Goal: Information Seeking & Learning: Find contact information

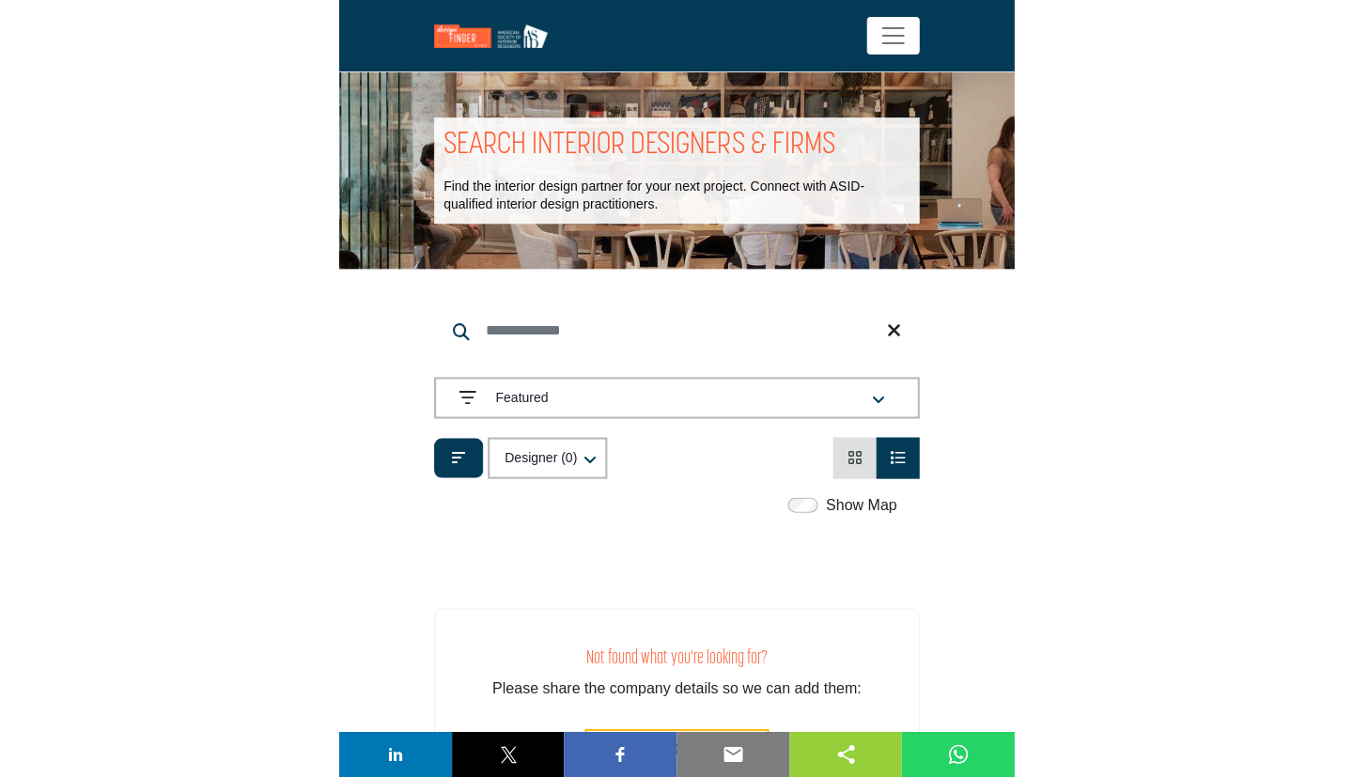
scroll to position [203, 0]
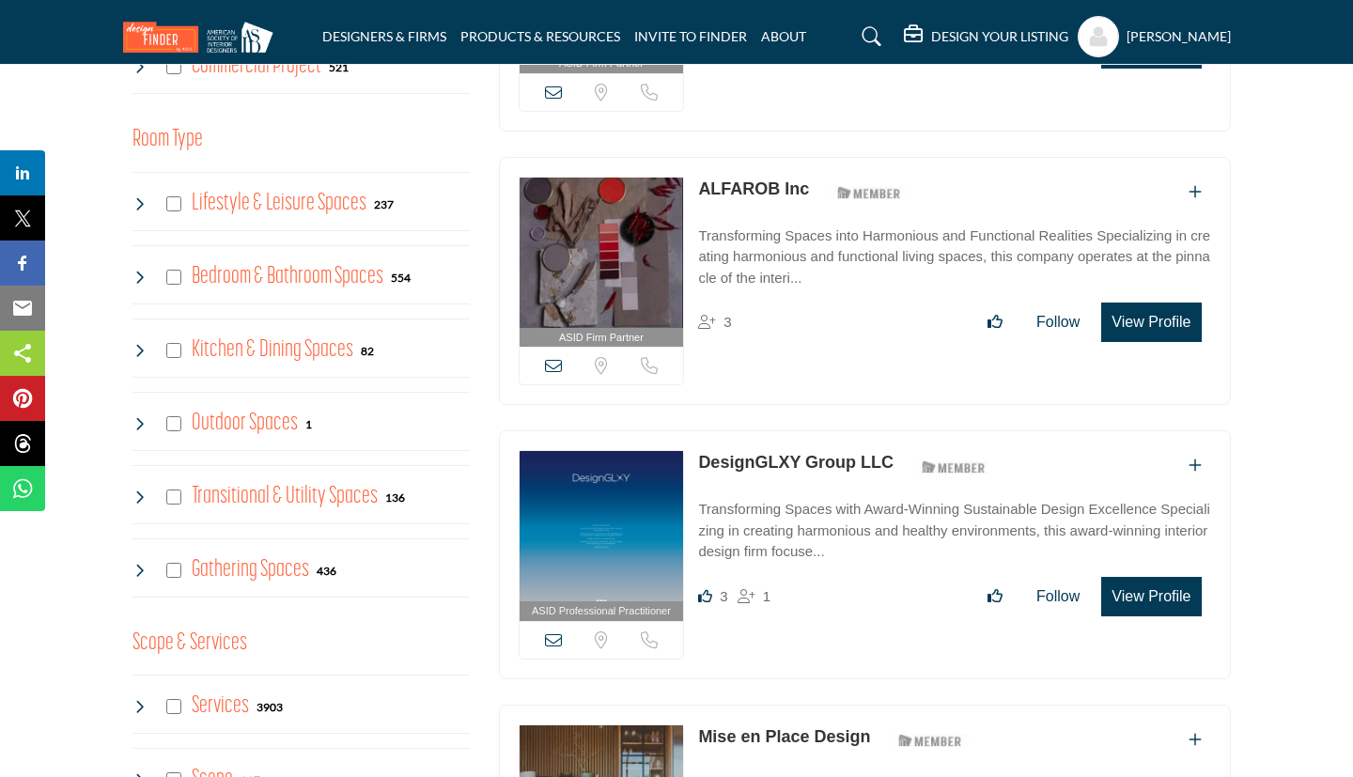
scroll to position [922, 0]
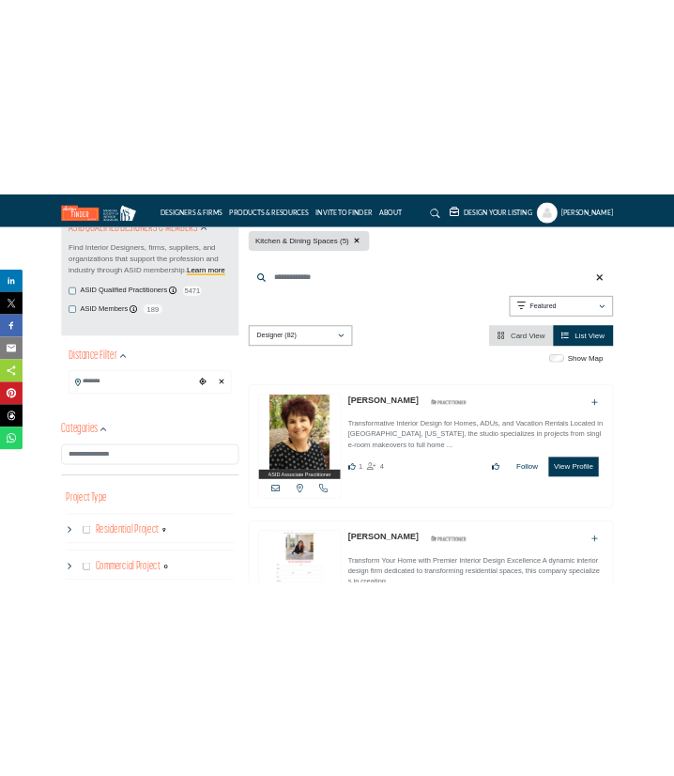
scroll to position [238, 0]
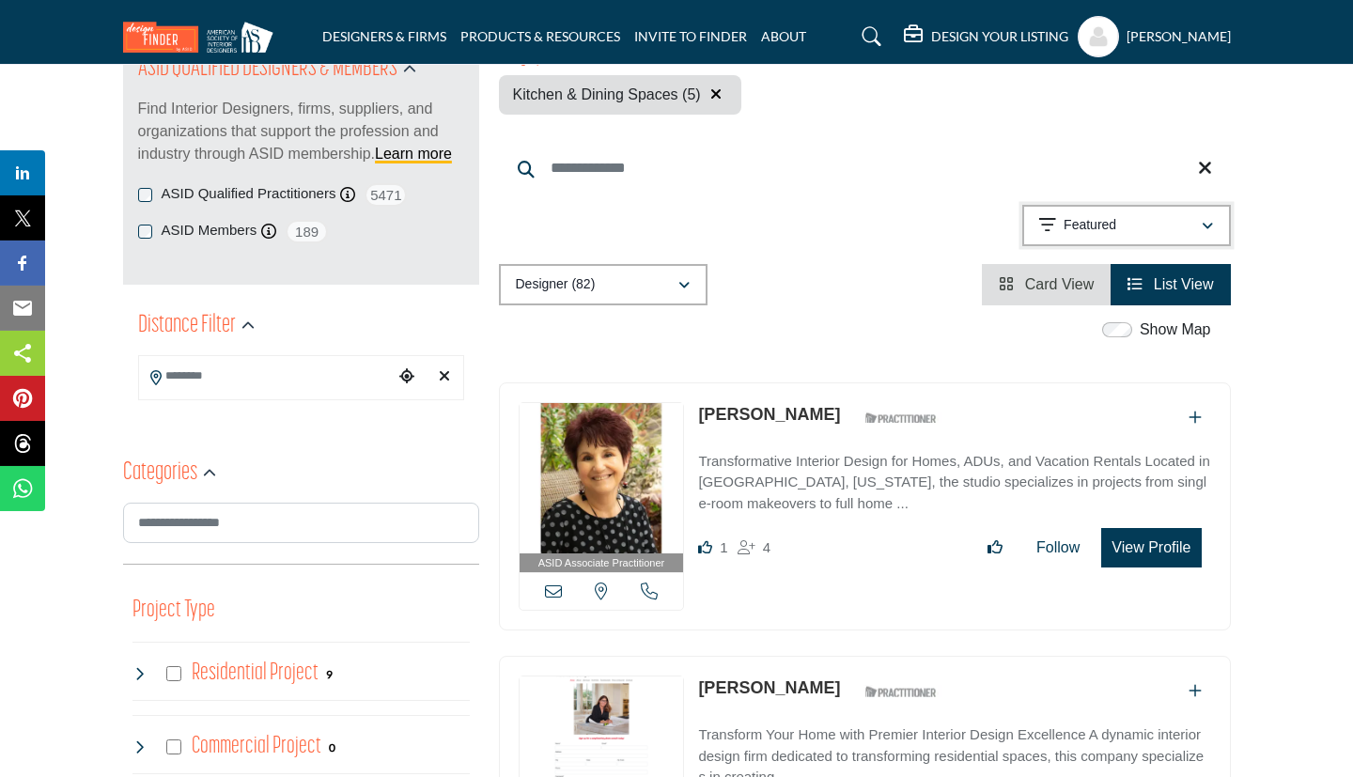
click at [1104, 232] on p "Featured" at bounding box center [1089, 225] width 53 height 19
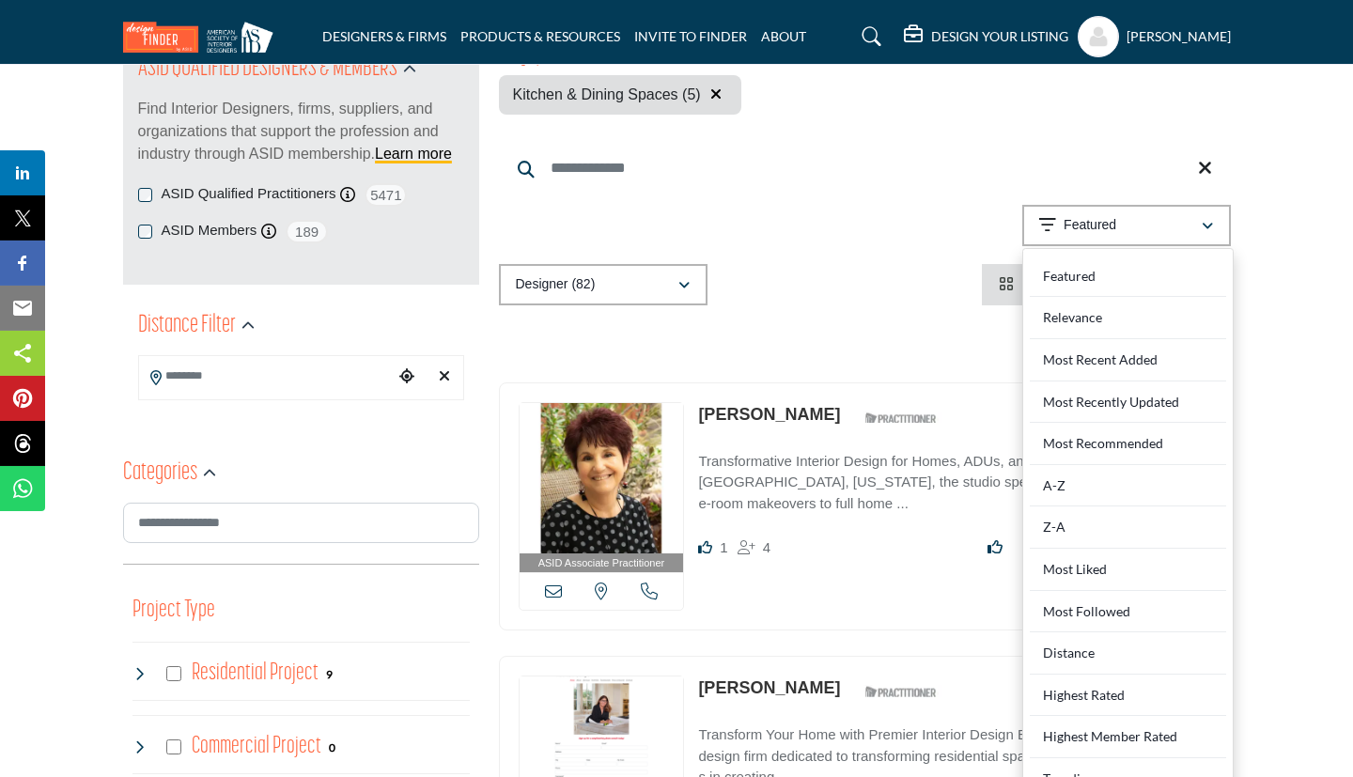
click at [1056, 486] on div "A-Z" at bounding box center [1128, 486] width 196 height 42
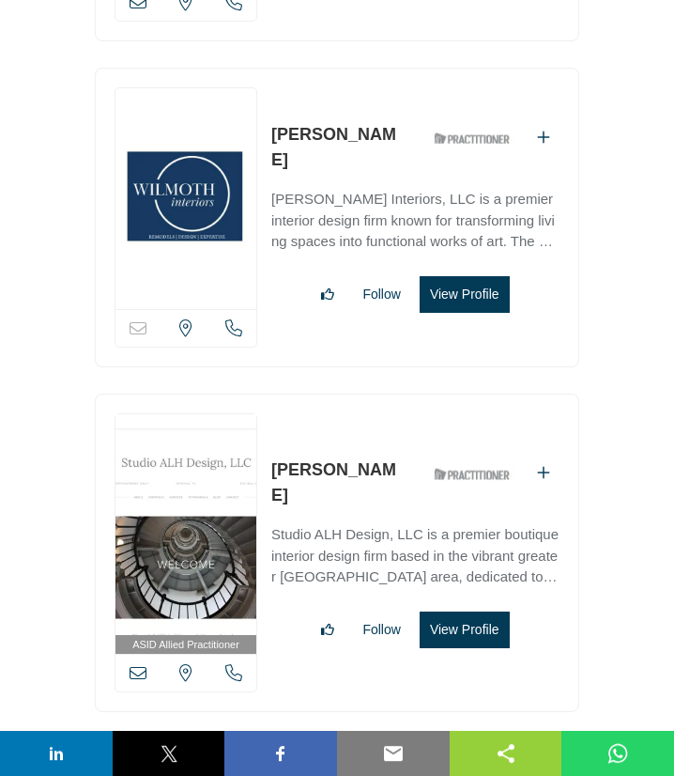
scroll to position [1424, 0]
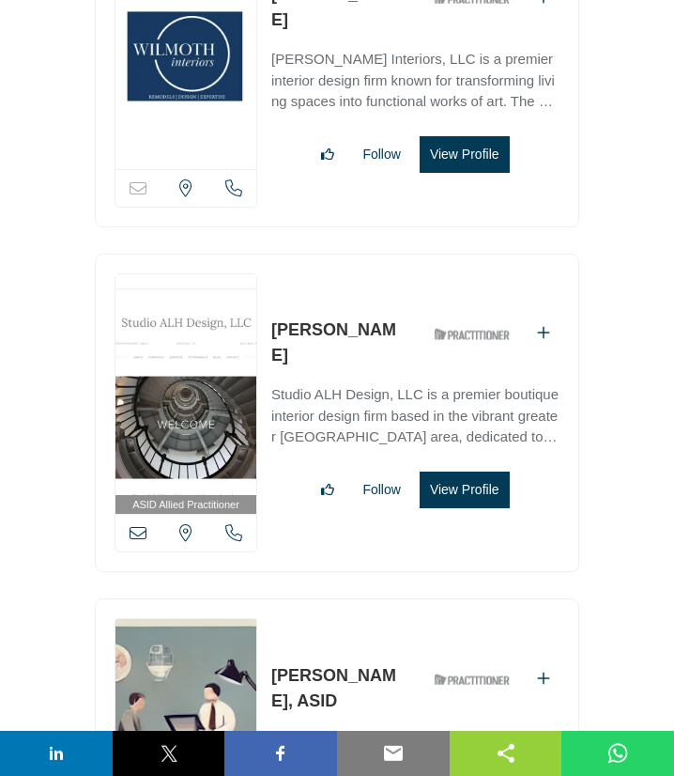
click at [136, 533] on icon at bounding box center [138, 532] width 17 height 17
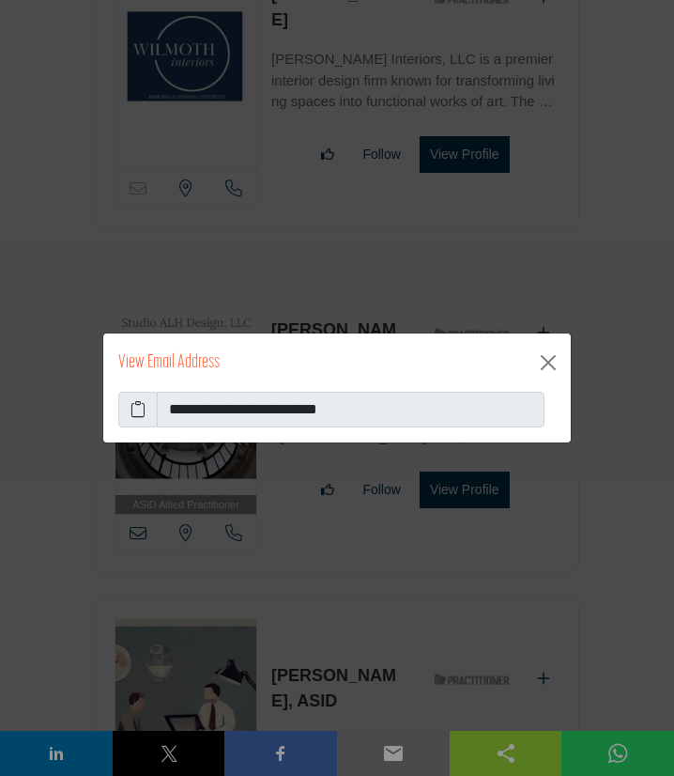
click at [135, 411] on icon at bounding box center [138, 409] width 15 height 23
click at [545, 362] on button "Close" at bounding box center [549, 363] width 30 height 30
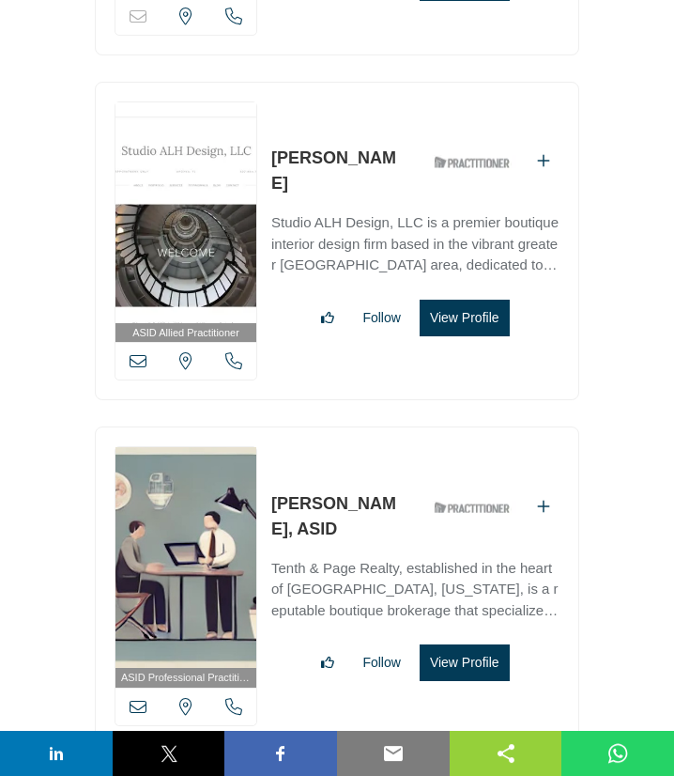
scroll to position [1695, 0]
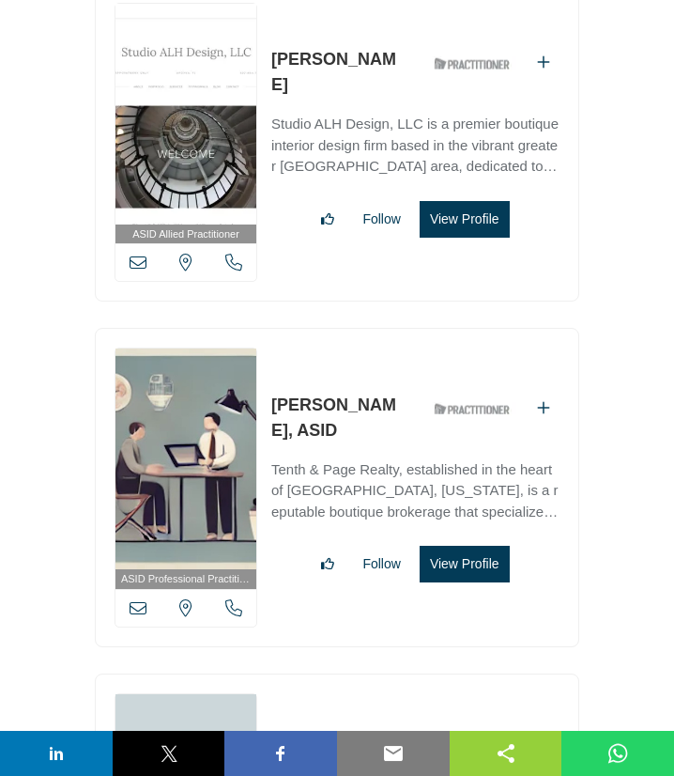
click at [140, 602] on icon at bounding box center [138, 607] width 17 height 17
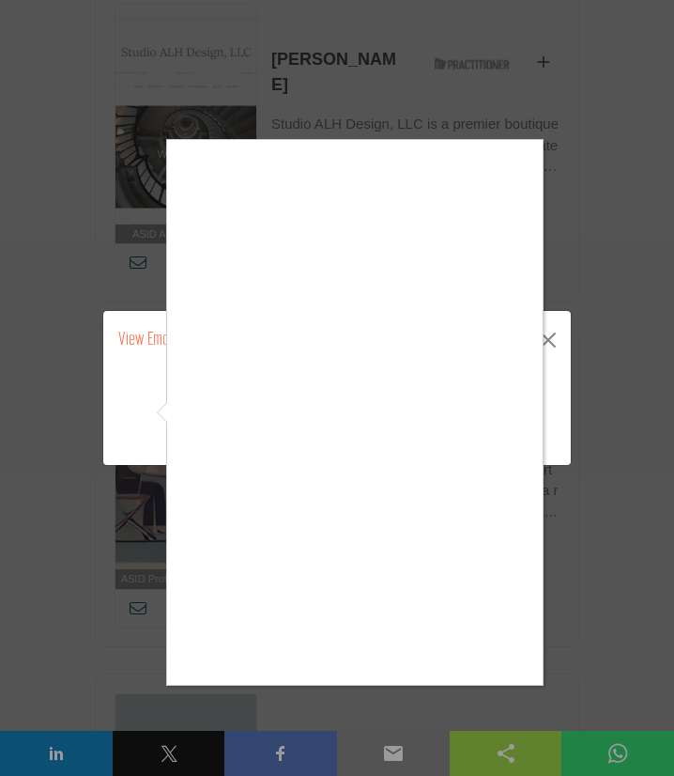
drag, startPoint x: 148, startPoint y: 452, endPoint x: 389, endPoint y: 554, distance: 261.4
click at [389, 554] on div at bounding box center [355, 412] width 378 height 547
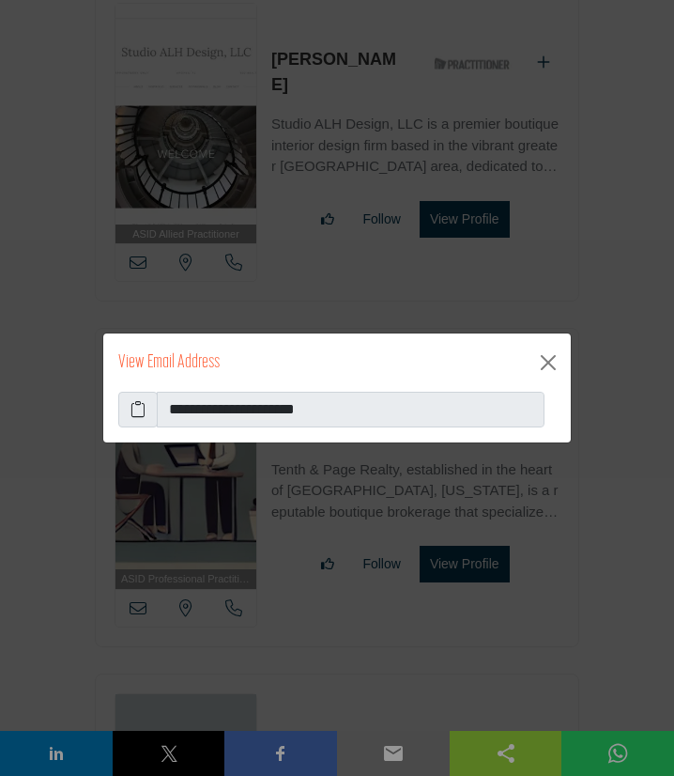
click at [135, 413] on icon at bounding box center [138, 409] width 15 height 23
click at [140, 412] on icon at bounding box center [138, 409] width 15 height 23
click at [548, 364] on button "Close" at bounding box center [549, 363] width 30 height 30
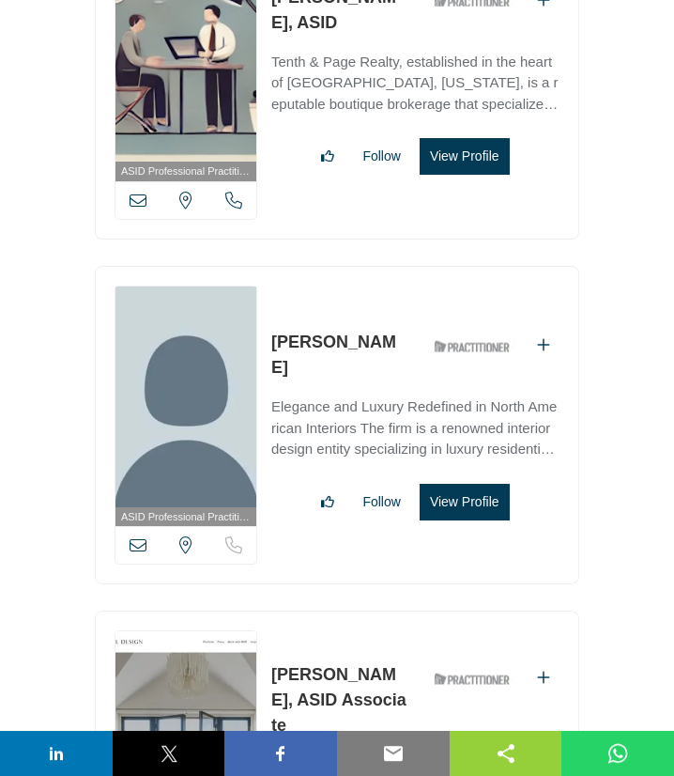
scroll to position [2103, 0]
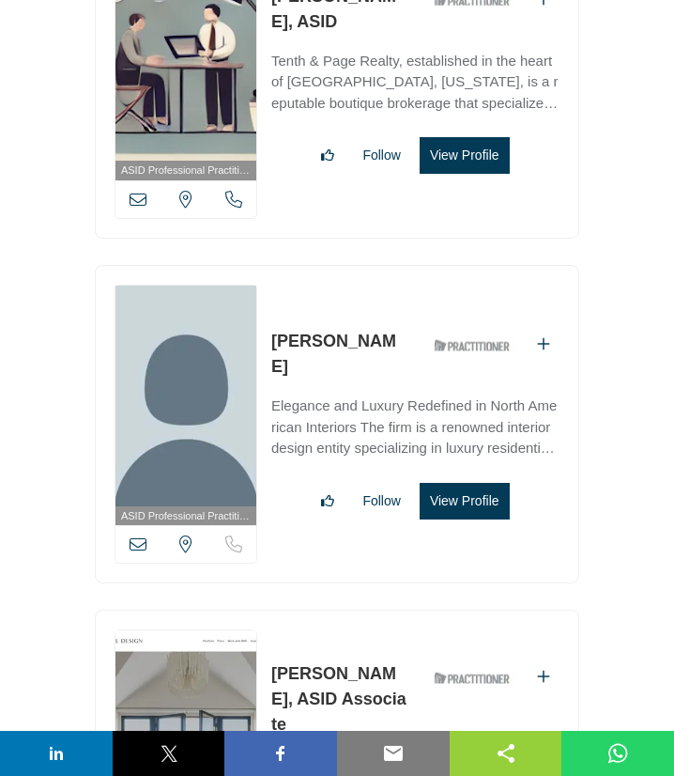
click at [138, 538] on icon at bounding box center [138, 543] width 17 height 17
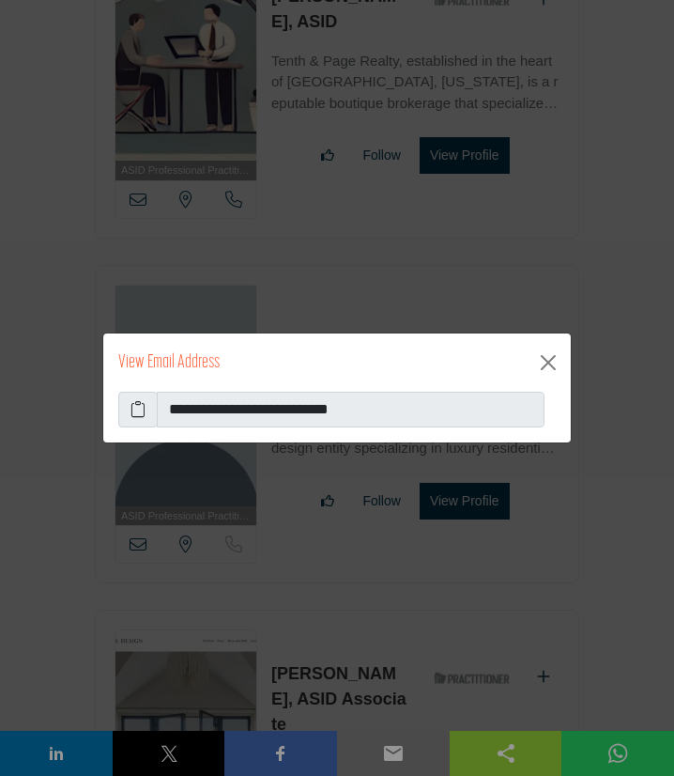
click at [141, 406] on icon at bounding box center [138, 409] width 15 height 23
click at [549, 367] on button "Close" at bounding box center [549, 363] width 30 height 30
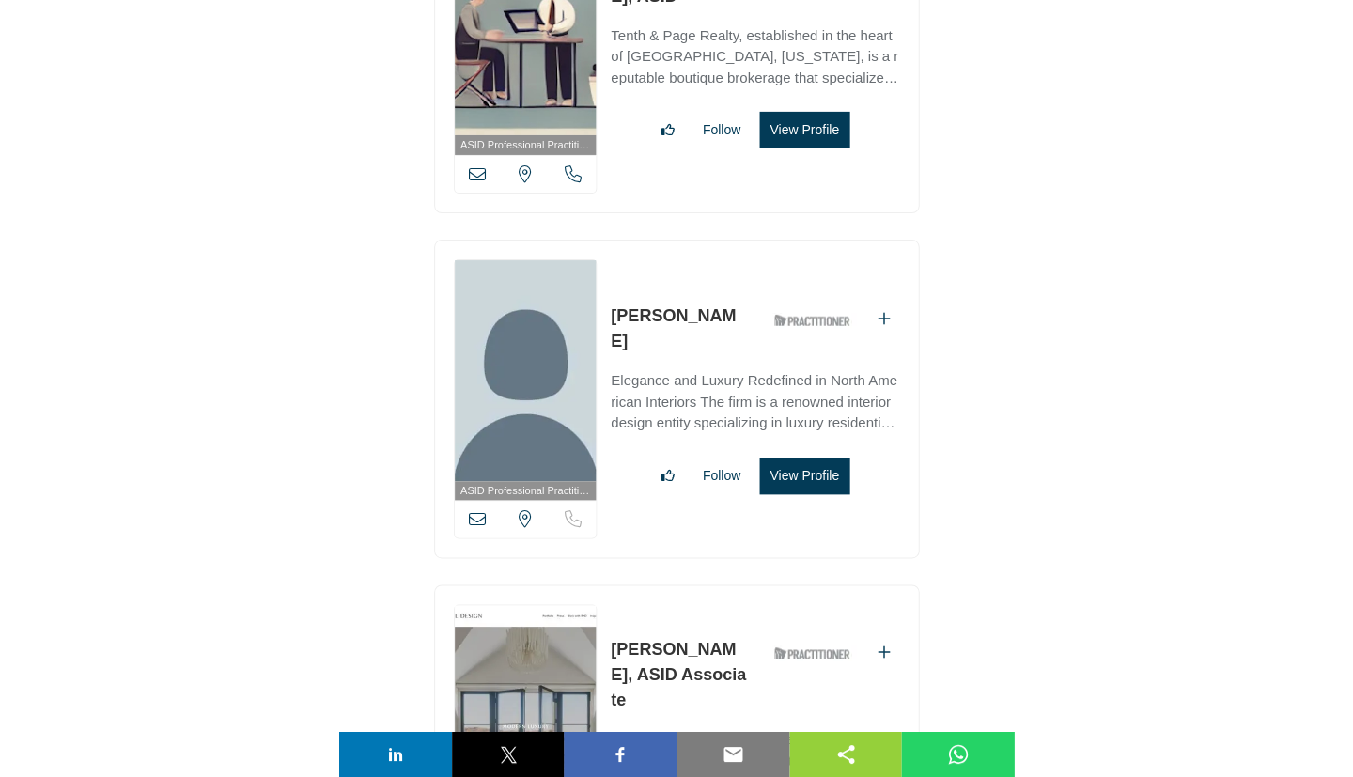
scroll to position [2398, 0]
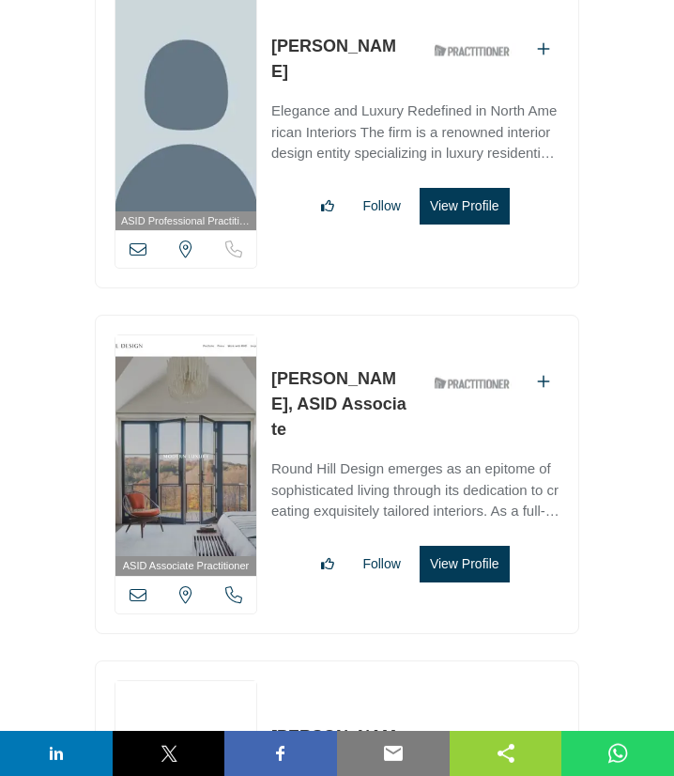
drag, startPoint x: 271, startPoint y: 388, endPoint x: 374, endPoint y: 389, distance: 103.3
click at [374, 389] on div "ASID Associate Practitioner ASID Associate Practitioners have a degree in any m…" at bounding box center [337, 474] width 485 height 319
copy link "[PERSON_NAME]"
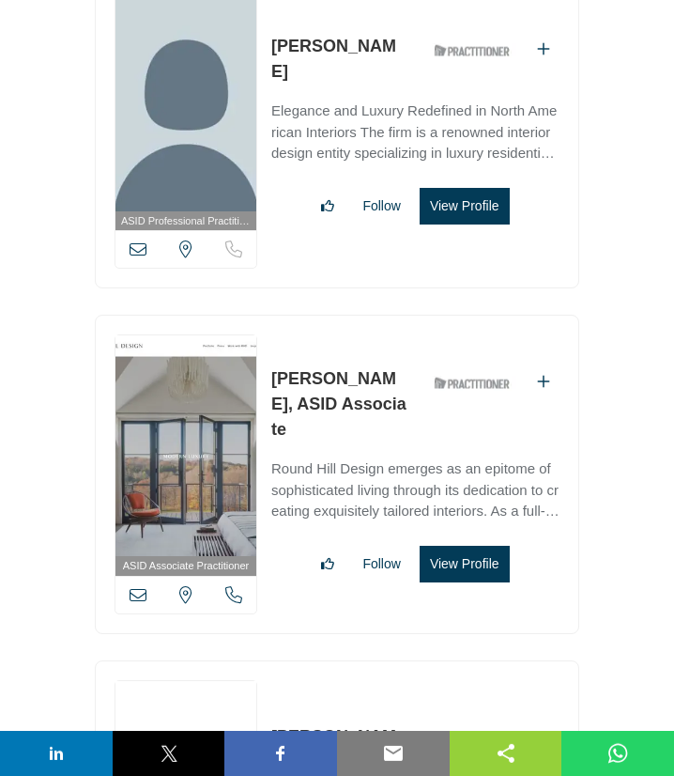
click at [135, 586] on icon at bounding box center [138, 594] width 17 height 17
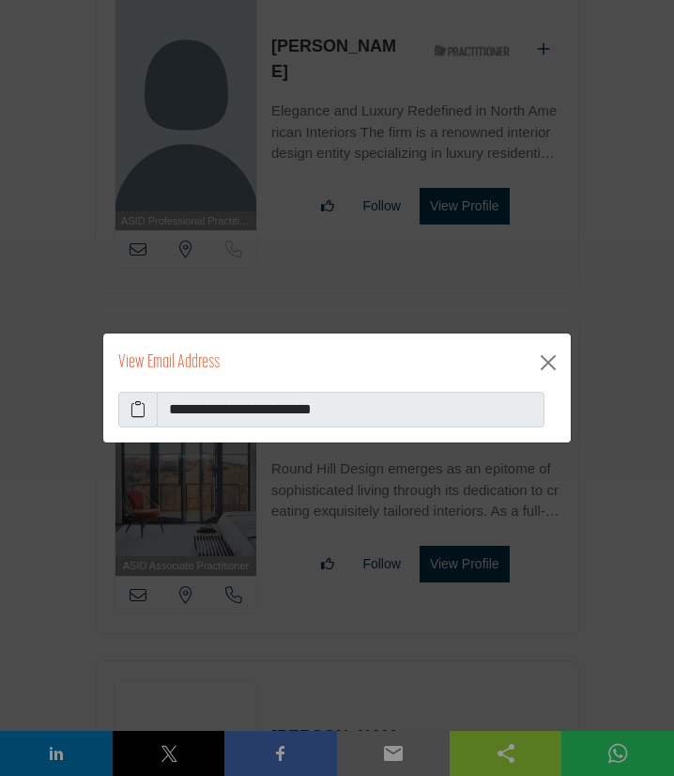
click at [142, 414] on icon at bounding box center [138, 409] width 15 height 23
click at [546, 367] on button "Close" at bounding box center [549, 363] width 30 height 30
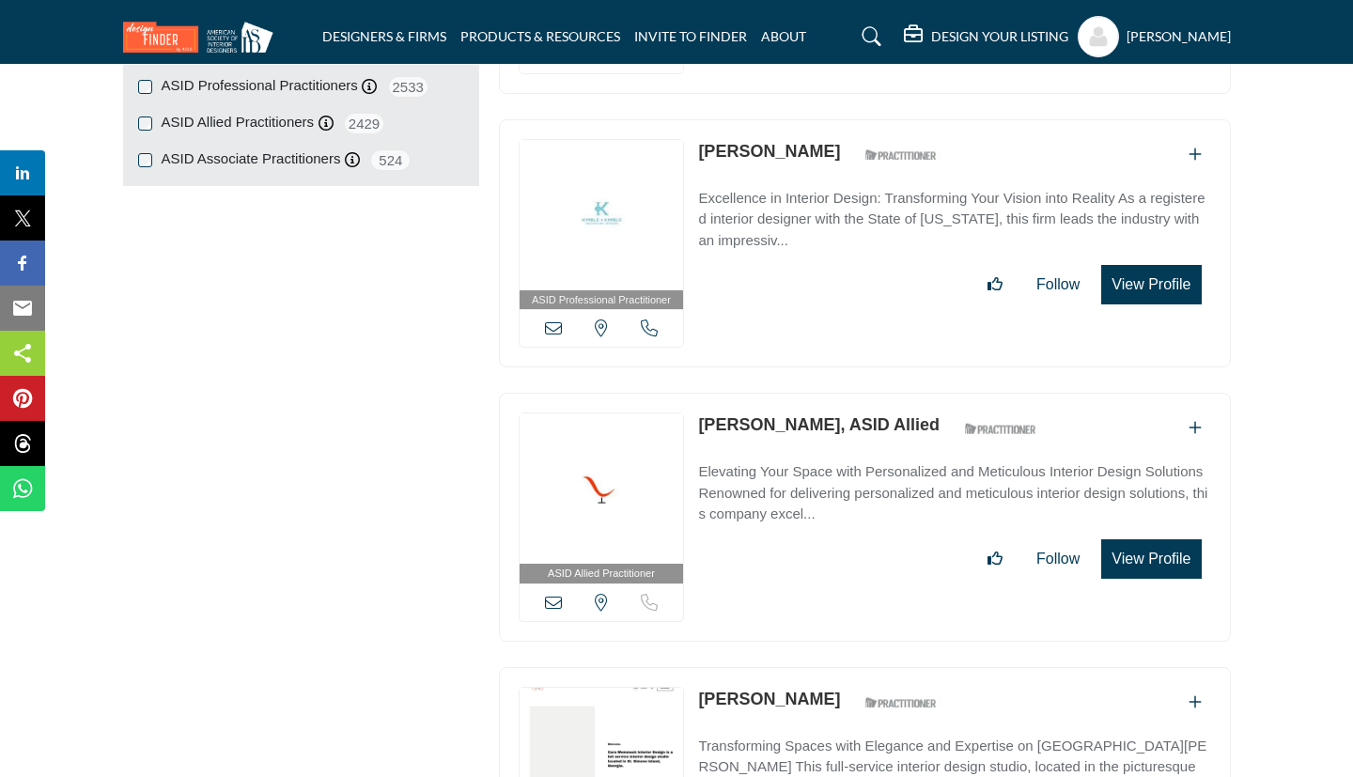
scroll to position [0, 0]
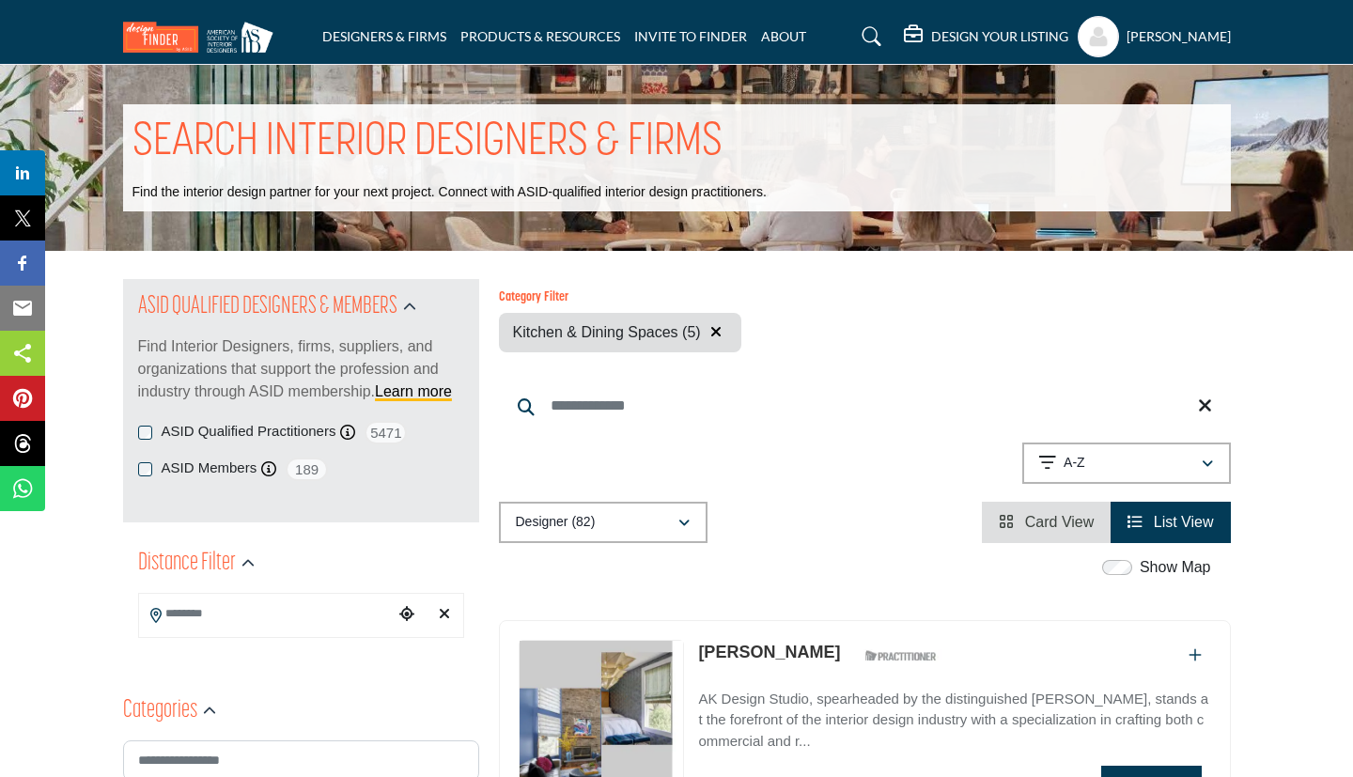
click at [1061, 519] on span "Card View" at bounding box center [1060, 522] width 70 height 16
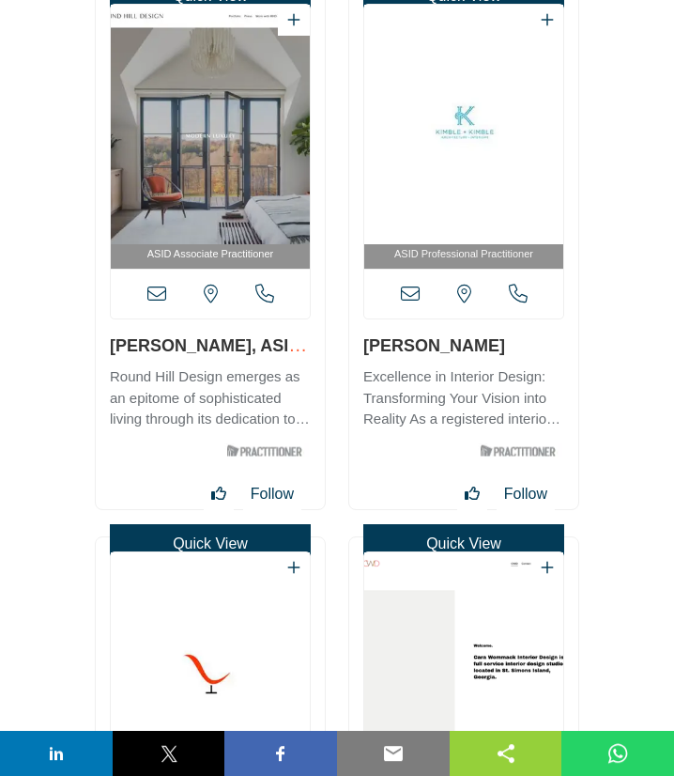
scroll to position [2333, 0]
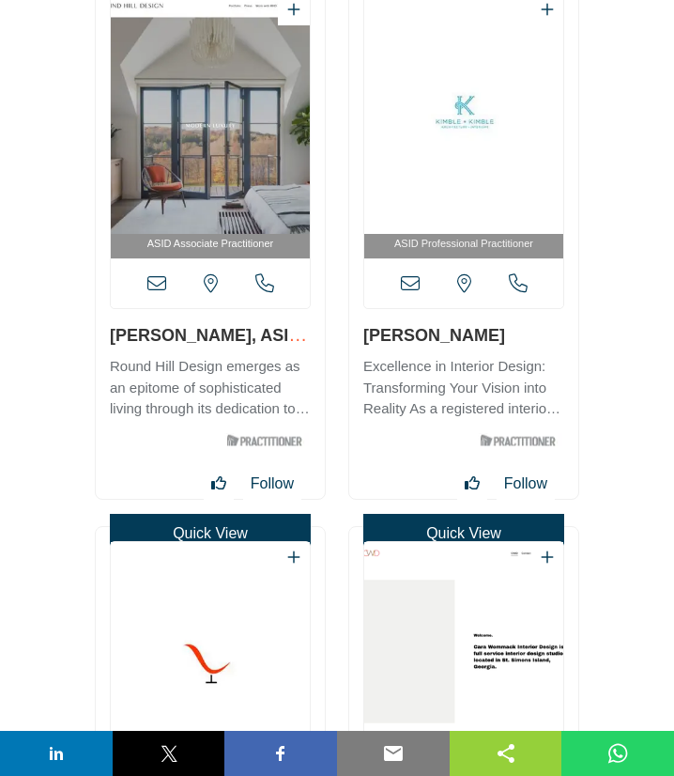
click at [406, 282] on icon at bounding box center [410, 283] width 19 height 19
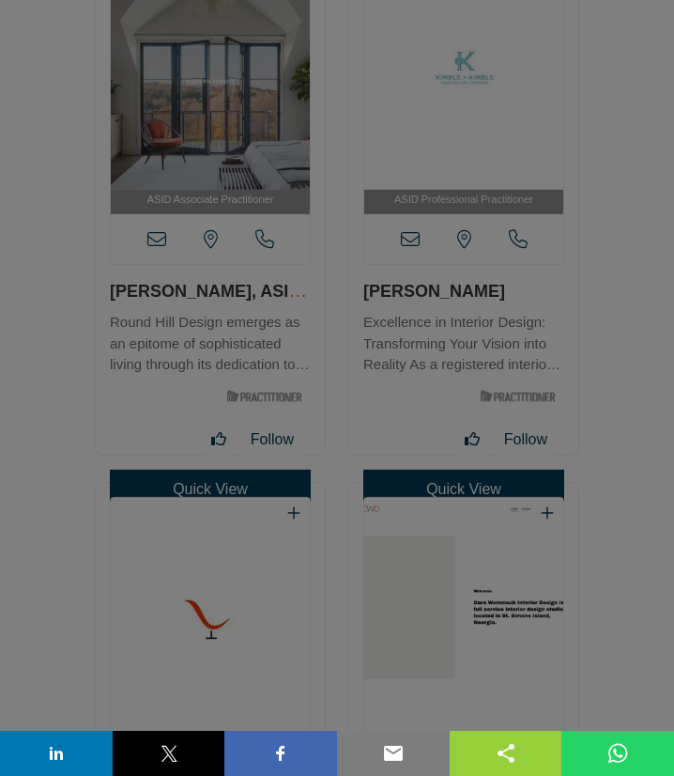
scroll to position [2417, 0]
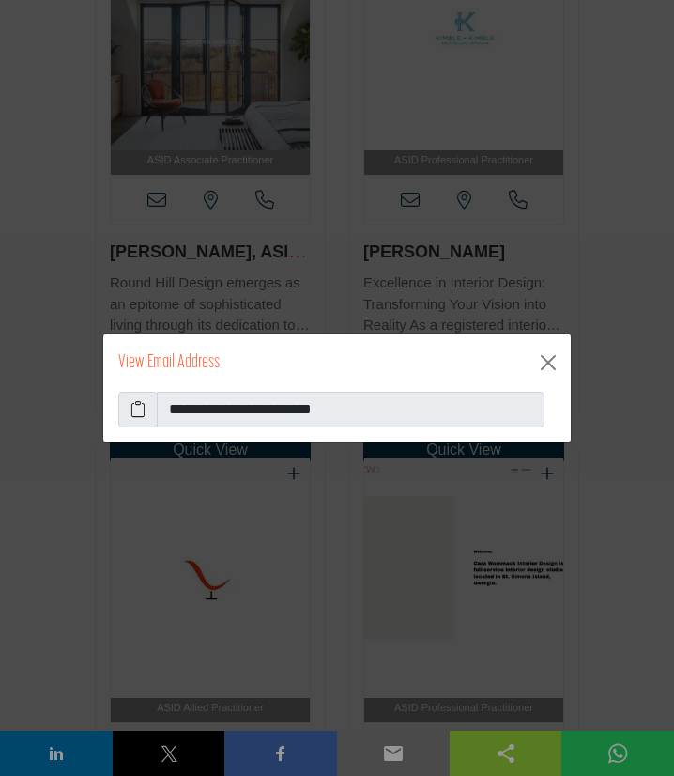
click at [150, 407] on span at bounding box center [137, 410] width 39 height 36
click at [141, 407] on icon at bounding box center [138, 409] width 15 height 23
click at [543, 358] on button "Close" at bounding box center [549, 363] width 30 height 30
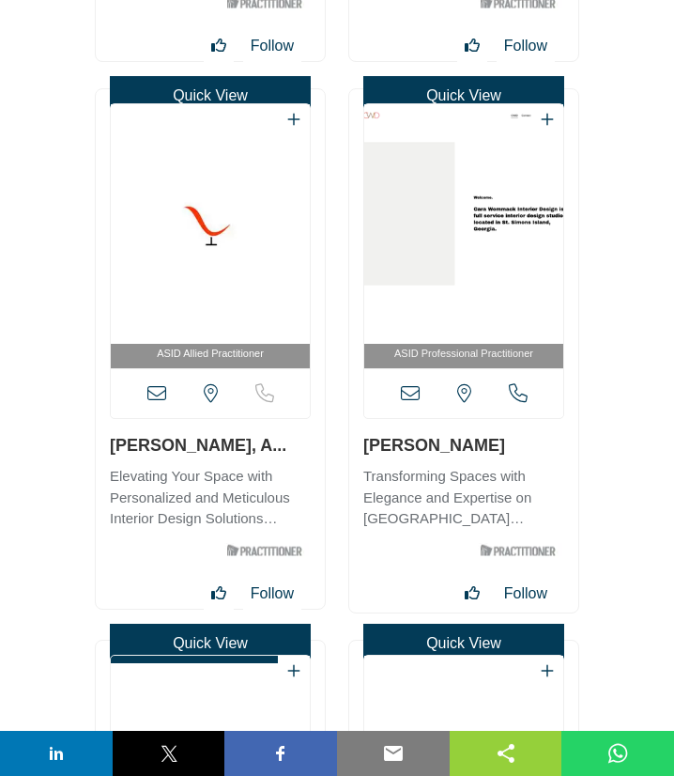
scroll to position [2823, 0]
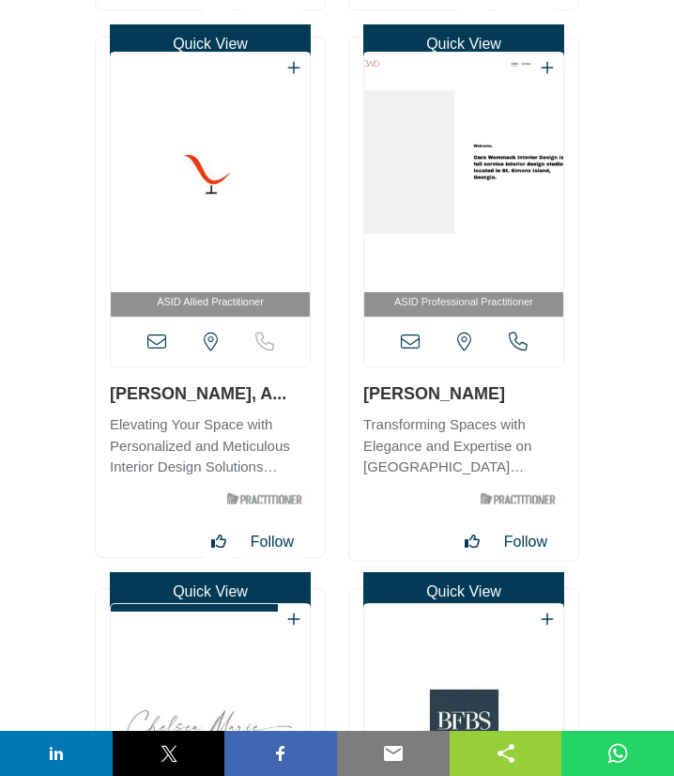
click at [161, 348] on icon at bounding box center [156, 342] width 19 height 19
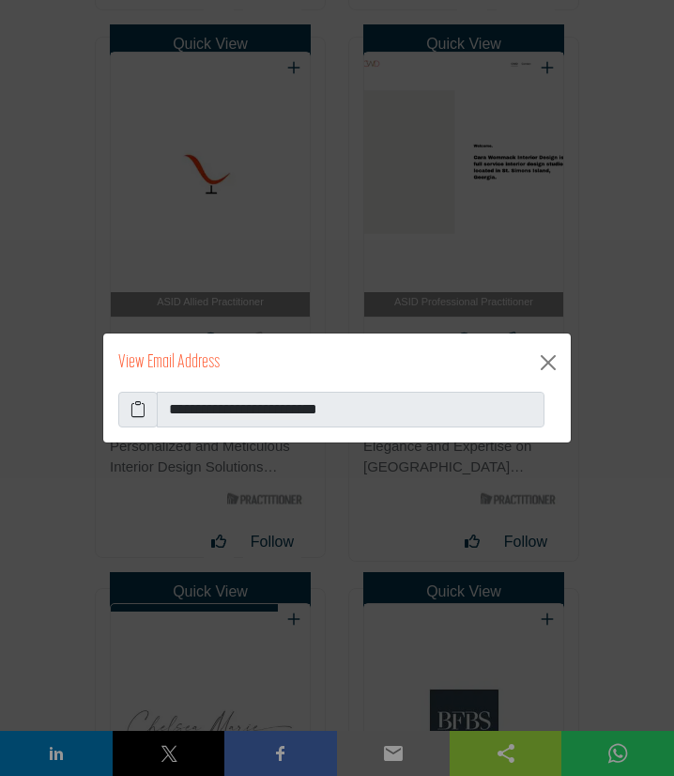
click at [138, 410] on icon at bounding box center [138, 409] width 15 height 23
click at [550, 360] on button "Close" at bounding box center [549, 363] width 30 height 30
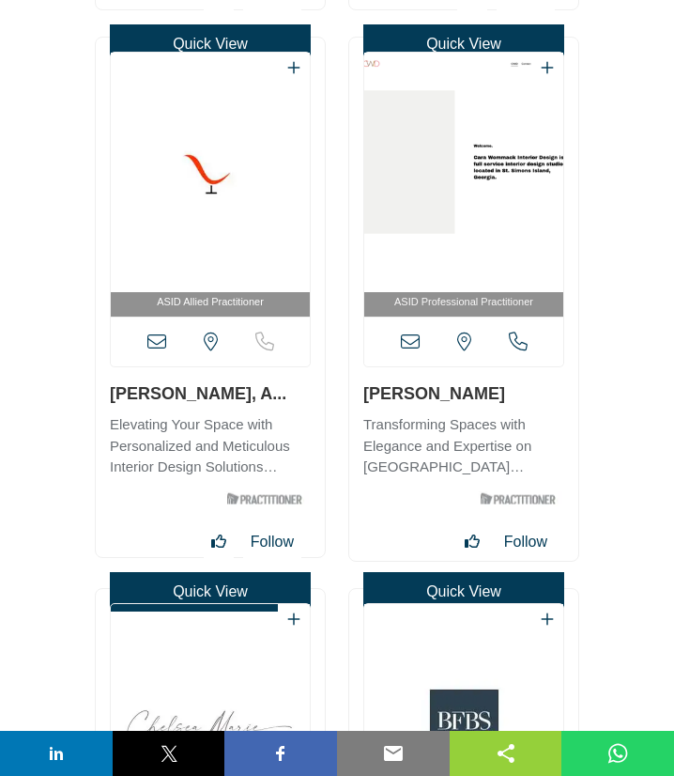
click at [410, 348] on icon at bounding box center [410, 342] width 19 height 19
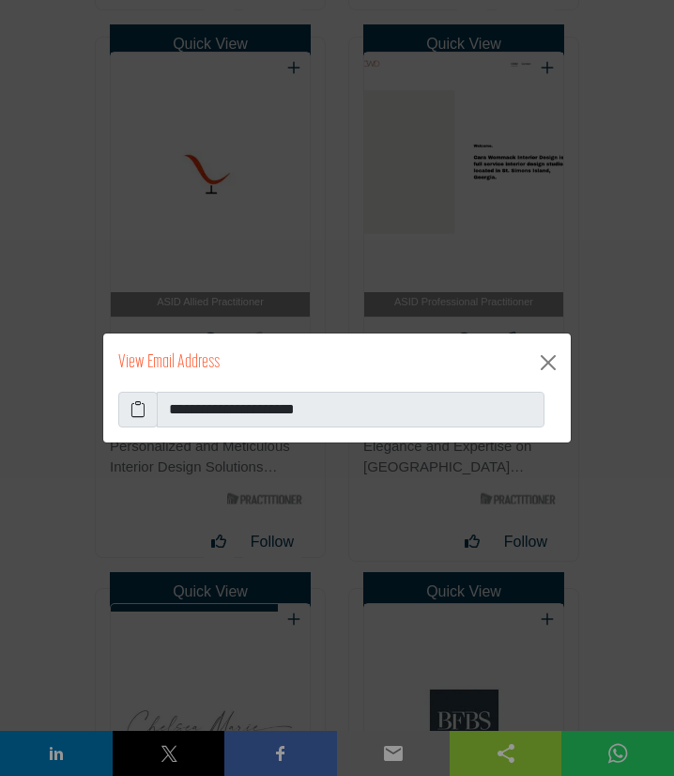
click at [140, 411] on icon at bounding box center [138, 409] width 15 height 23
click at [548, 364] on button "Close" at bounding box center [549, 363] width 30 height 30
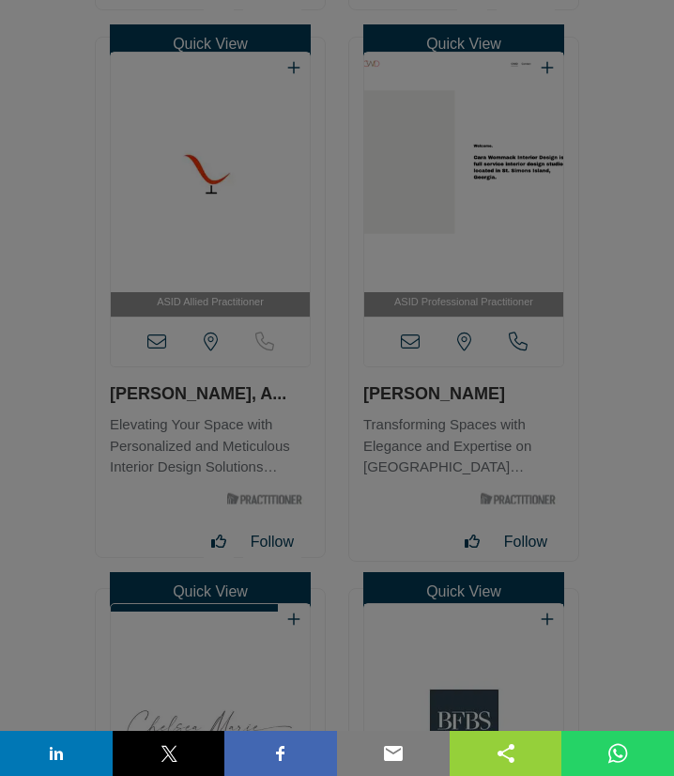
click at [643, 397] on div at bounding box center [337, 388] width 674 height 776
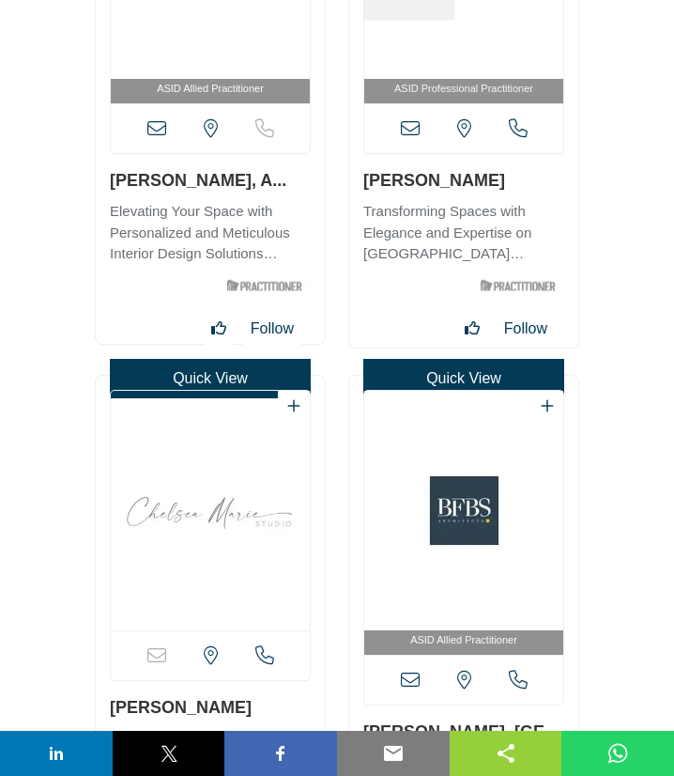
scroll to position [3330, 0]
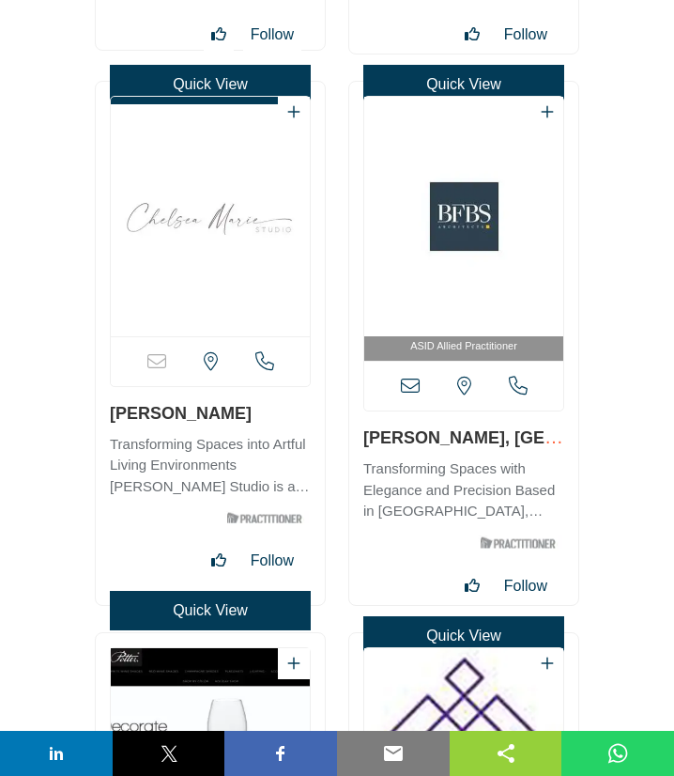
click at [410, 386] on icon at bounding box center [410, 386] width 19 height 19
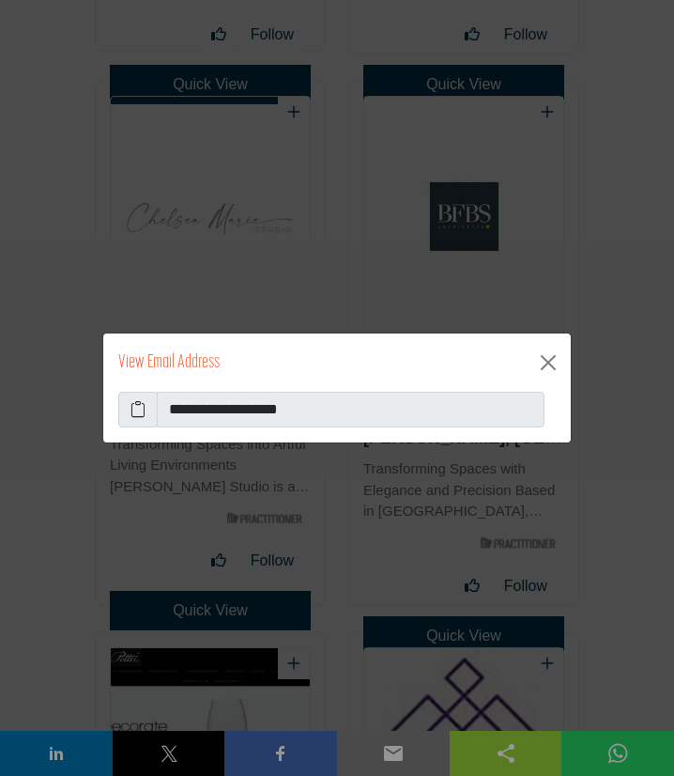
click at [139, 411] on icon at bounding box center [138, 409] width 15 height 23
click at [548, 366] on button "Close" at bounding box center [549, 363] width 30 height 30
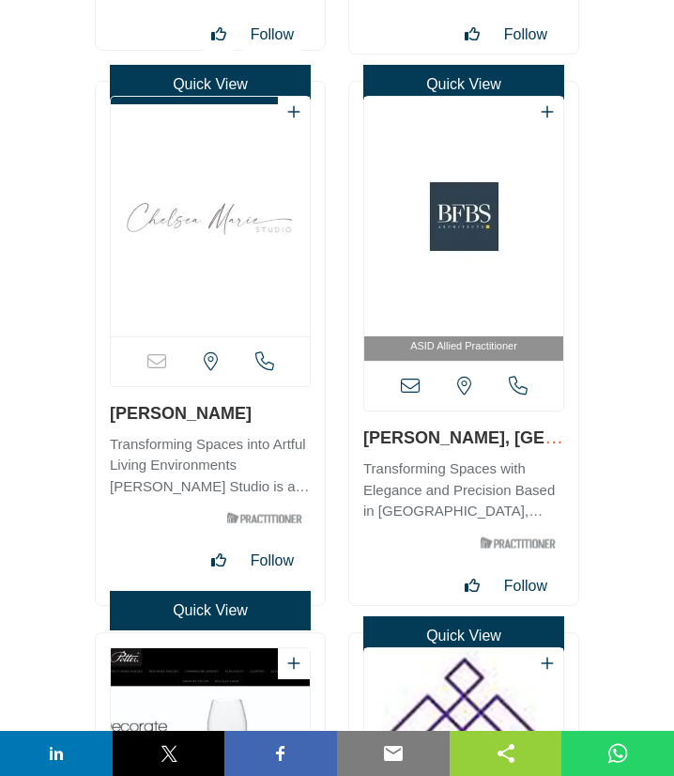
scroll to position [3837, 0]
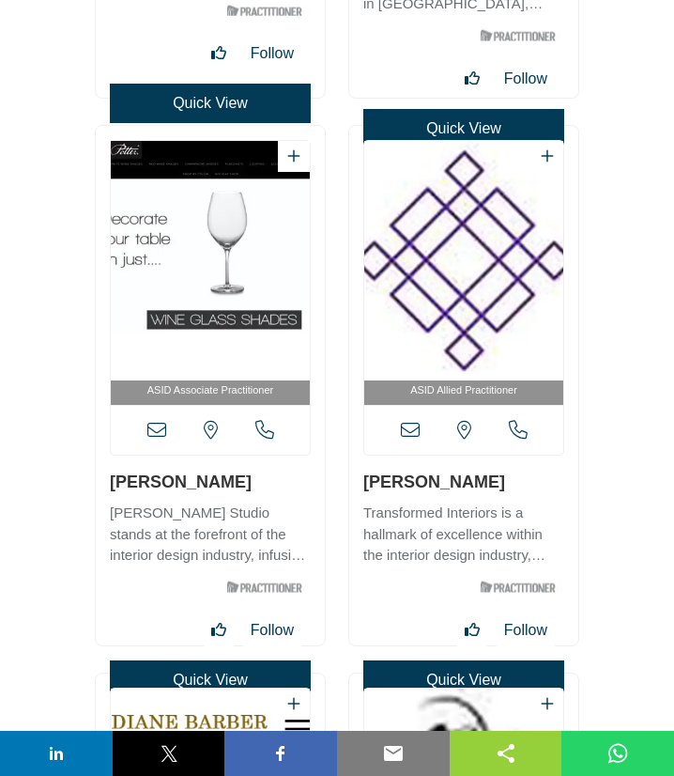
click at [163, 432] on icon at bounding box center [156, 430] width 19 height 19
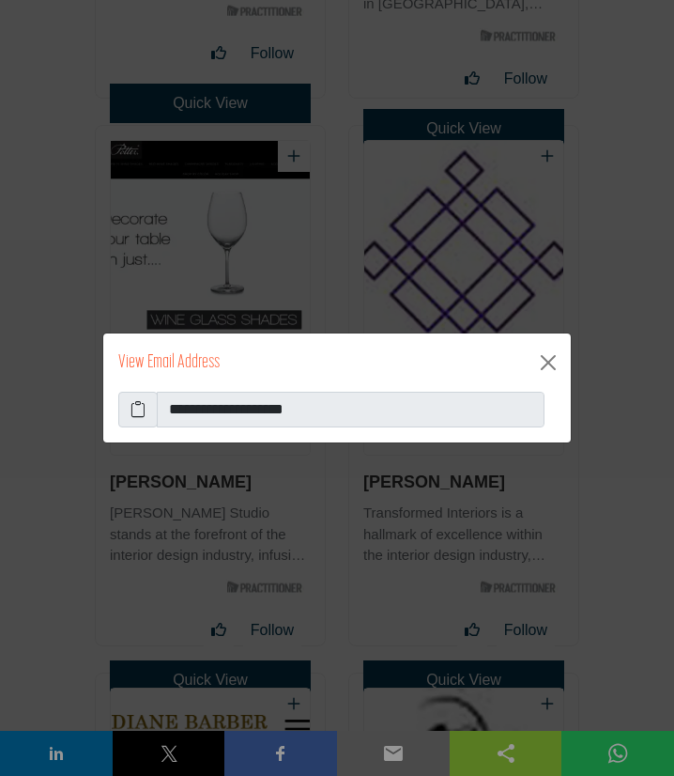
click at [142, 415] on icon at bounding box center [138, 409] width 15 height 23
click at [551, 355] on button "Close" at bounding box center [549, 363] width 30 height 30
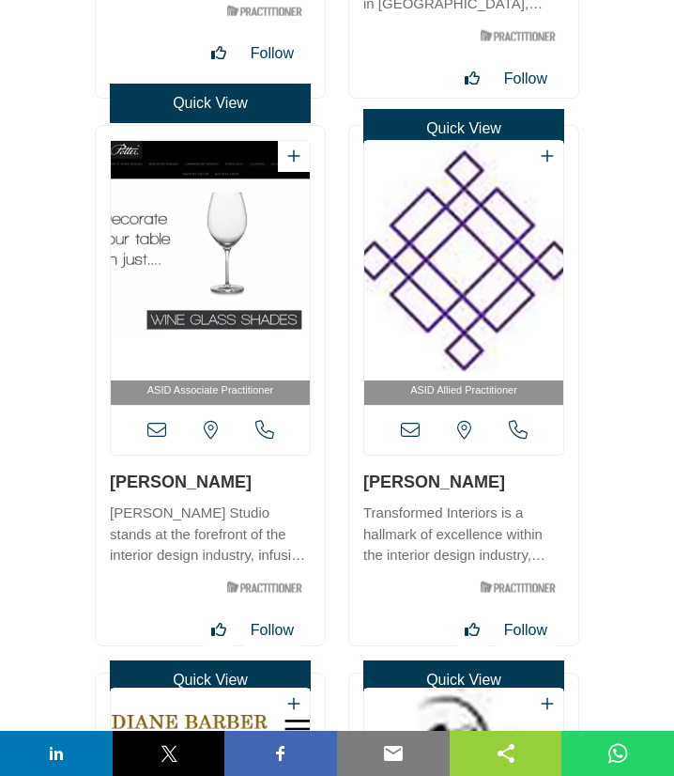
click at [409, 426] on icon at bounding box center [410, 430] width 19 height 19
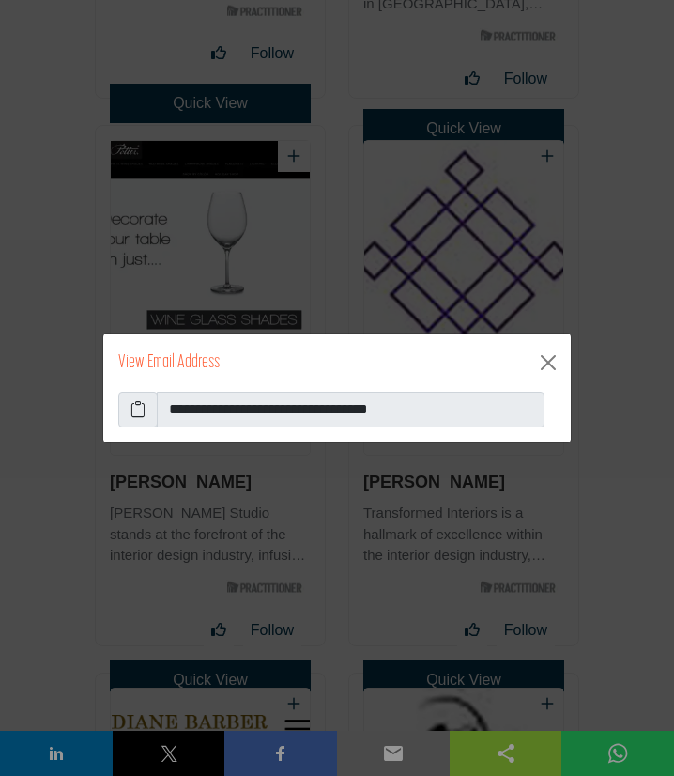
click at [134, 410] on icon at bounding box center [138, 409] width 15 height 23
click at [551, 358] on button "Close" at bounding box center [549, 363] width 30 height 30
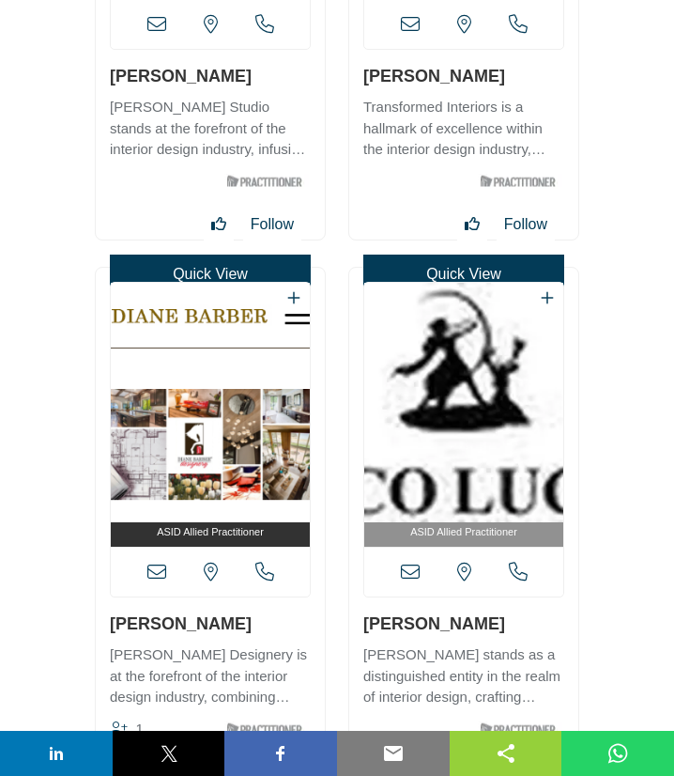
scroll to position [4345, 0]
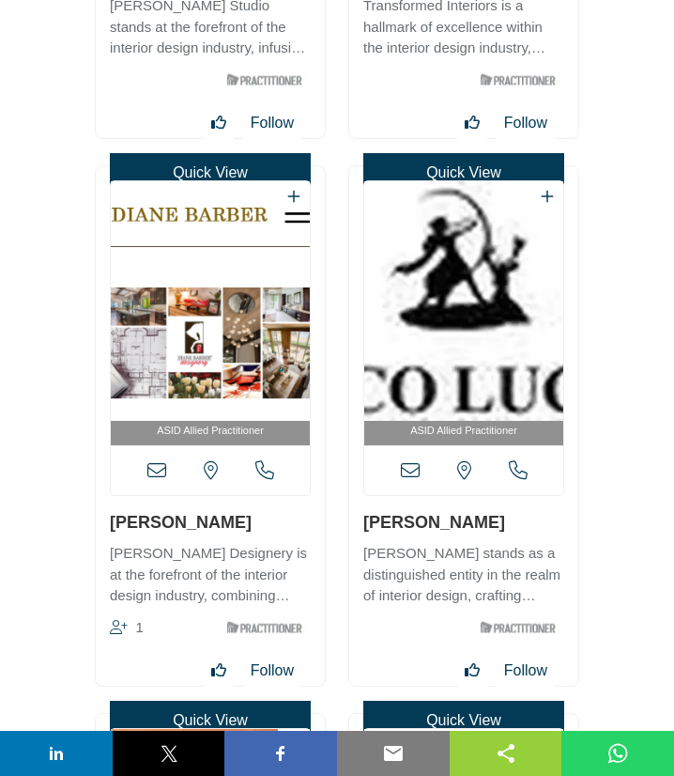
click at [158, 469] on icon at bounding box center [156, 470] width 19 height 19
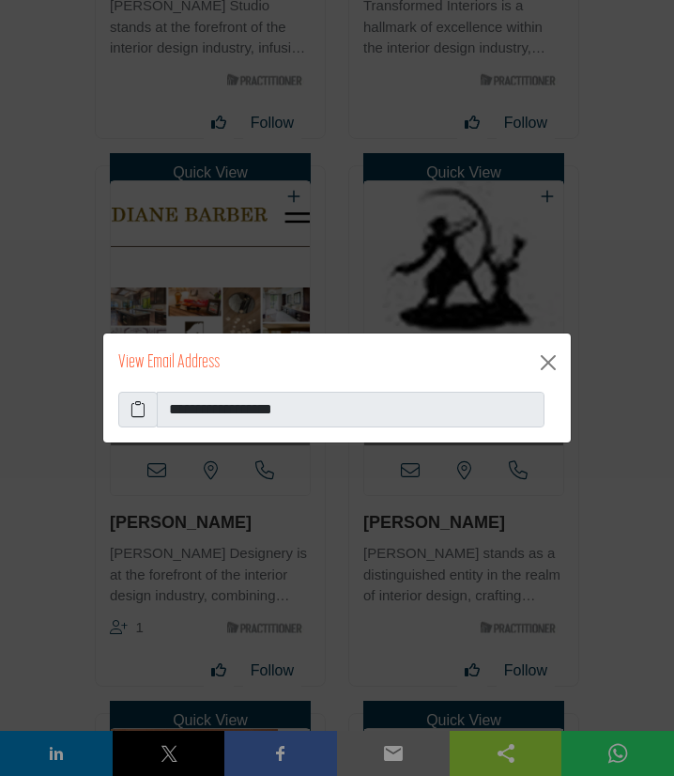
click at [139, 412] on icon at bounding box center [138, 409] width 15 height 23
click at [545, 366] on button "Close" at bounding box center [549, 363] width 30 height 30
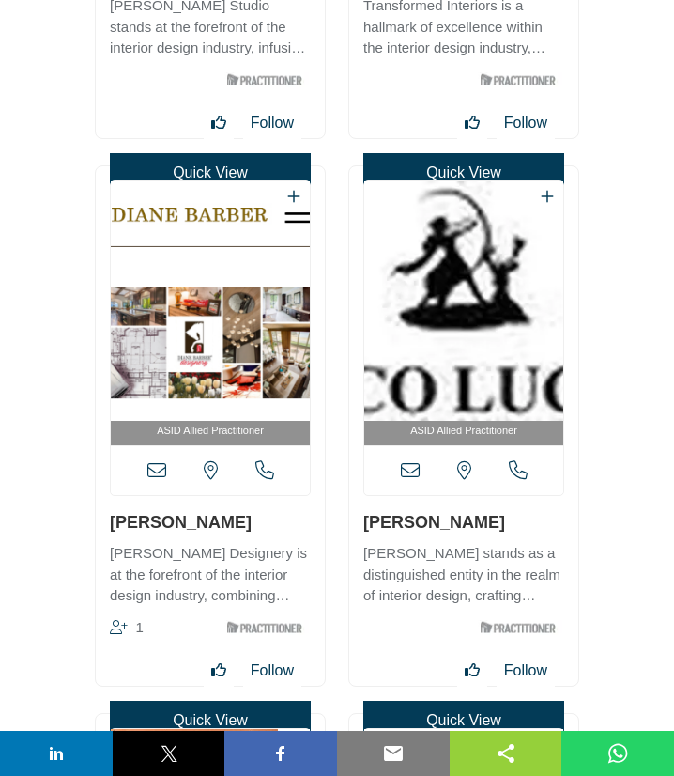
click at [410, 476] on icon at bounding box center [410, 470] width 19 height 19
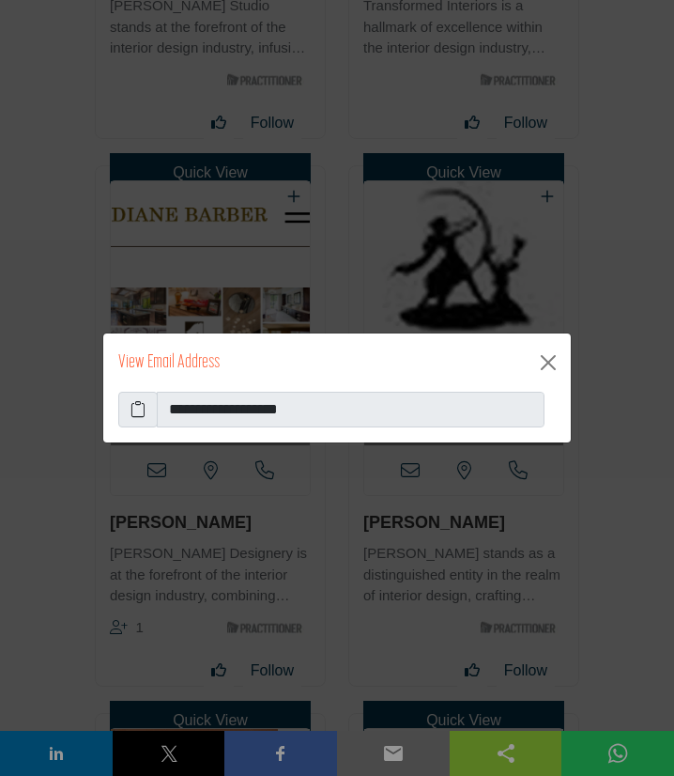
click at [140, 408] on icon at bounding box center [138, 409] width 15 height 23
click at [550, 364] on button "Close" at bounding box center [549, 363] width 30 height 30
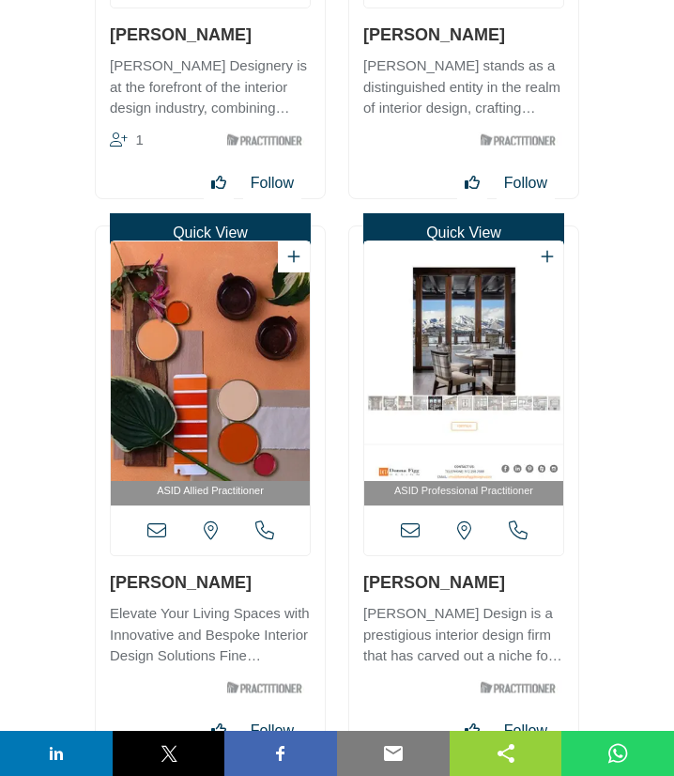
scroll to position [4852, 0]
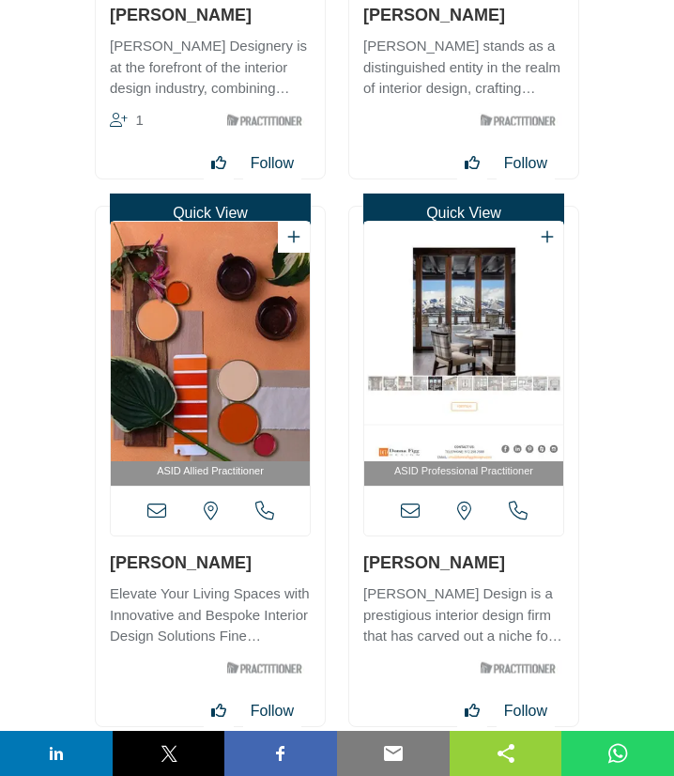
click at [153, 512] on icon at bounding box center [156, 511] width 19 height 19
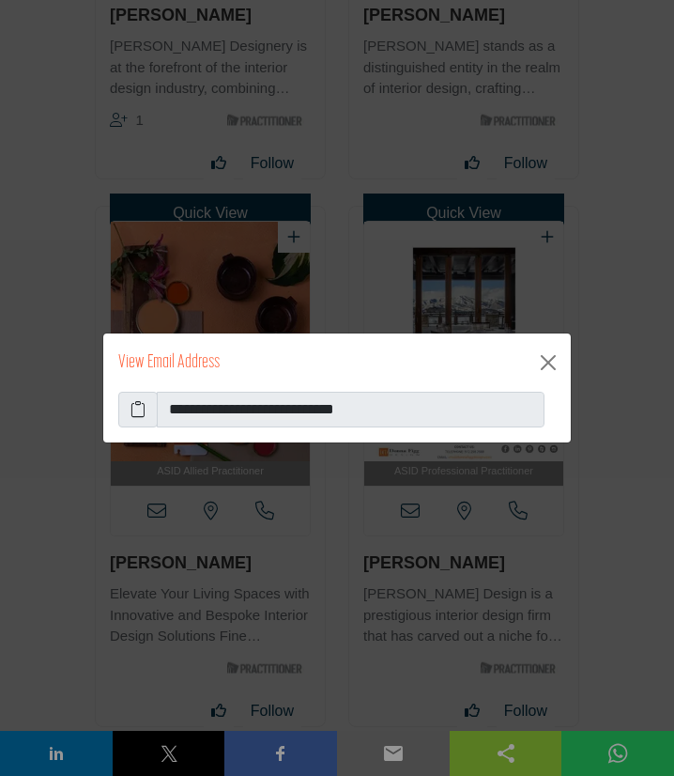
click at [140, 412] on icon at bounding box center [138, 409] width 15 height 23
click at [546, 363] on button "Close" at bounding box center [549, 363] width 30 height 30
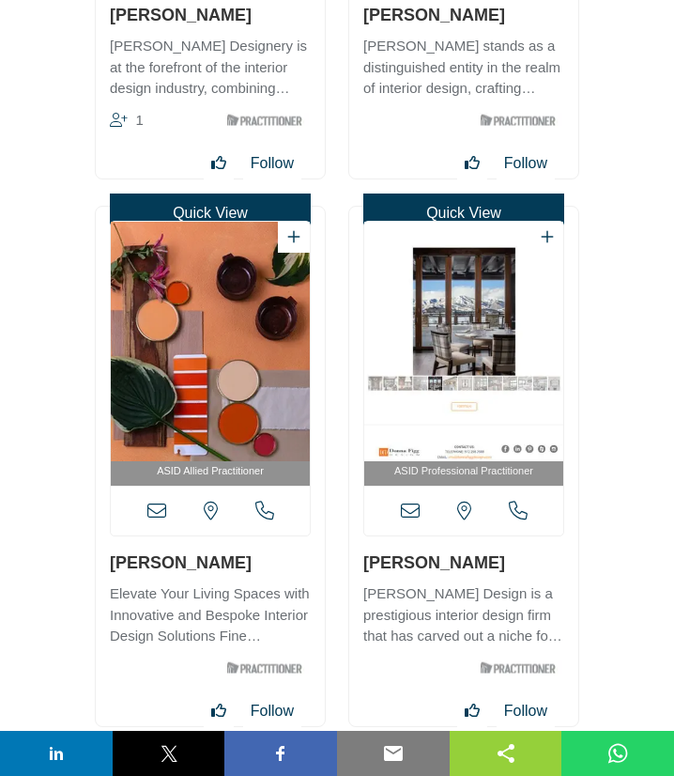
click at [410, 515] on icon at bounding box center [410, 511] width 19 height 19
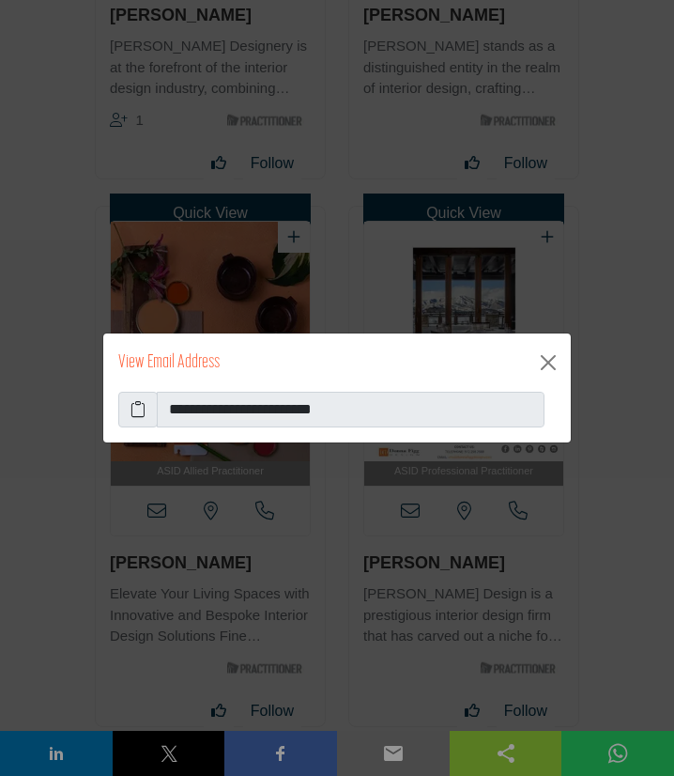
click at [138, 409] on icon at bounding box center [138, 409] width 15 height 23
click at [550, 362] on button "Close" at bounding box center [549, 363] width 30 height 30
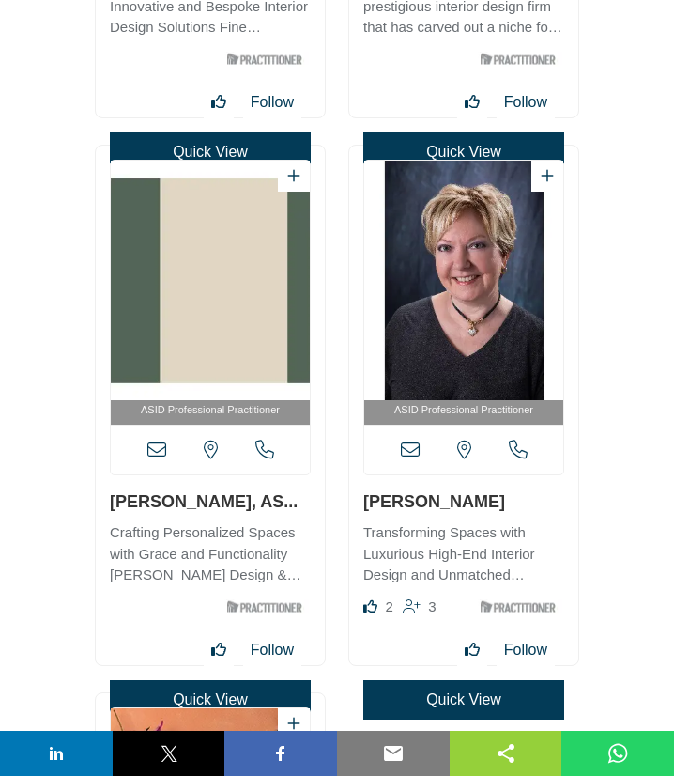
scroll to position [5562, 0]
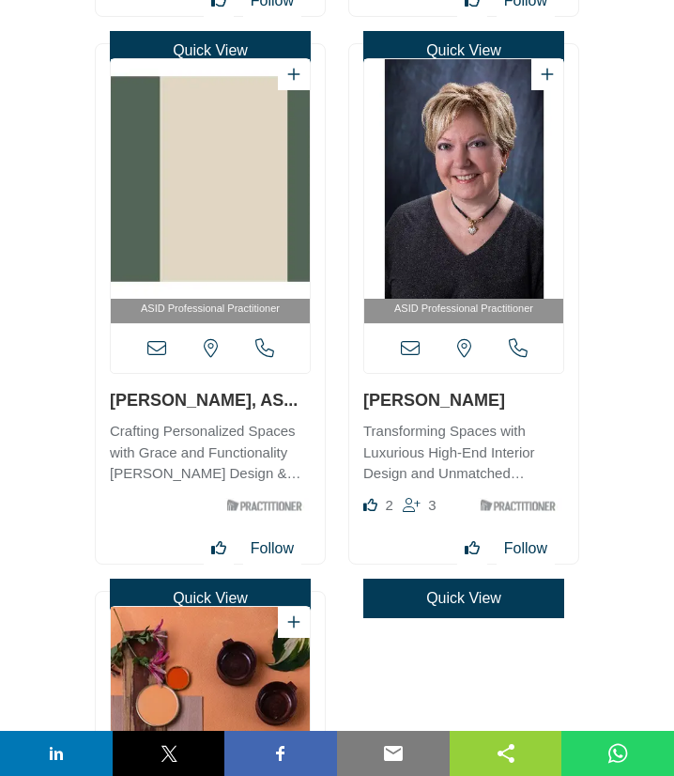
click at [158, 351] on icon at bounding box center [156, 348] width 19 height 19
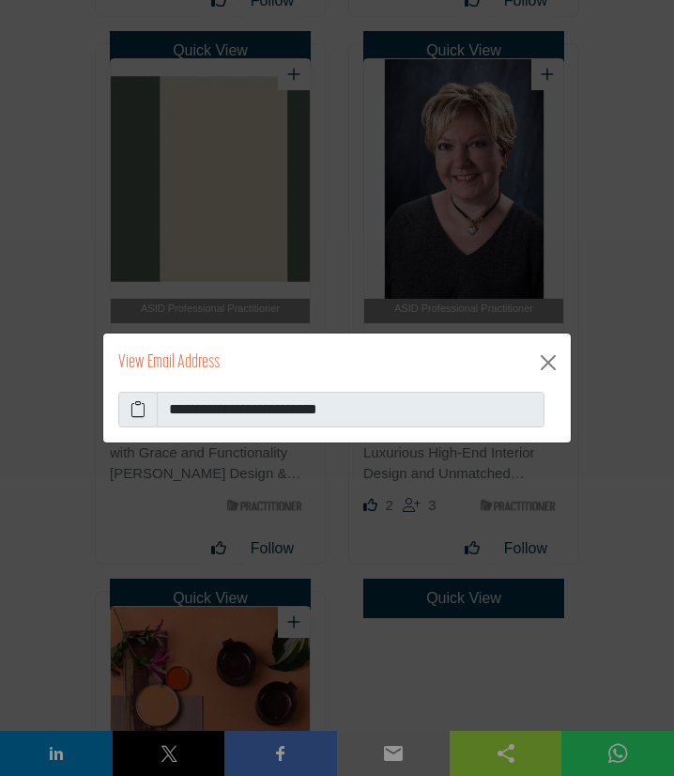
click at [146, 412] on icon at bounding box center [138, 409] width 15 height 23
click at [553, 365] on button "Close" at bounding box center [549, 363] width 30 height 30
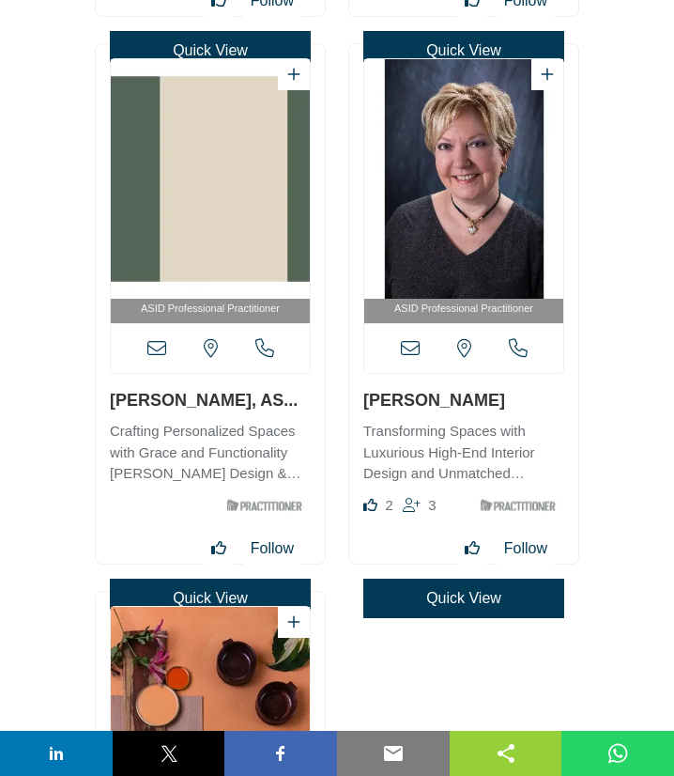
click at [407, 349] on icon at bounding box center [410, 348] width 19 height 19
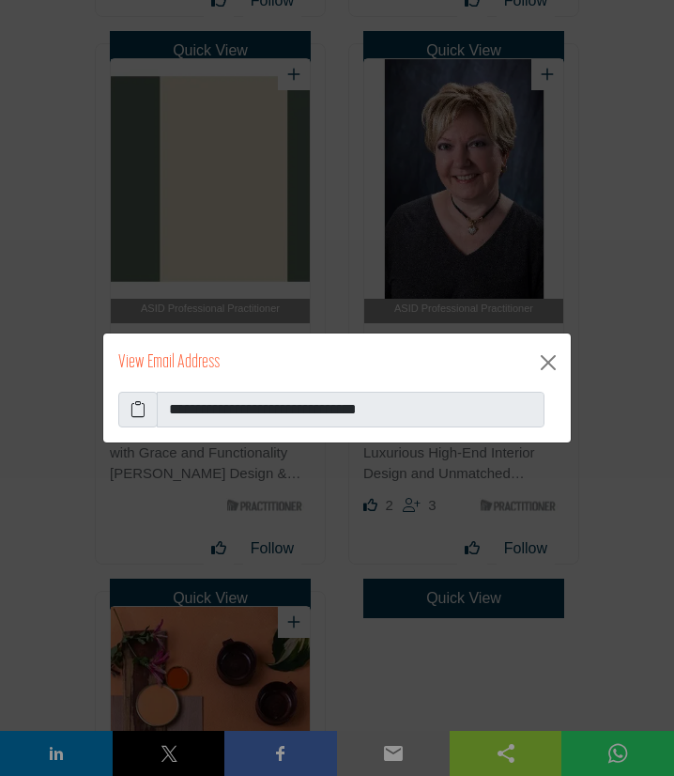
drag, startPoint x: 305, startPoint y: 450, endPoint x: 141, endPoint y: 411, distance: 168.8
click at [146, 414] on span at bounding box center [137, 410] width 39 height 36
click at [143, 411] on icon at bounding box center [138, 409] width 15 height 23
click at [544, 363] on button "Close" at bounding box center [549, 363] width 30 height 30
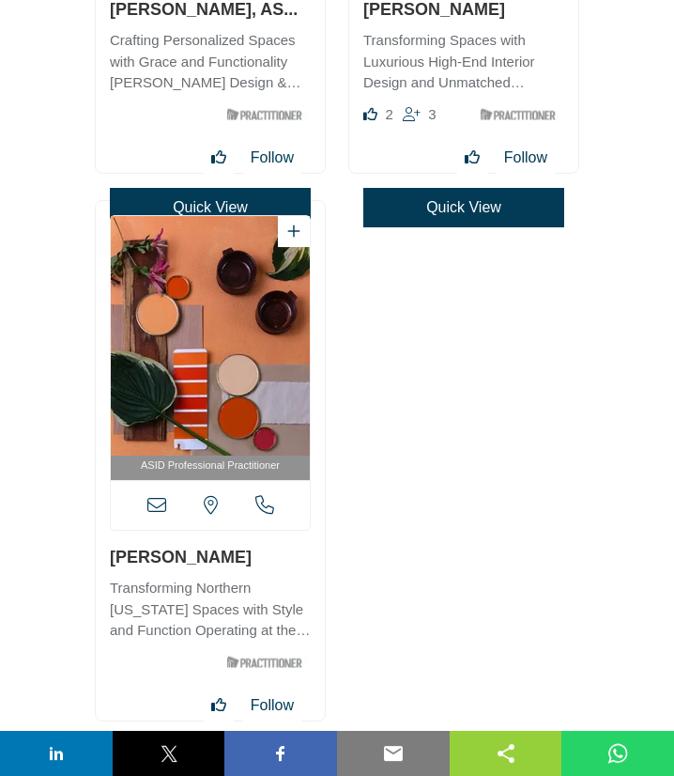
scroll to position [6069, 0]
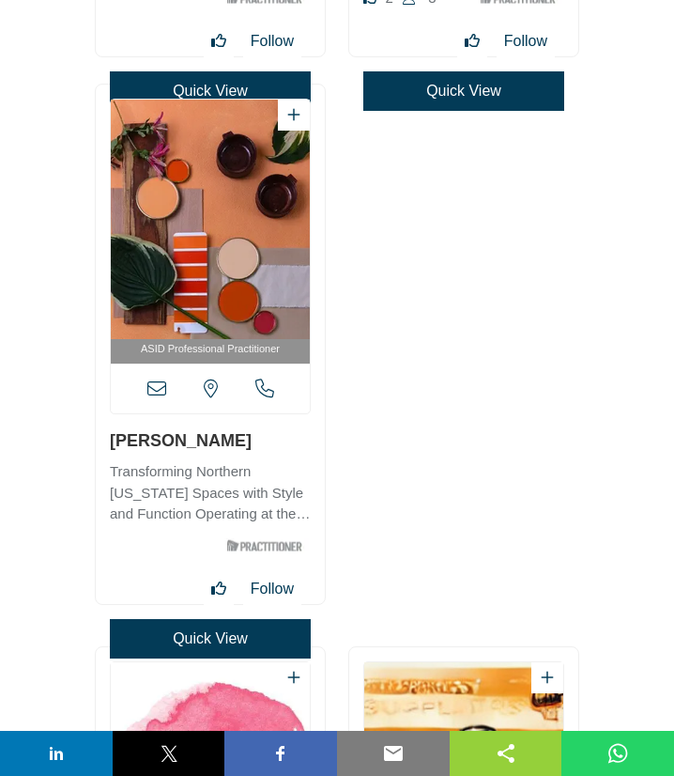
click at [155, 385] on icon at bounding box center [156, 389] width 19 height 19
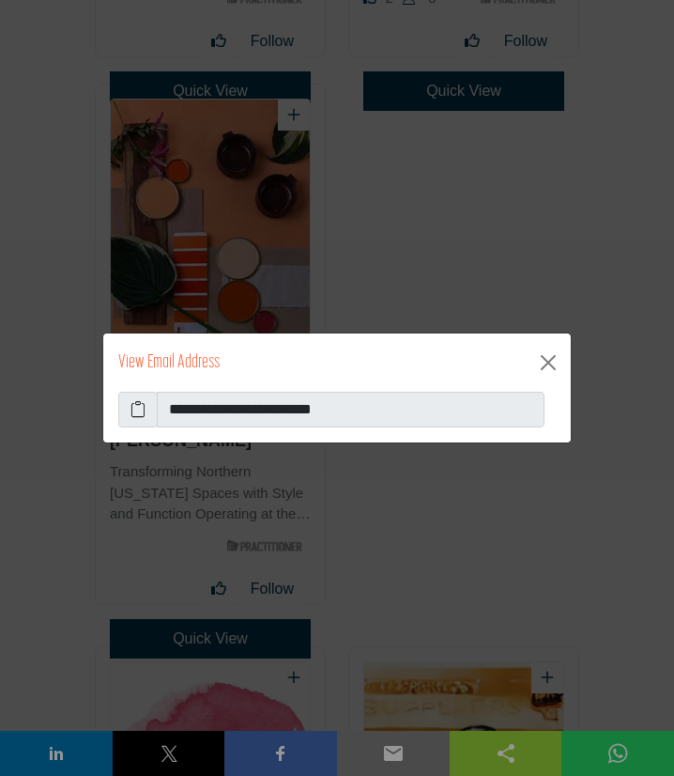
click at [139, 413] on icon at bounding box center [138, 409] width 15 height 23
click at [545, 361] on button "Close" at bounding box center [549, 363] width 30 height 30
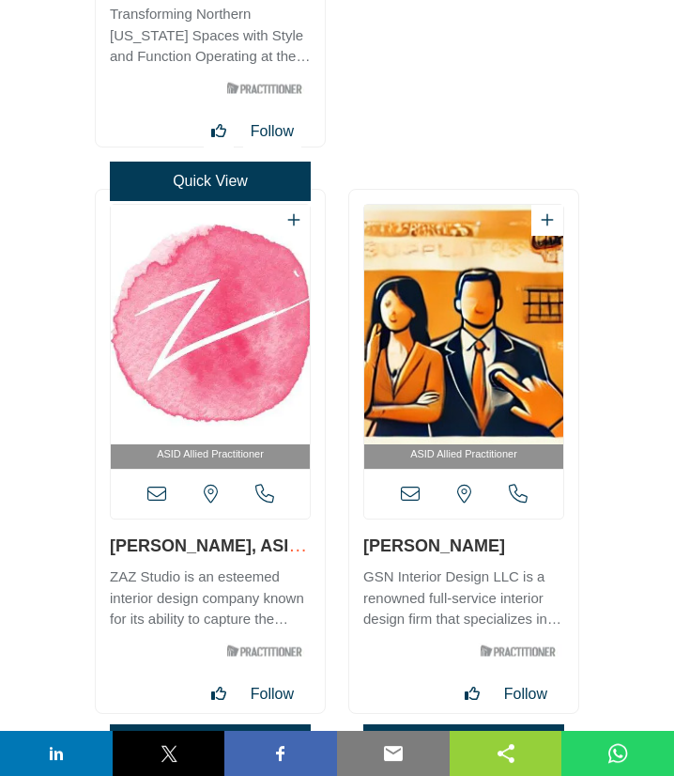
scroll to position [6577, 0]
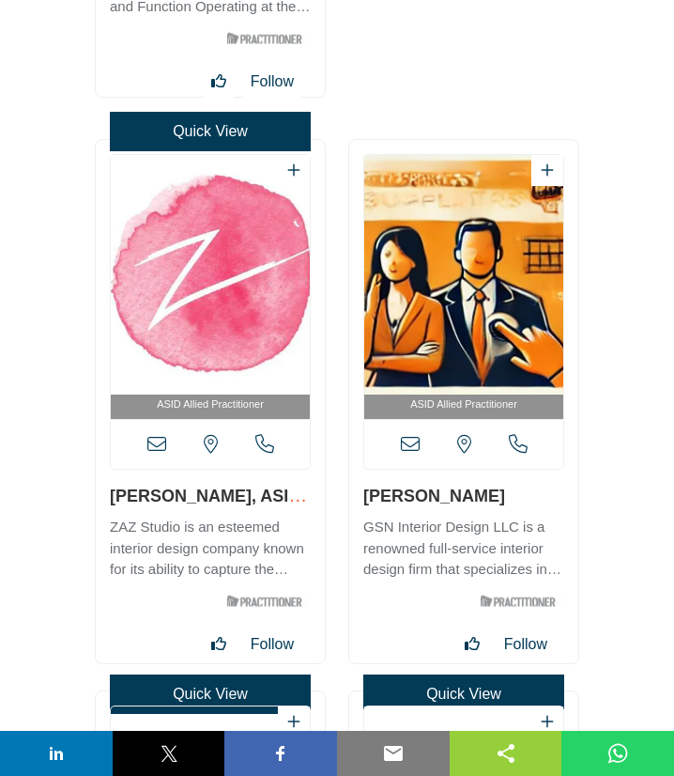
click at [154, 443] on icon at bounding box center [156, 444] width 19 height 19
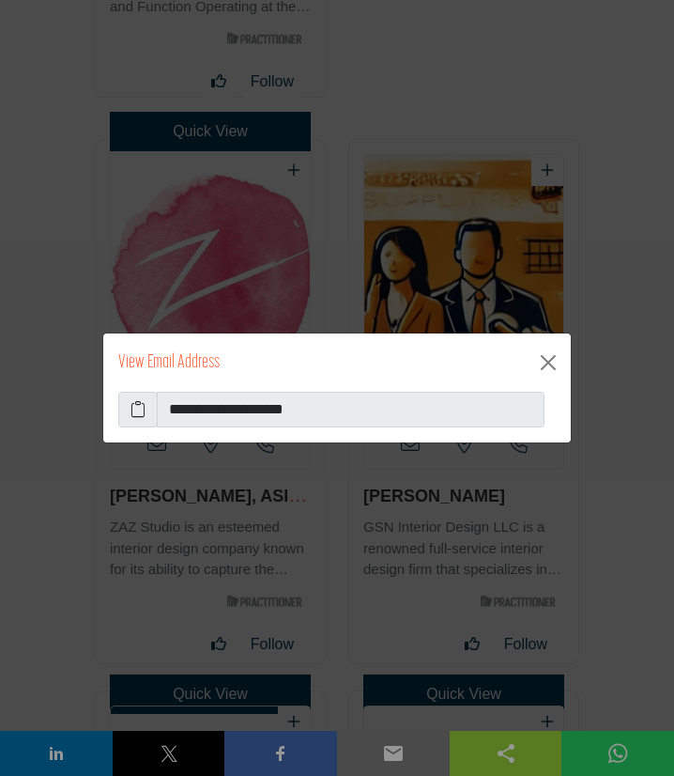
click at [134, 405] on icon at bounding box center [138, 409] width 15 height 23
click at [549, 364] on button "Close" at bounding box center [549, 363] width 30 height 30
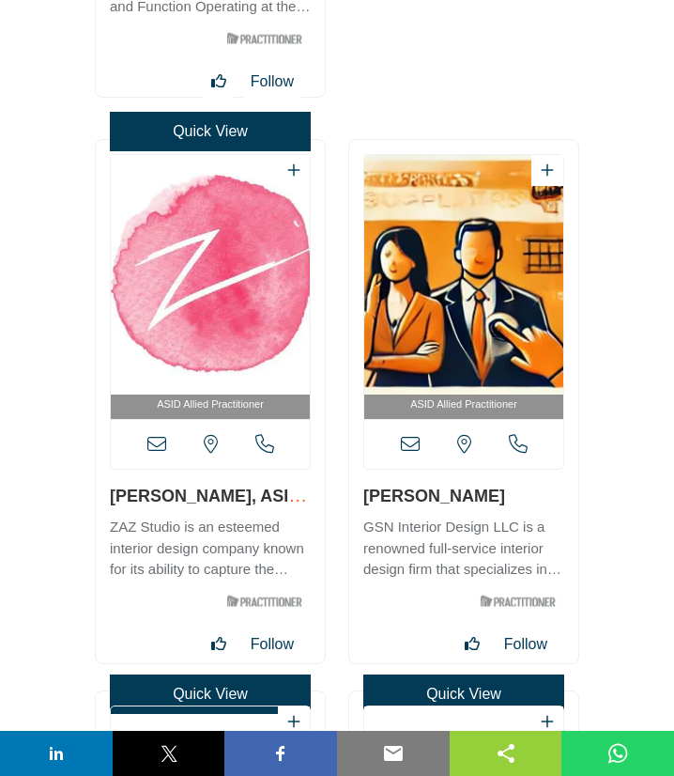
click at [409, 447] on icon at bounding box center [410, 444] width 19 height 19
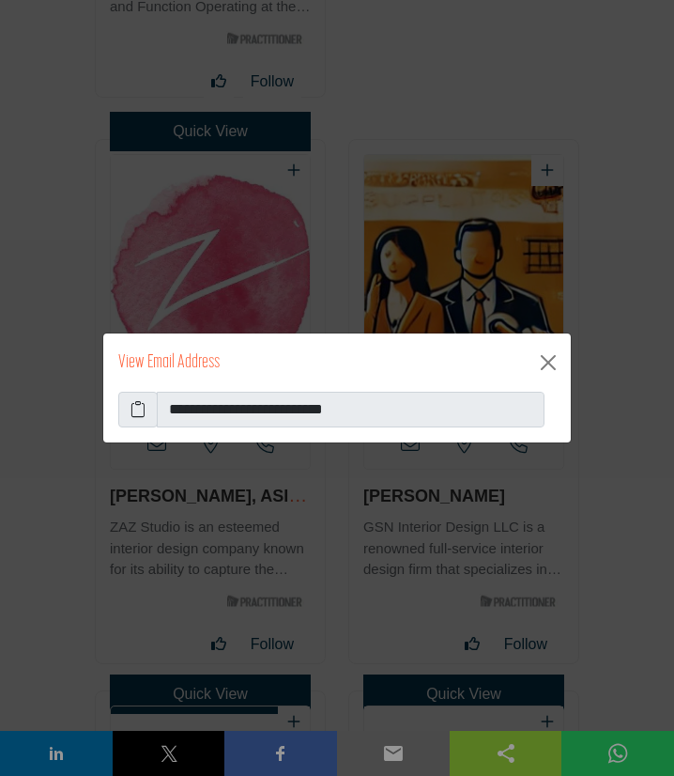
click at [141, 417] on icon at bounding box center [138, 409] width 15 height 23
click at [552, 364] on button "Close" at bounding box center [549, 363] width 30 height 30
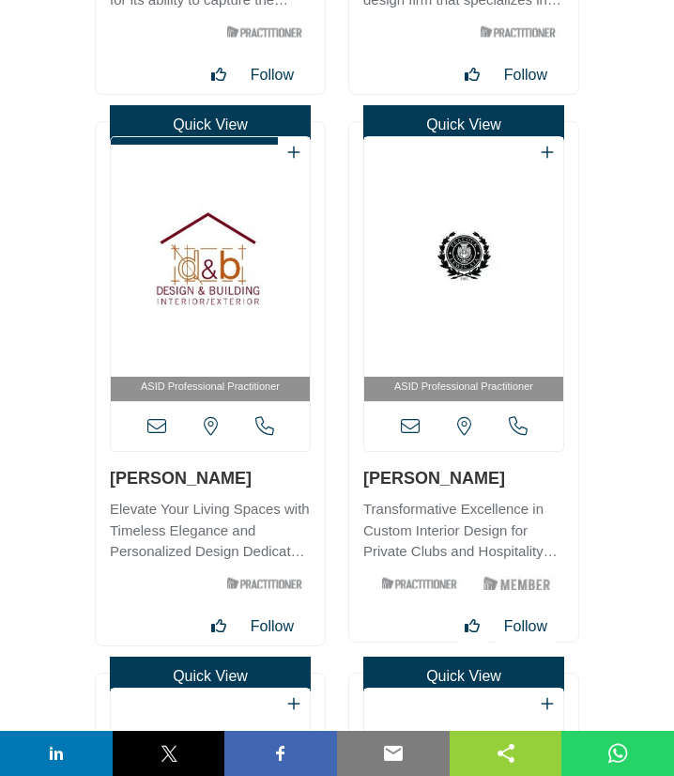
scroll to position [7185, 0]
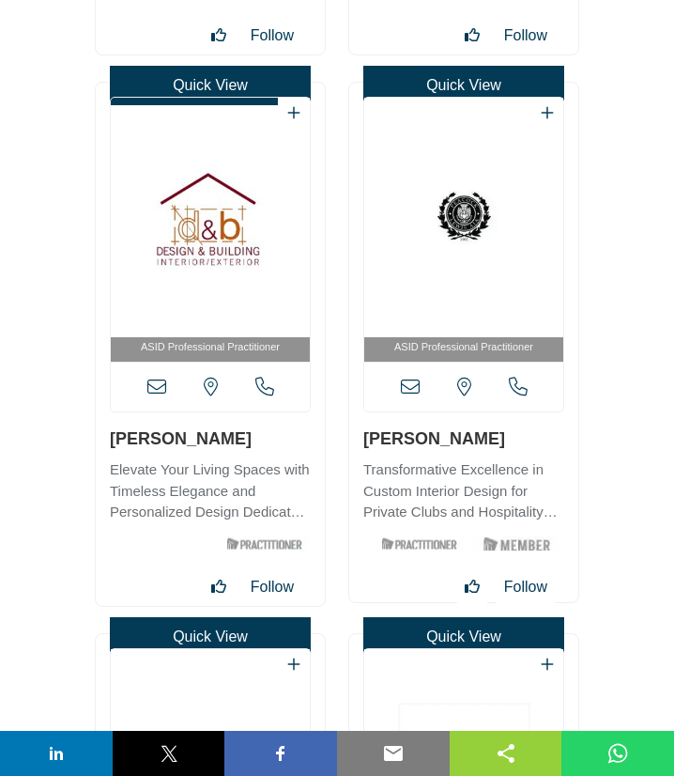
click at [153, 384] on icon at bounding box center [156, 387] width 19 height 19
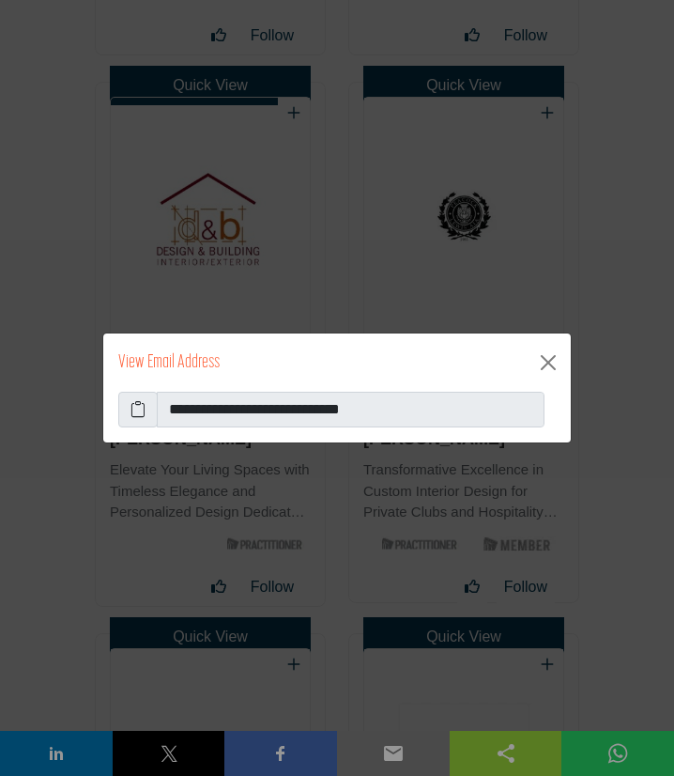
click at [137, 414] on icon at bounding box center [138, 409] width 15 height 23
click at [549, 364] on button "Close" at bounding box center [549, 363] width 30 height 30
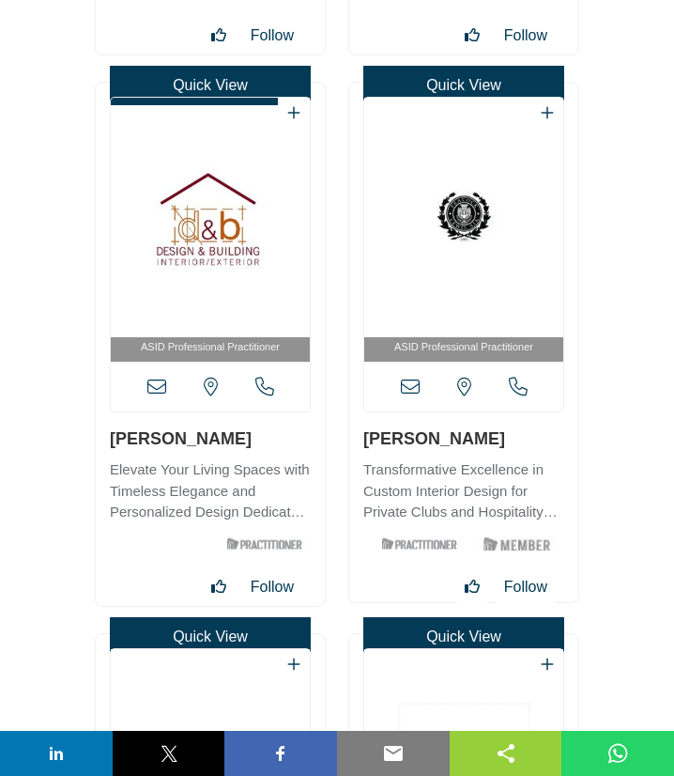
click at [412, 385] on icon at bounding box center [410, 387] width 19 height 19
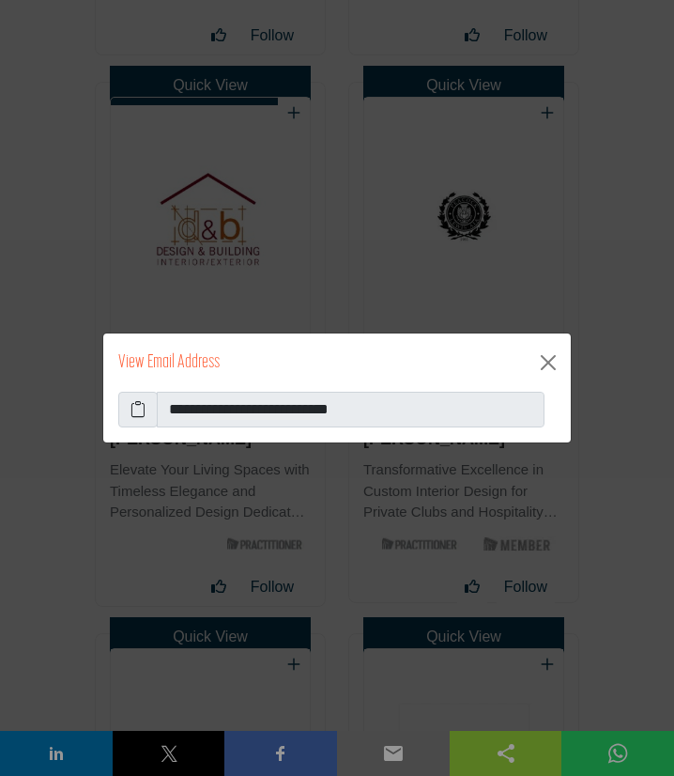
click at [147, 404] on span at bounding box center [137, 410] width 39 height 36
click at [139, 406] on icon at bounding box center [138, 409] width 15 height 23
click at [546, 359] on button "Close" at bounding box center [549, 363] width 30 height 30
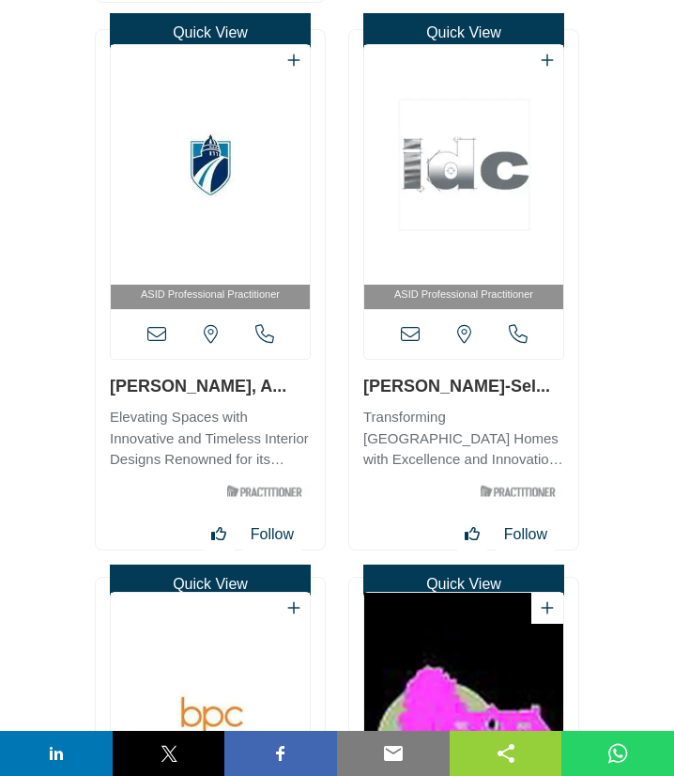
scroll to position [7794, 0]
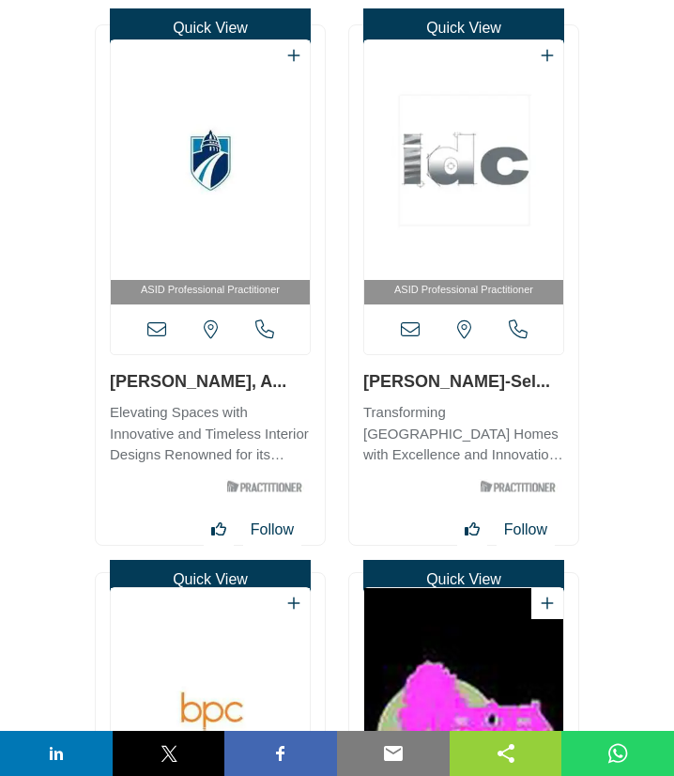
click at [158, 326] on icon at bounding box center [156, 329] width 19 height 19
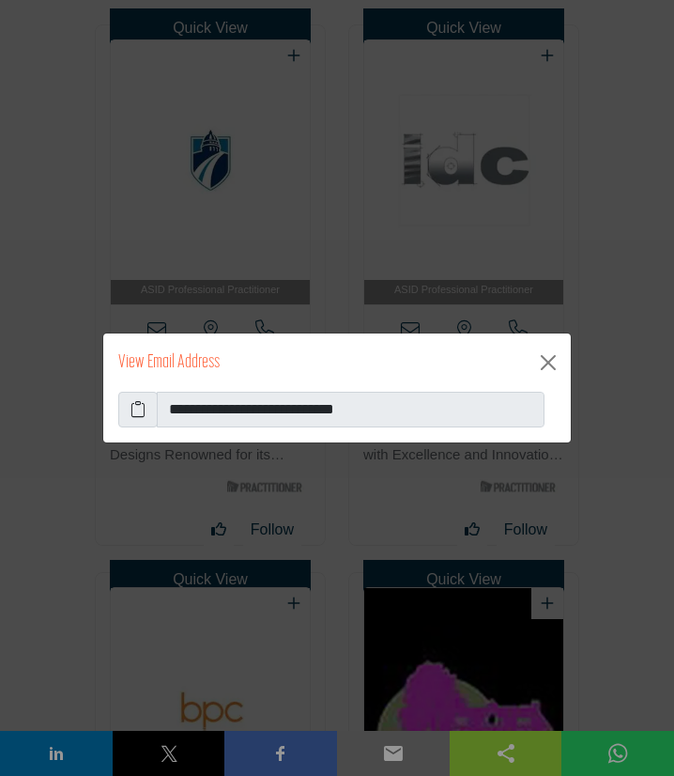
click at [134, 412] on icon at bounding box center [138, 409] width 15 height 23
click at [552, 362] on button "Close" at bounding box center [549, 363] width 30 height 30
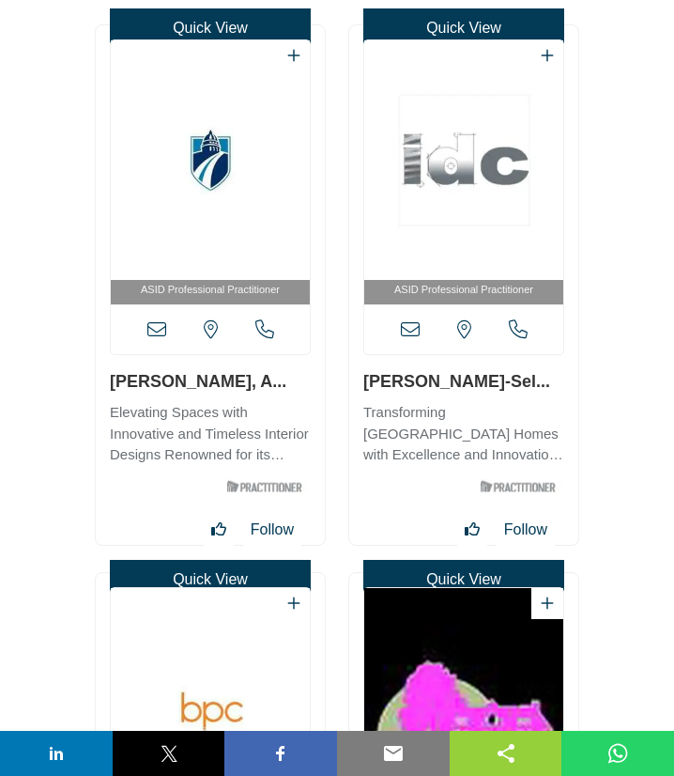
drag, startPoint x: 646, startPoint y: 376, endPoint x: 587, endPoint y: 384, distance: 59.8
click at [410, 332] on icon at bounding box center [410, 329] width 19 height 19
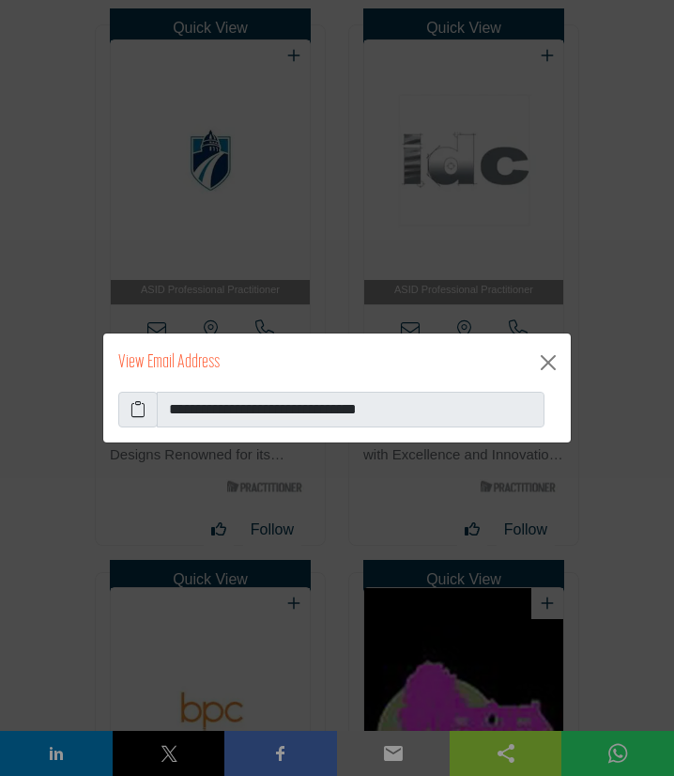
click at [137, 411] on icon at bounding box center [138, 409] width 15 height 23
click at [544, 361] on button "Close" at bounding box center [549, 363] width 30 height 30
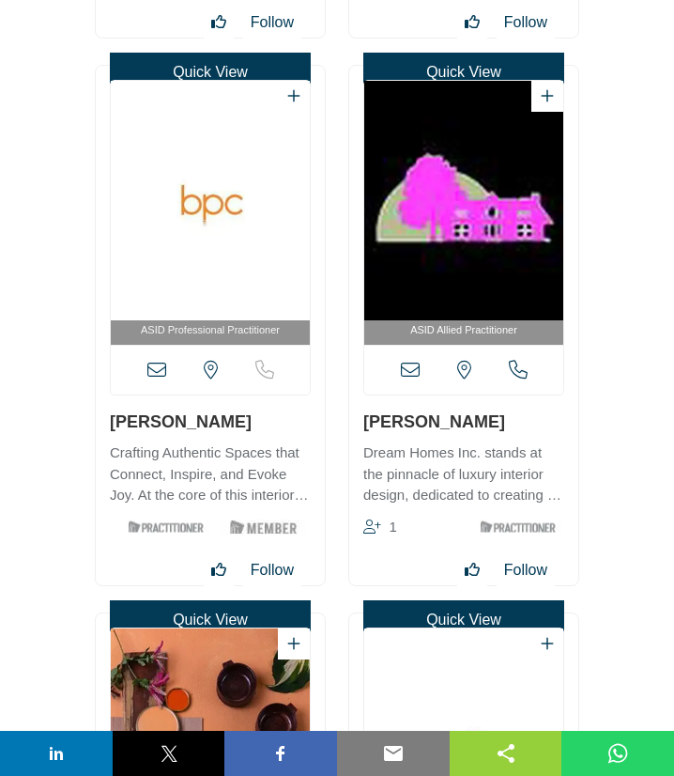
scroll to position [8504, 0]
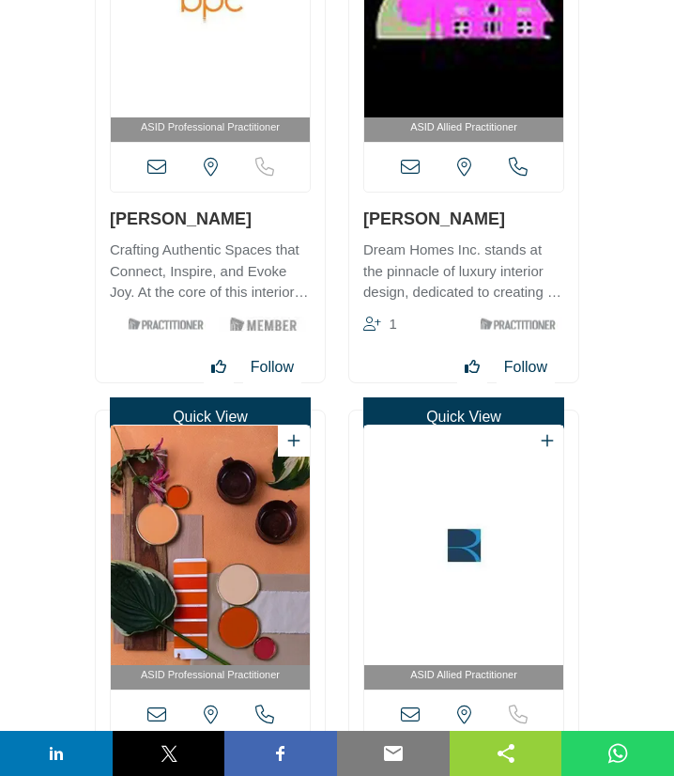
click at [154, 167] on icon at bounding box center [156, 167] width 19 height 19
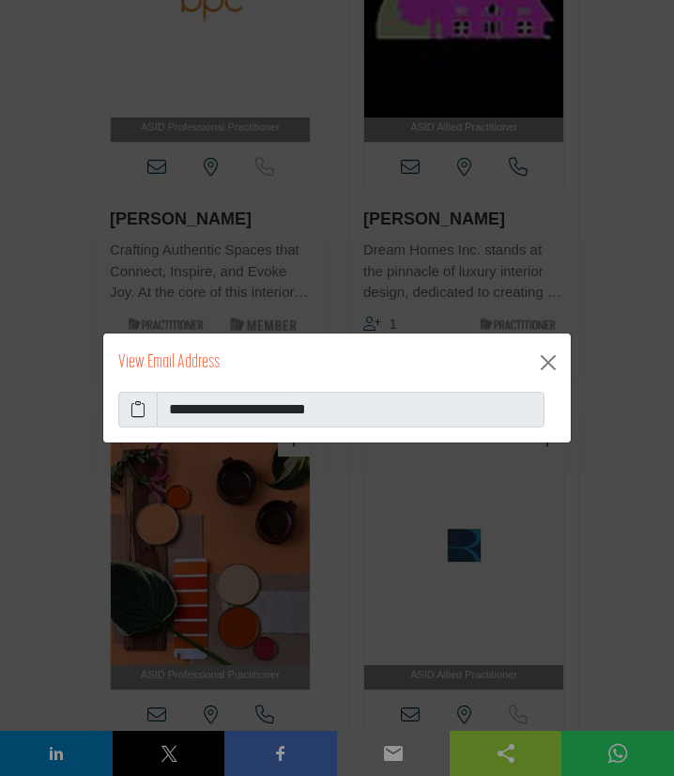
click at [139, 411] on icon at bounding box center [138, 409] width 15 height 23
click at [543, 365] on button "Close" at bounding box center [549, 363] width 30 height 30
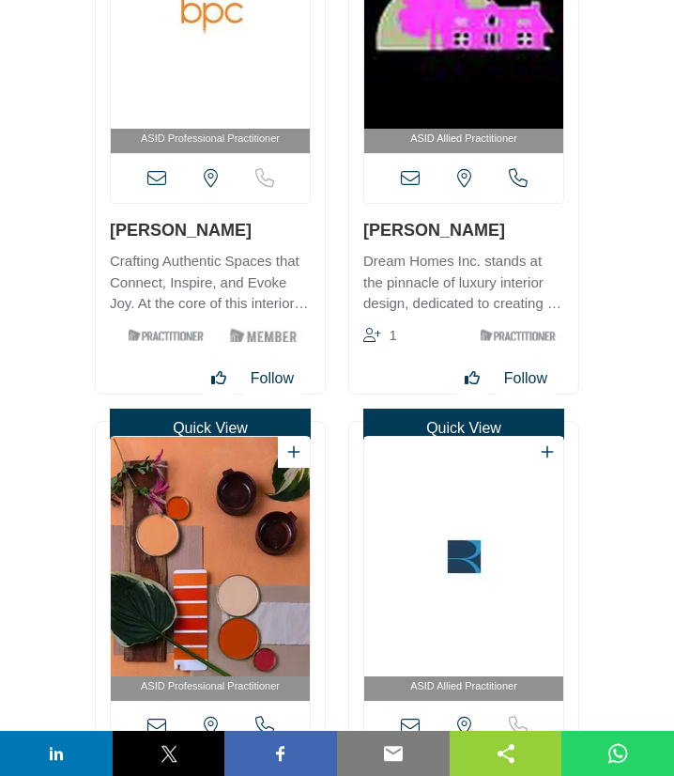
scroll to position [8390, 0]
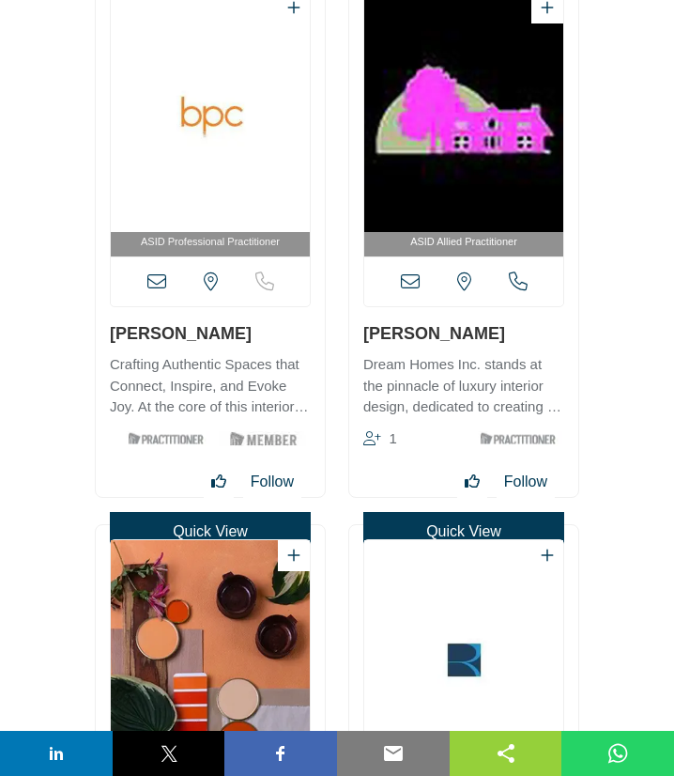
click at [411, 284] on icon at bounding box center [410, 281] width 19 height 19
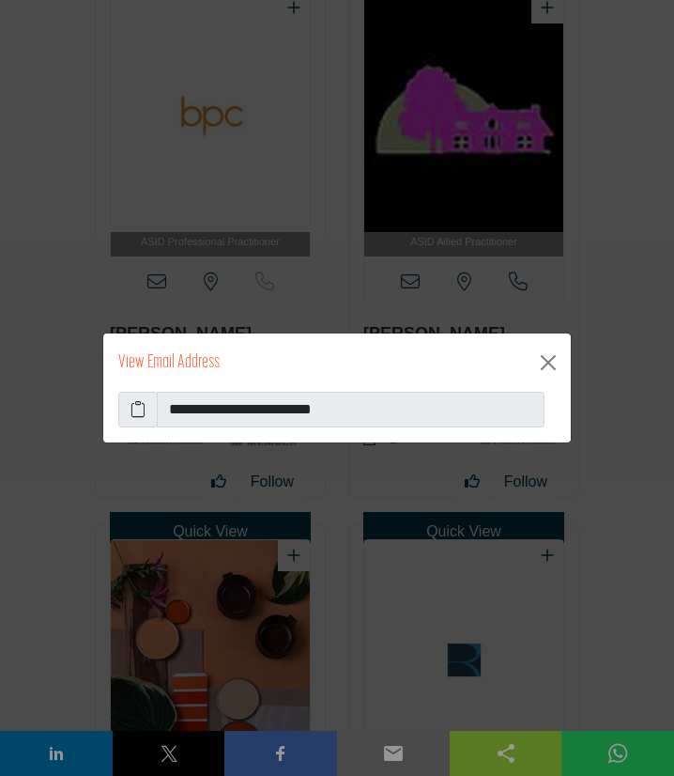
click at [136, 404] on icon at bounding box center [138, 409] width 15 height 23
click at [543, 367] on button "Close" at bounding box center [549, 363] width 30 height 30
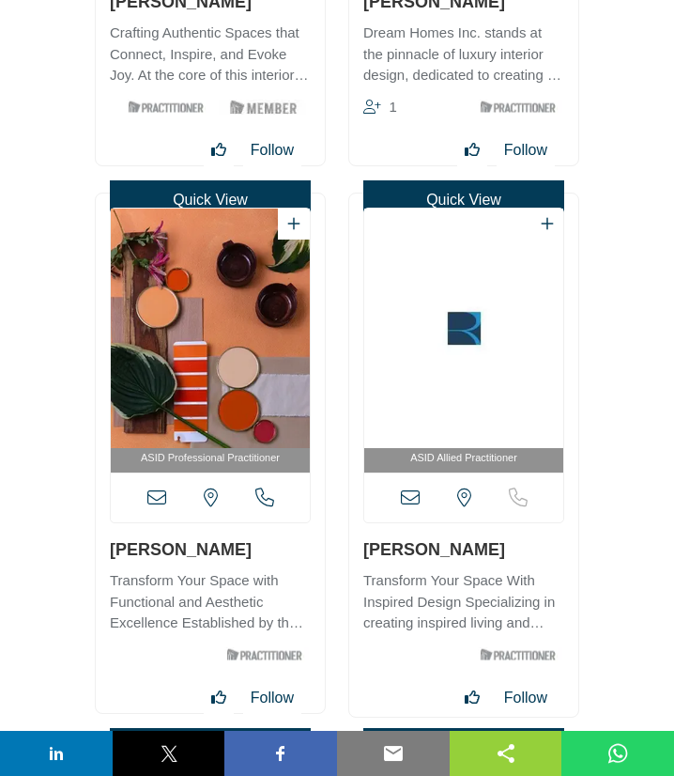
scroll to position [8795, 0]
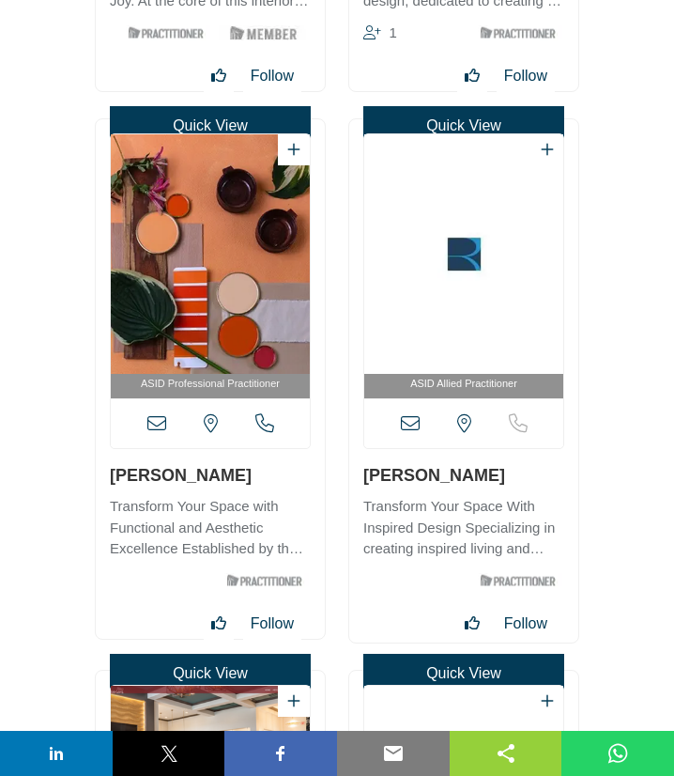
click at [160, 426] on icon at bounding box center [156, 423] width 19 height 19
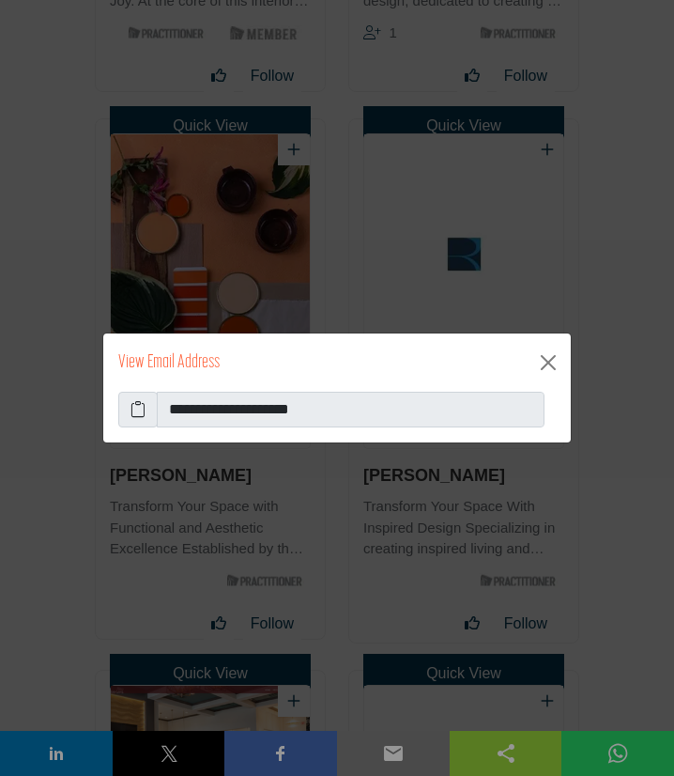
click at [140, 406] on icon at bounding box center [138, 409] width 15 height 23
click at [546, 361] on button "Close" at bounding box center [549, 363] width 30 height 30
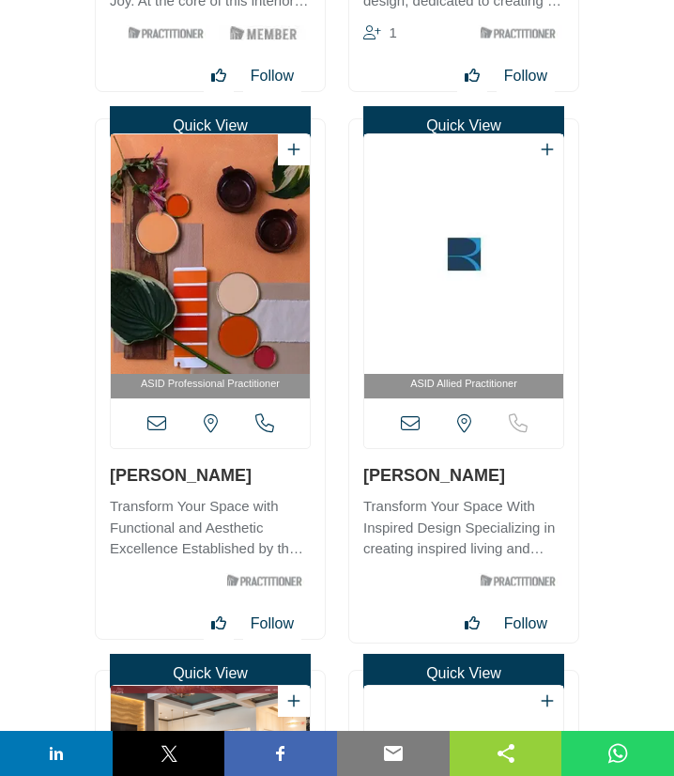
click at [409, 431] on icon at bounding box center [410, 423] width 19 height 19
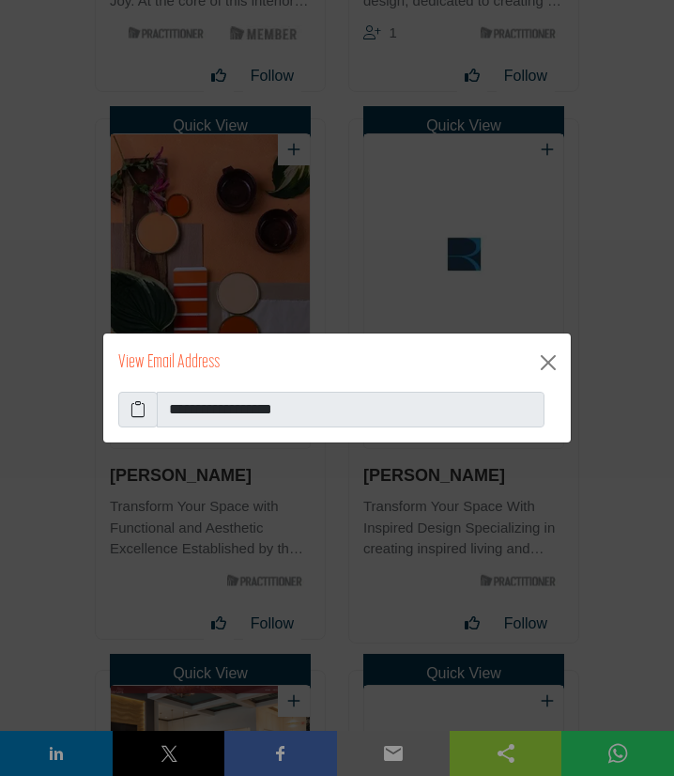
click at [140, 416] on icon at bounding box center [138, 409] width 15 height 23
click at [550, 359] on button "Close" at bounding box center [549, 363] width 30 height 30
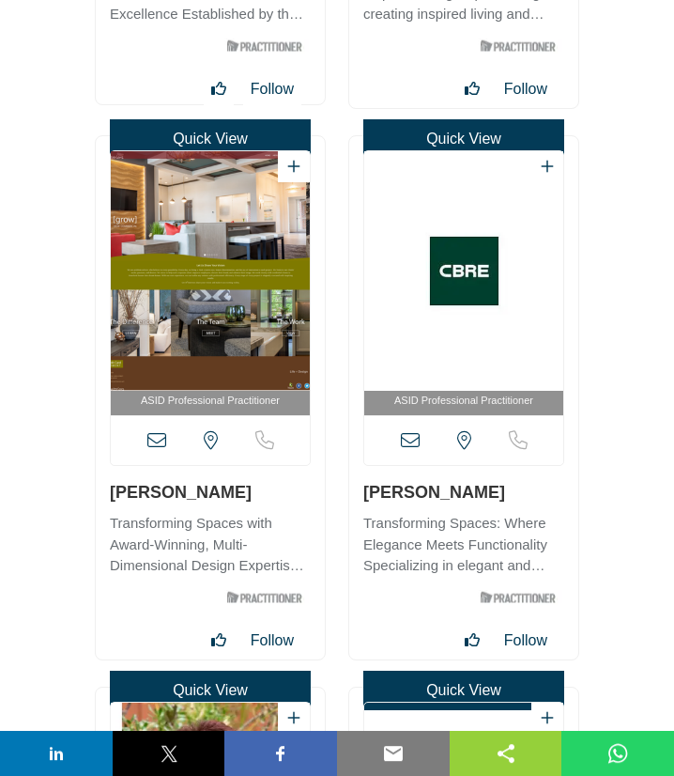
scroll to position [9404, 0]
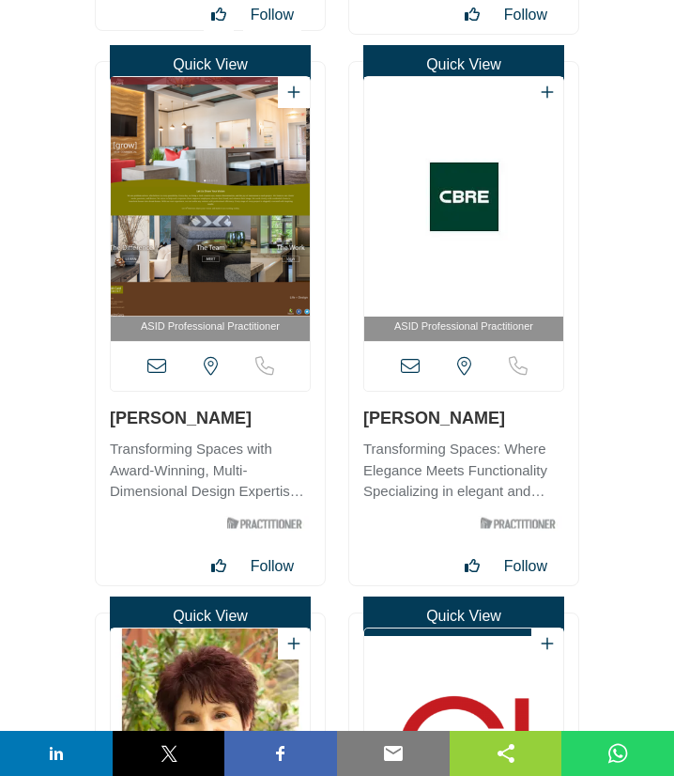
click at [161, 363] on icon at bounding box center [156, 366] width 19 height 19
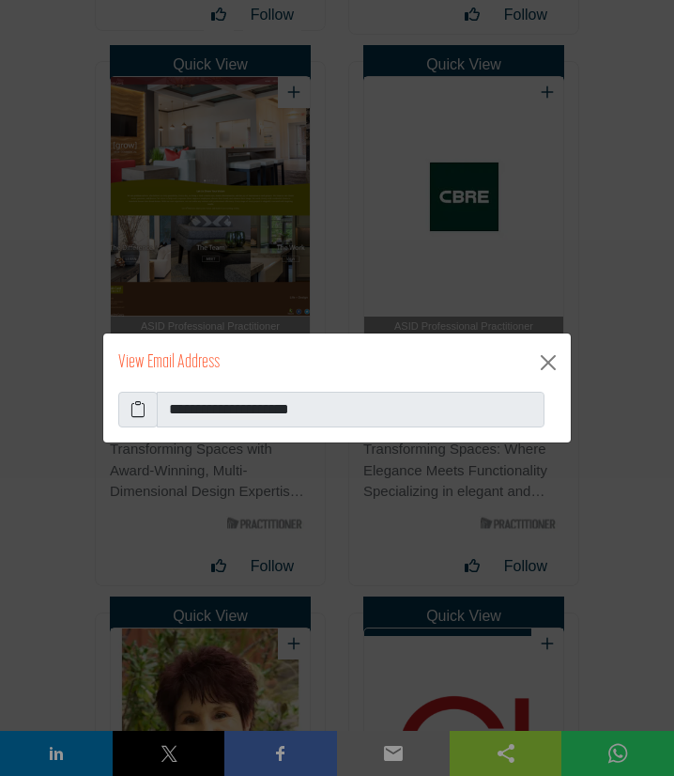
click at [137, 409] on icon at bounding box center [138, 409] width 15 height 23
click at [546, 358] on button "Close" at bounding box center [549, 363] width 30 height 30
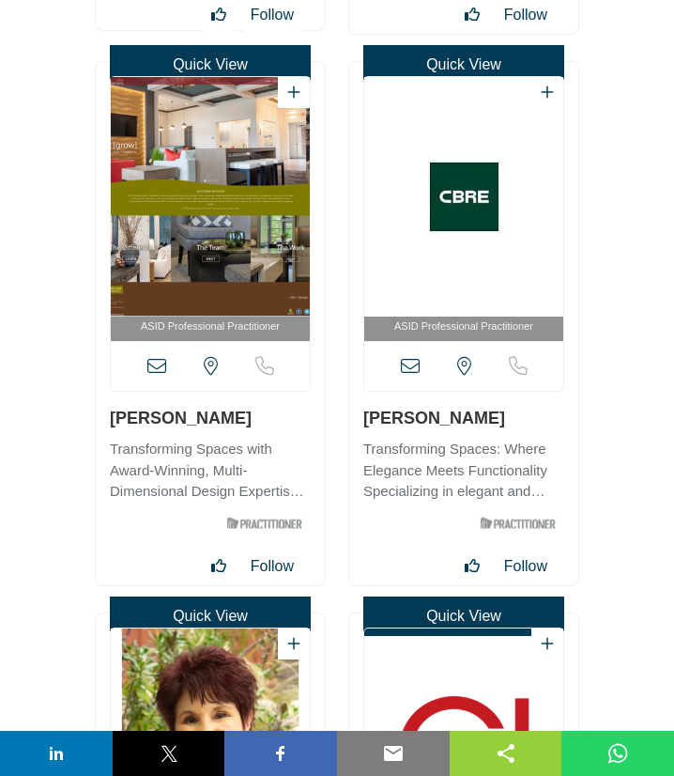
click at [410, 363] on icon at bounding box center [410, 366] width 19 height 19
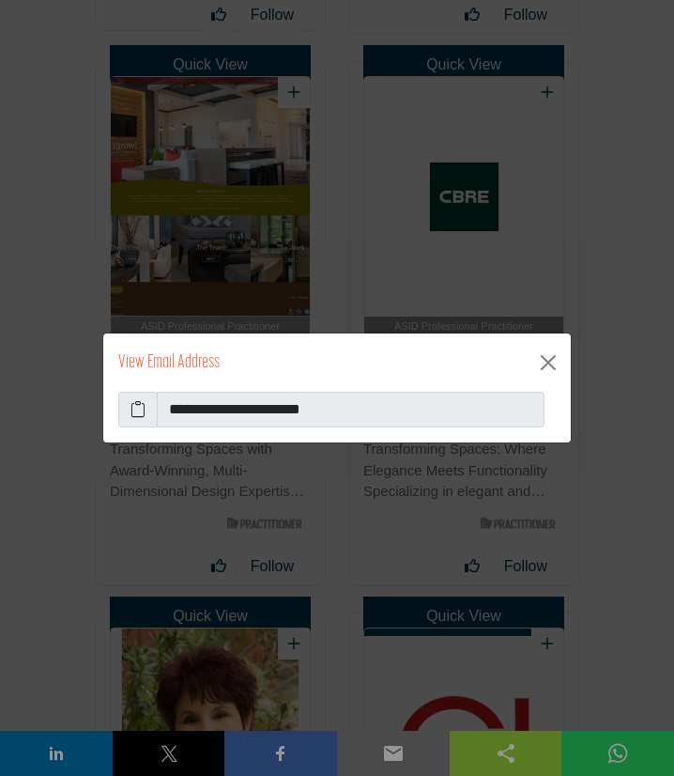
click at [139, 414] on icon at bounding box center [138, 409] width 15 height 23
click at [551, 363] on button "Close" at bounding box center [549, 363] width 30 height 30
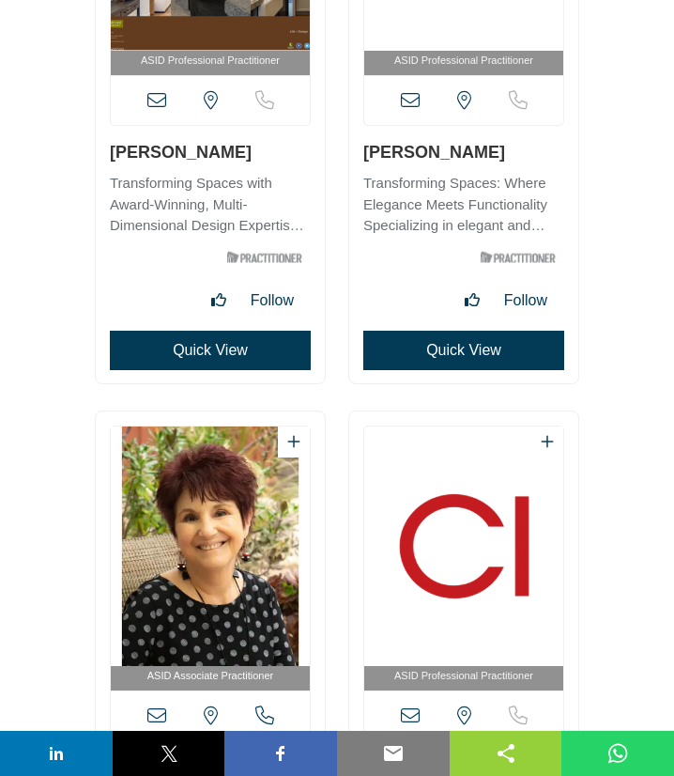
scroll to position [11132, 0]
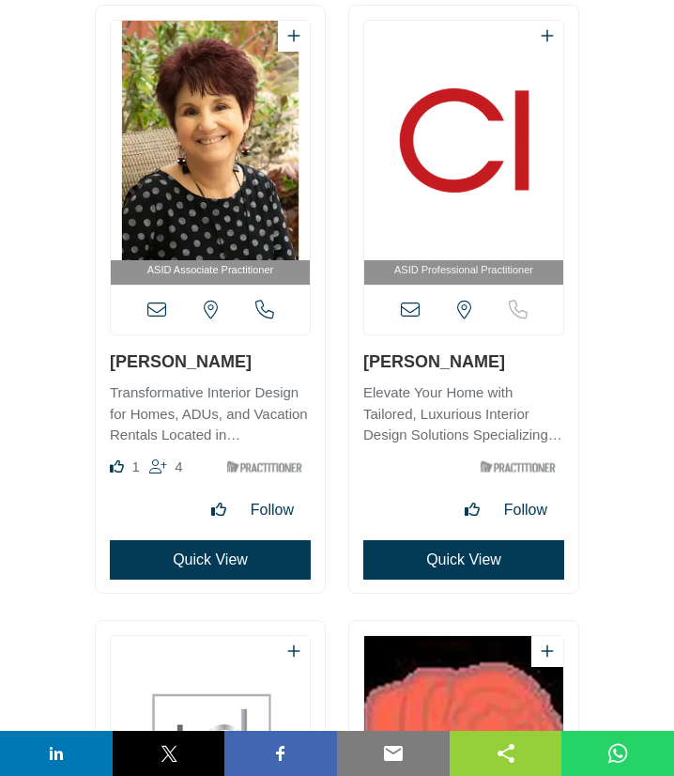
click at [155, 308] on icon at bounding box center [156, 310] width 19 height 19
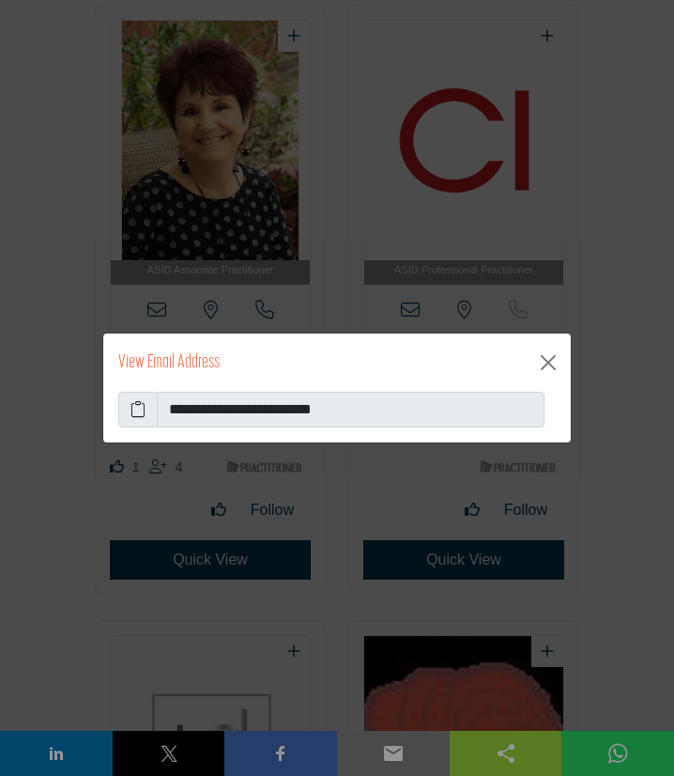
click at [145, 421] on icon at bounding box center [138, 409] width 15 height 23
click at [553, 361] on button "Close" at bounding box center [549, 363] width 30 height 30
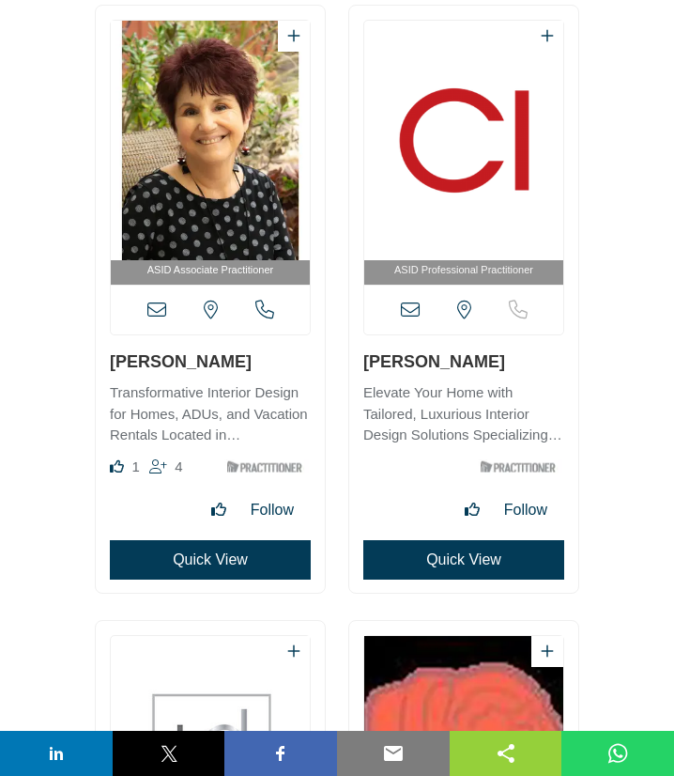
click at [406, 313] on icon at bounding box center [410, 310] width 19 height 19
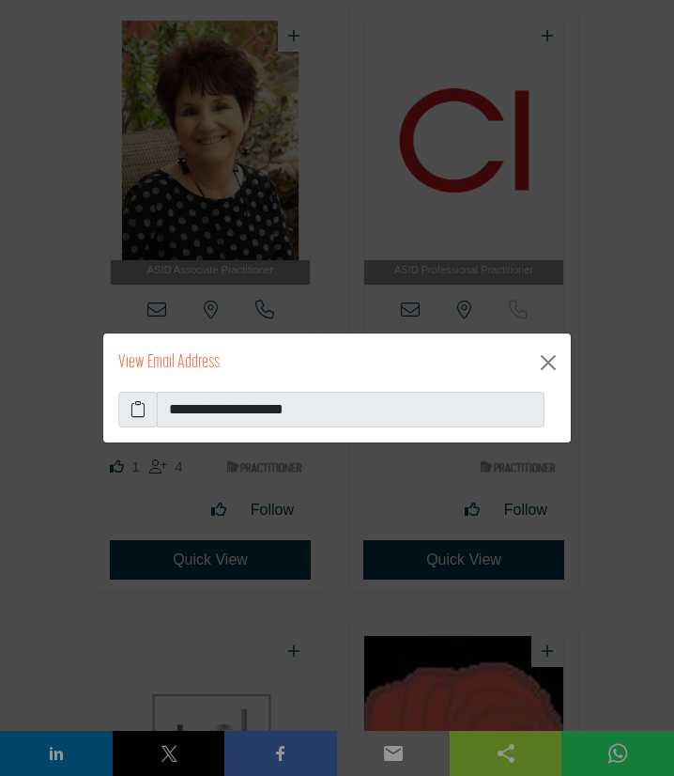
click at [135, 411] on icon at bounding box center [138, 409] width 15 height 23
click at [548, 357] on button "Close" at bounding box center [549, 363] width 30 height 30
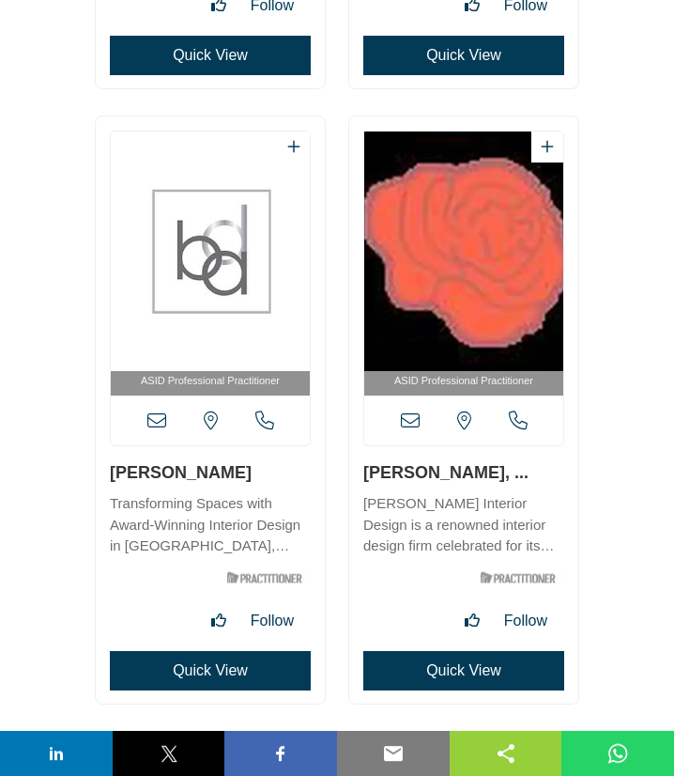
scroll to position [11639, 0]
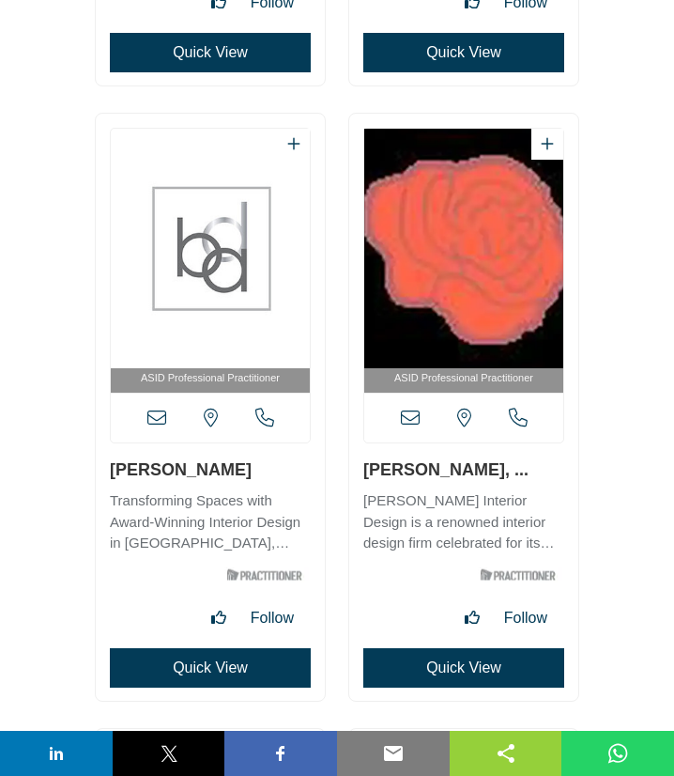
click at [153, 416] on icon at bounding box center [156, 418] width 19 height 19
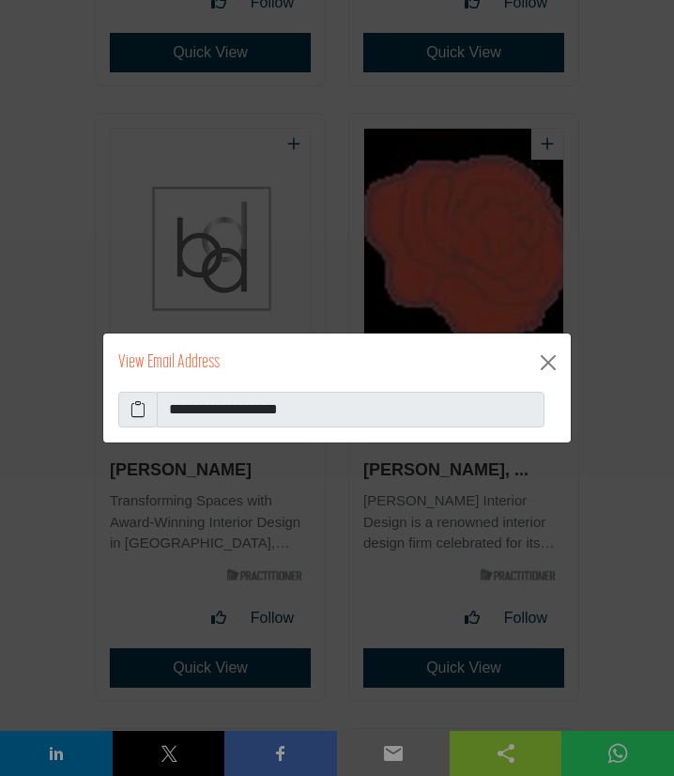
click at [143, 412] on icon at bounding box center [138, 409] width 15 height 23
click at [551, 360] on button "Close" at bounding box center [549, 363] width 30 height 30
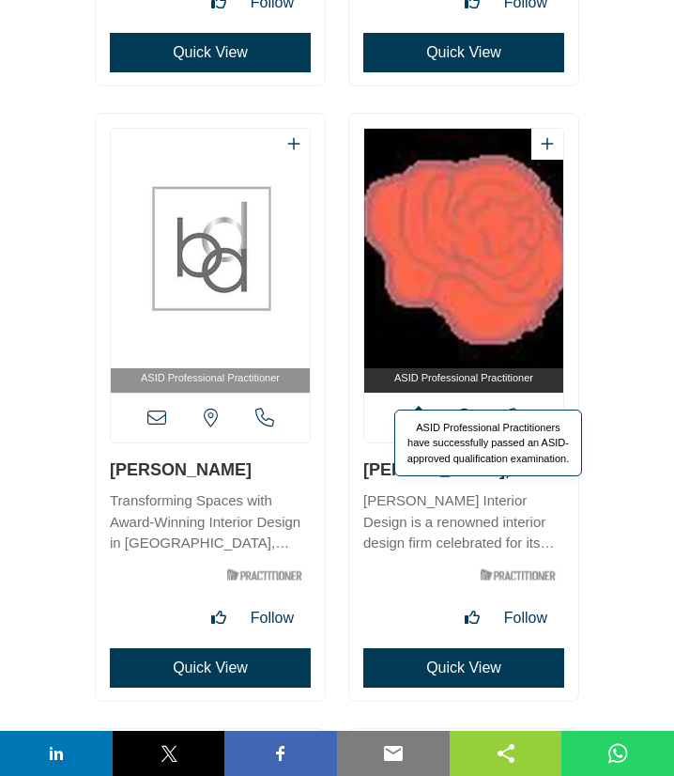
click at [410, 420] on span "ASID Professional Practitioners have successfully passed an ASID-approved quali…" at bounding box center [489, 444] width 188 height 68
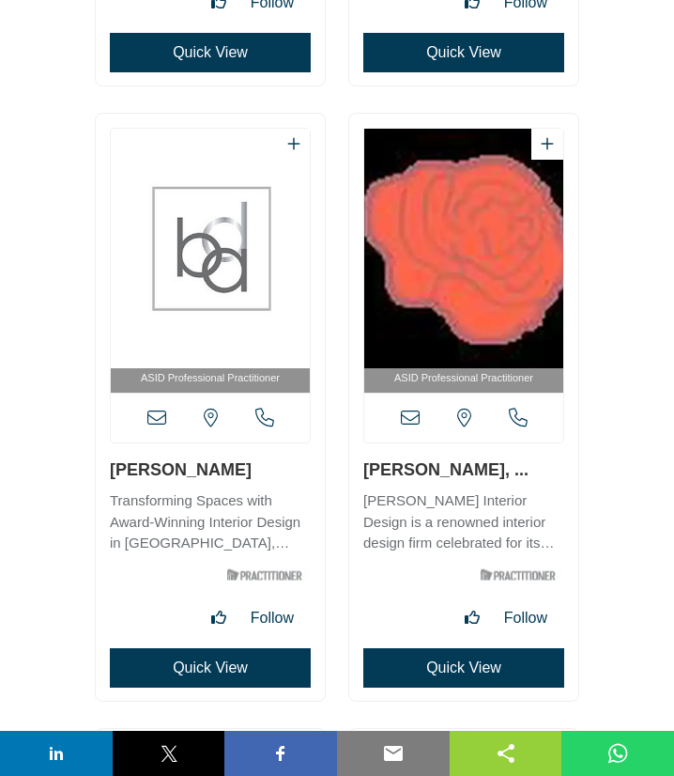
click at [410, 424] on icon at bounding box center [410, 418] width 19 height 19
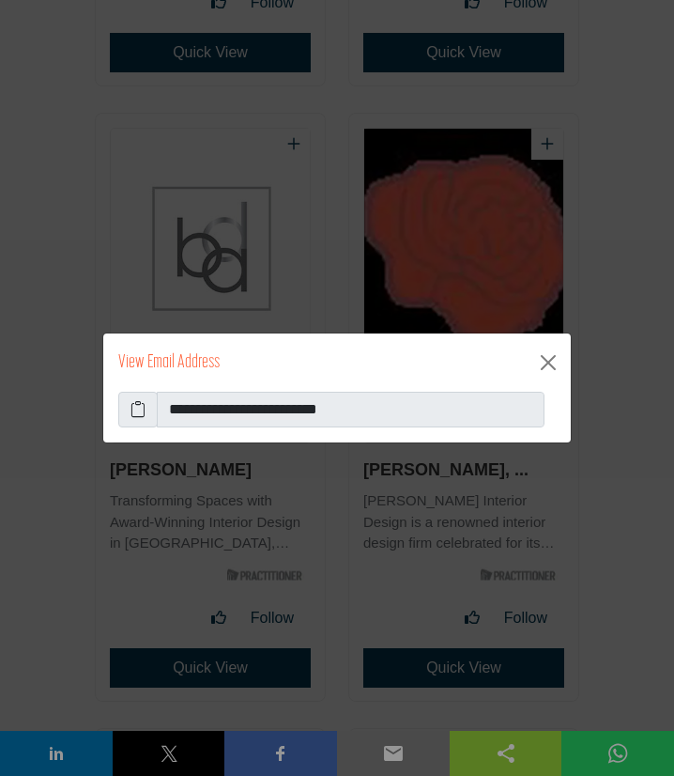
click at [134, 407] on icon at bounding box center [138, 409] width 15 height 23
click at [549, 364] on button "Close" at bounding box center [549, 363] width 30 height 30
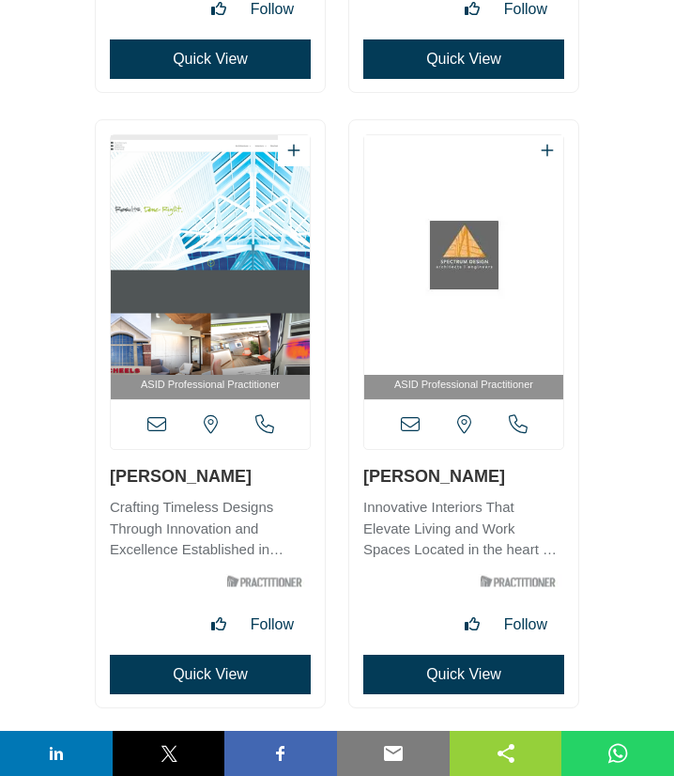
scroll to position [12349, 0]
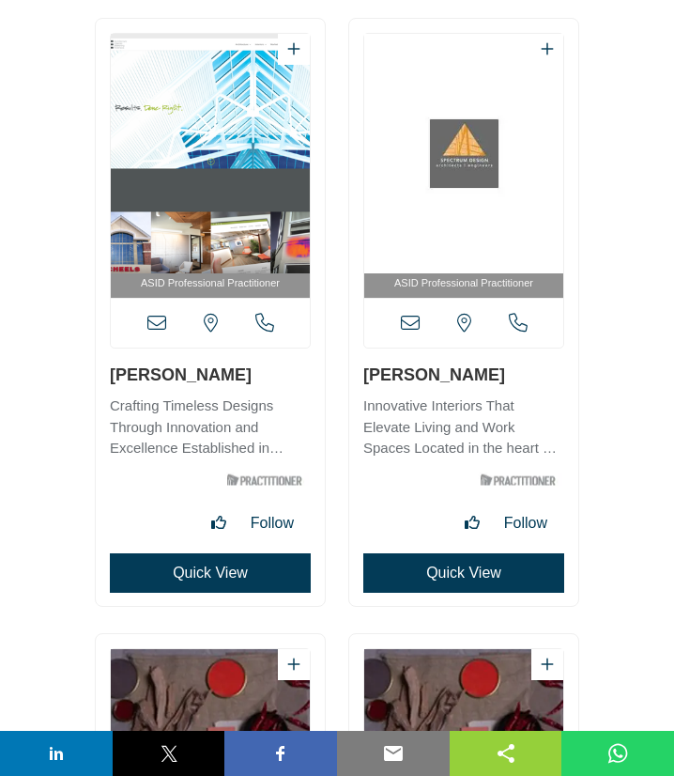
click at [157, 329] on icon at bounding box center [156, 323] width 19 height 19
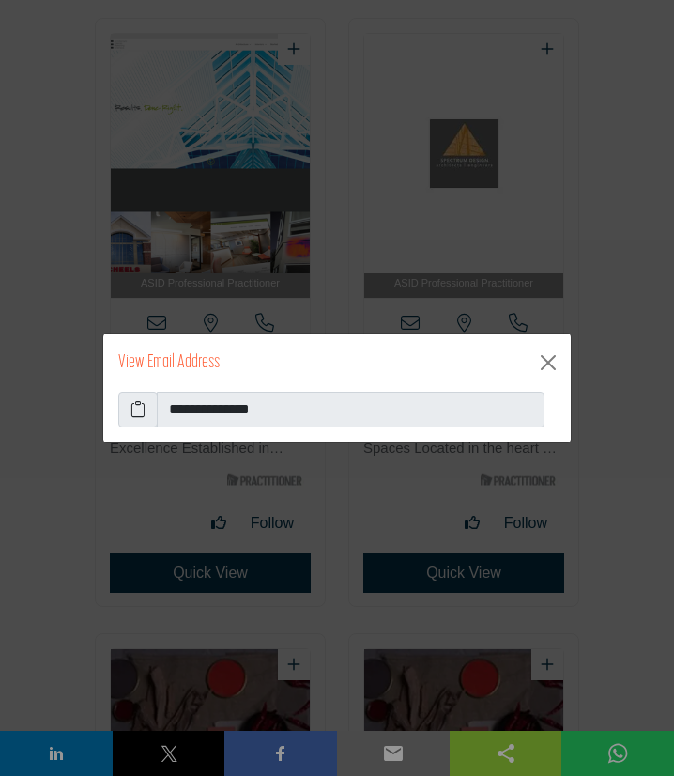
click at [143, 416] on icon at bounding box center [138, 409] width 15 height 23
click at [556, 362] on button "Close" at bounding box center [549, 363] width 30 height 30
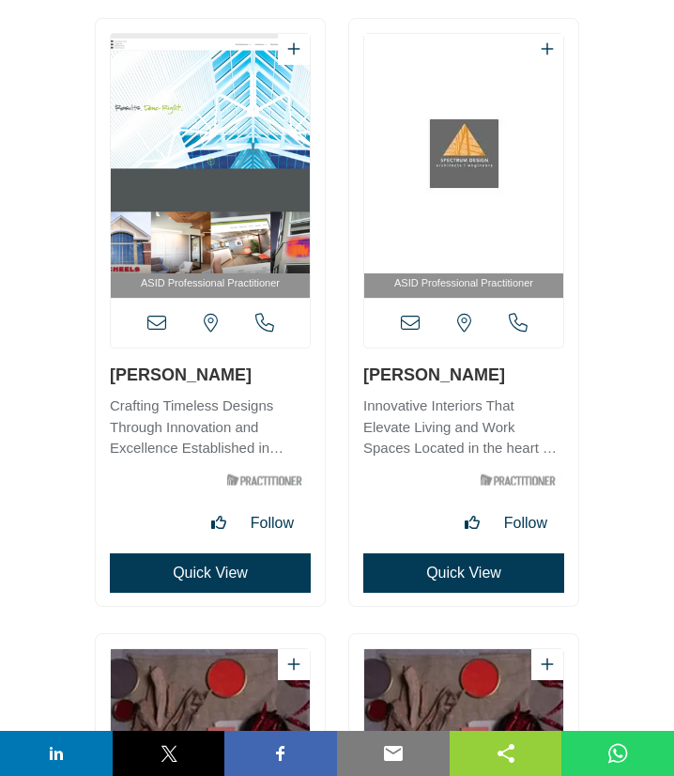
click at [412, 325] on icon at bounding box center [410, 323] width 19 height 19
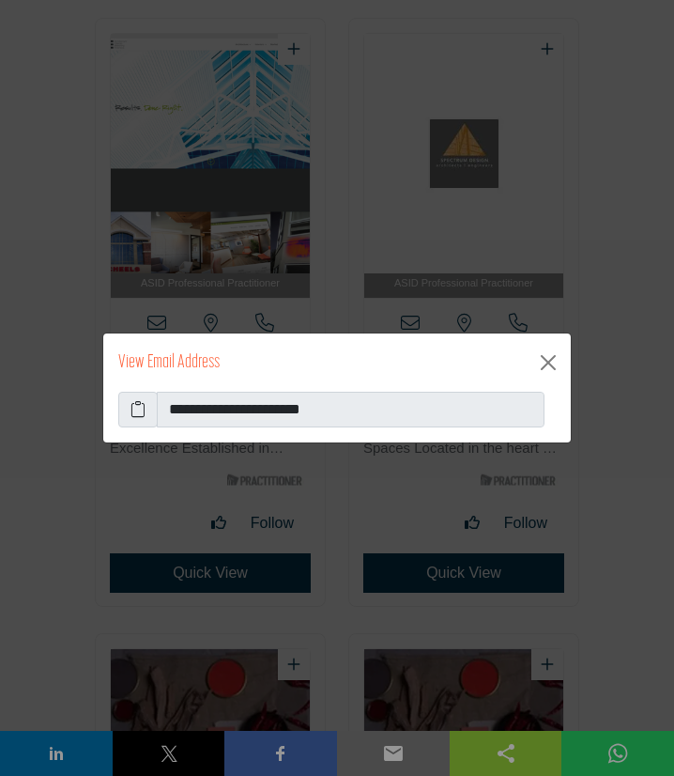
click at [139, 416] on icon at bounding box center [138, 409] width 15 height 23
click at [546, 366] on button "Close" at bounding box center [549, 363] width 30 height 30
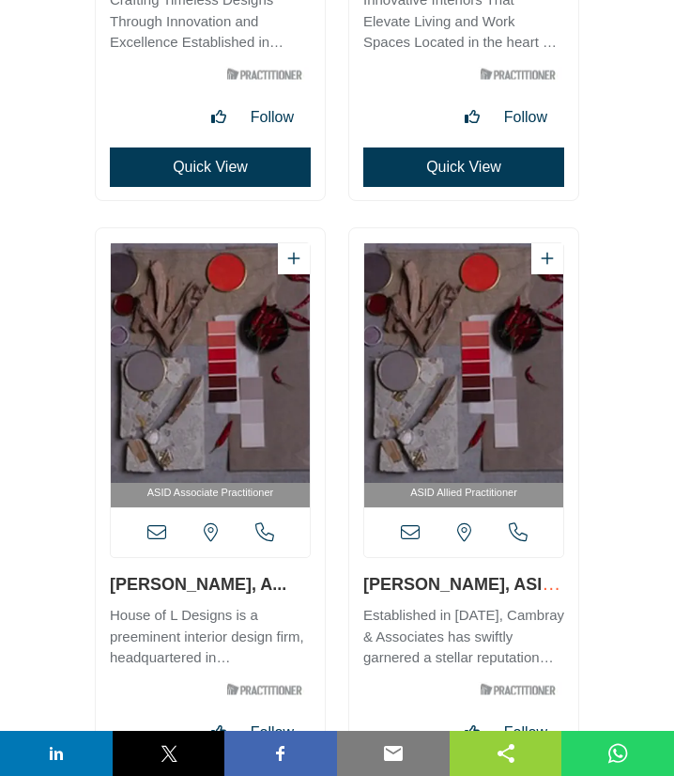
scroll to position [12856, 0]
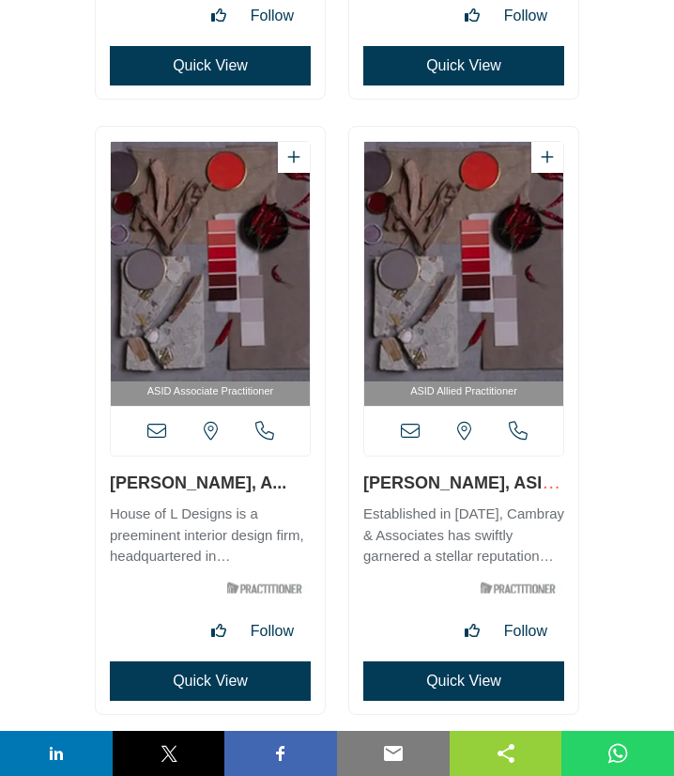
click at [157, 429] on icon at bounding box center [156, 431] width 19 height 19
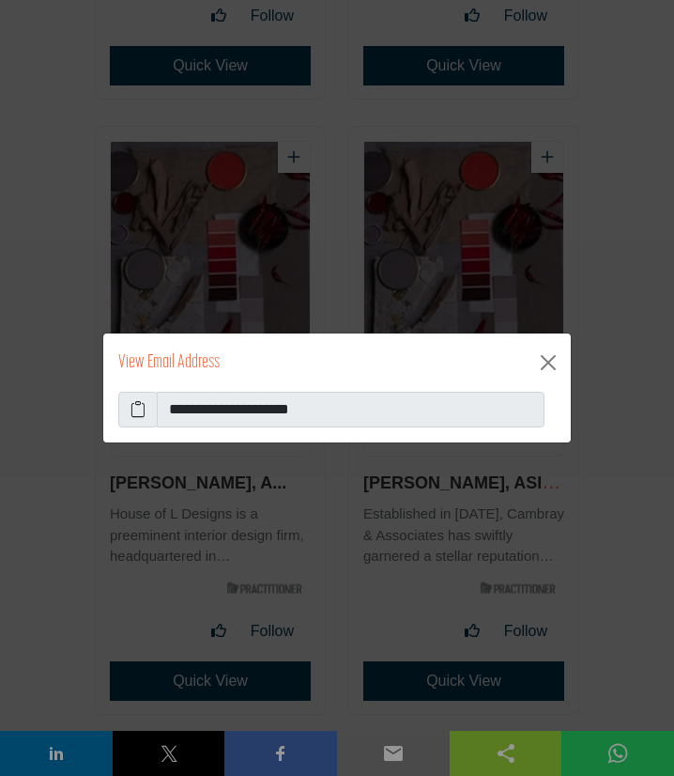
click at [140, 411] on icon at bounding box center [138, 409] width 15 height 23
click at [546, 365] on button "Close" at bounding box center [549, 363] width 30 height 30
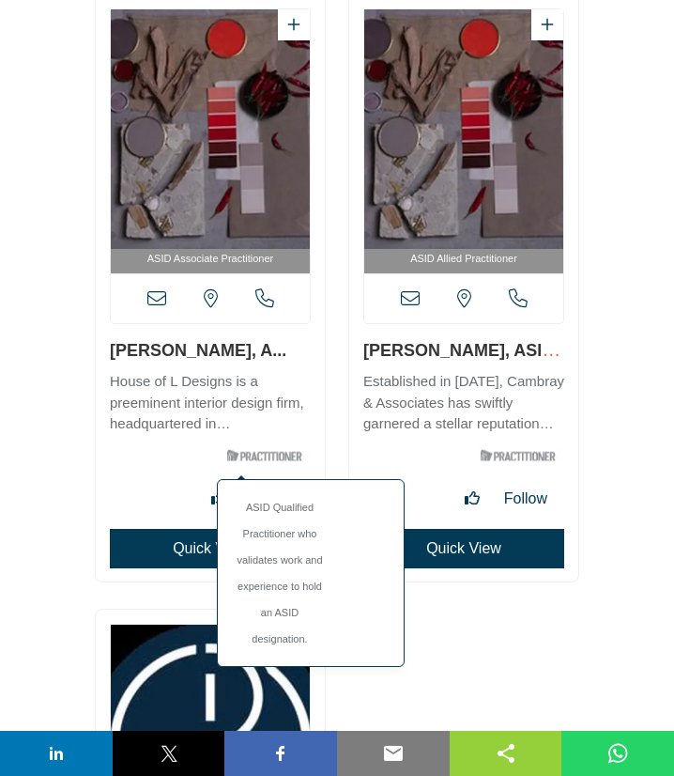
scroll to position [13059, 0]
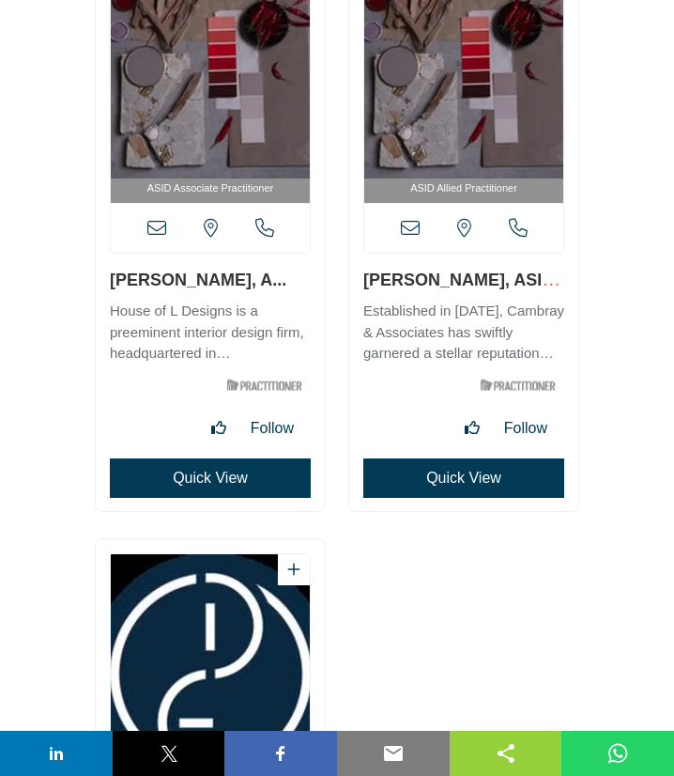
click at [411, 226] on icon at bounding box center [410, 228] width 19 height 19
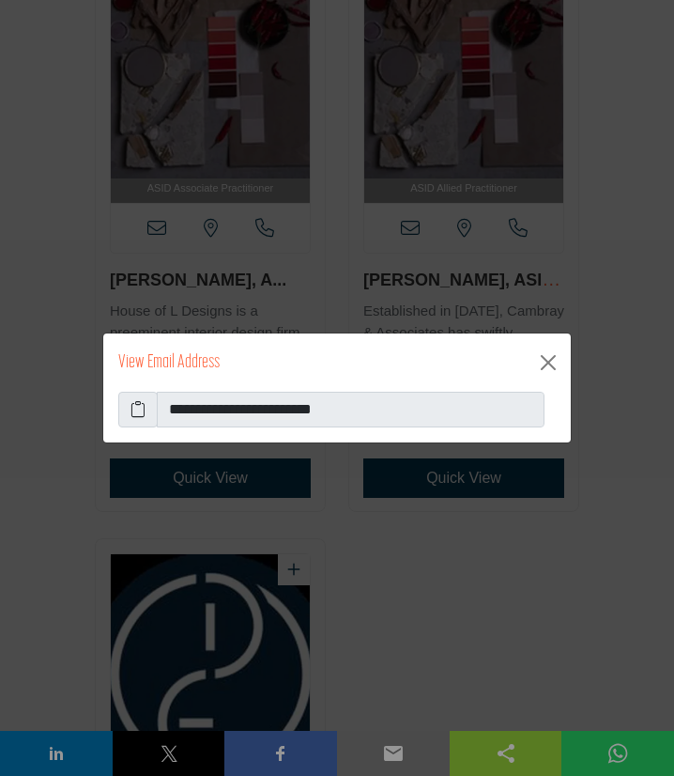
click at [137, 412] on icon at bounding box center [138, 409] width 15 height 23
click at [544, 364] on button "Close" at bounding box center [549, 363] width 30 height 30
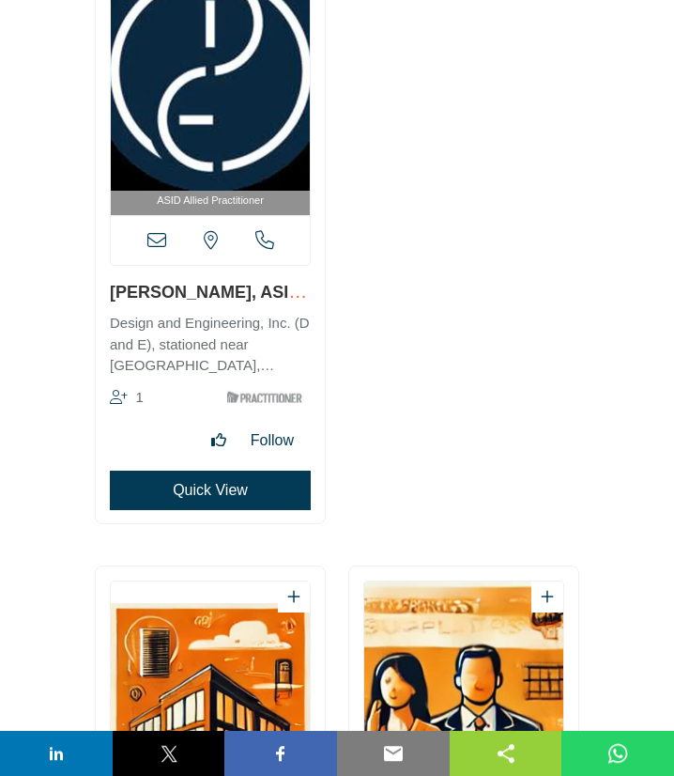
scroll to position [13668, 0]
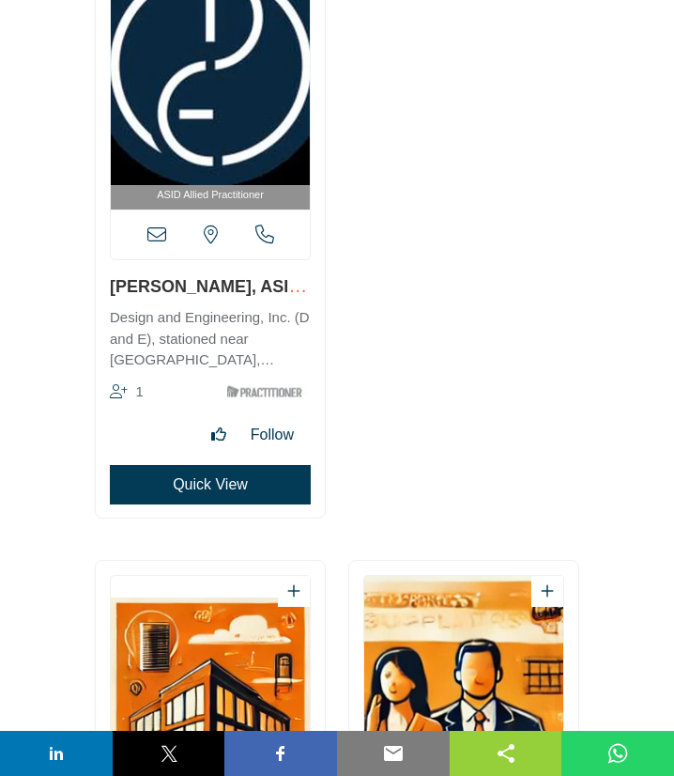
click at [149, 236] on icon at bounding box center [156, 234] width 19 height 19
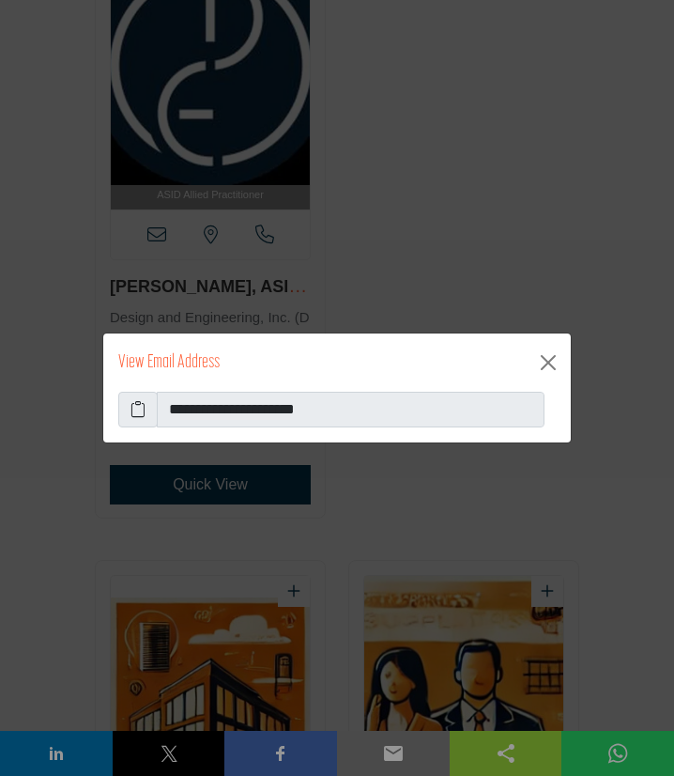
click at [136, 413] on icon at bounding box center [138, 409] width 15 height 23
click at [548, 361] on button "Close" at bounding box center [549, 363] width 30 height 30
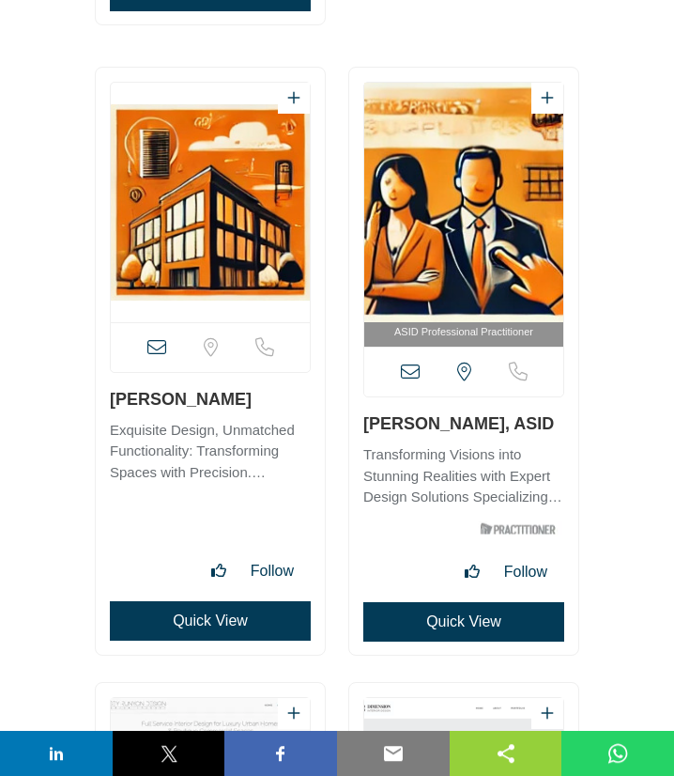
scroll to position [14175, 0]
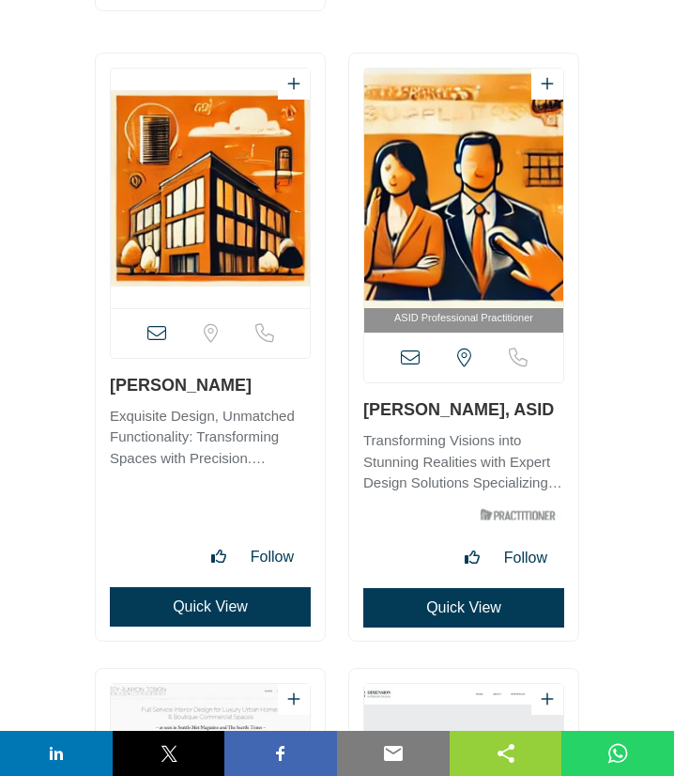
click at [159, 330] on icon at bounding box center [156, 333] width 19 height 19
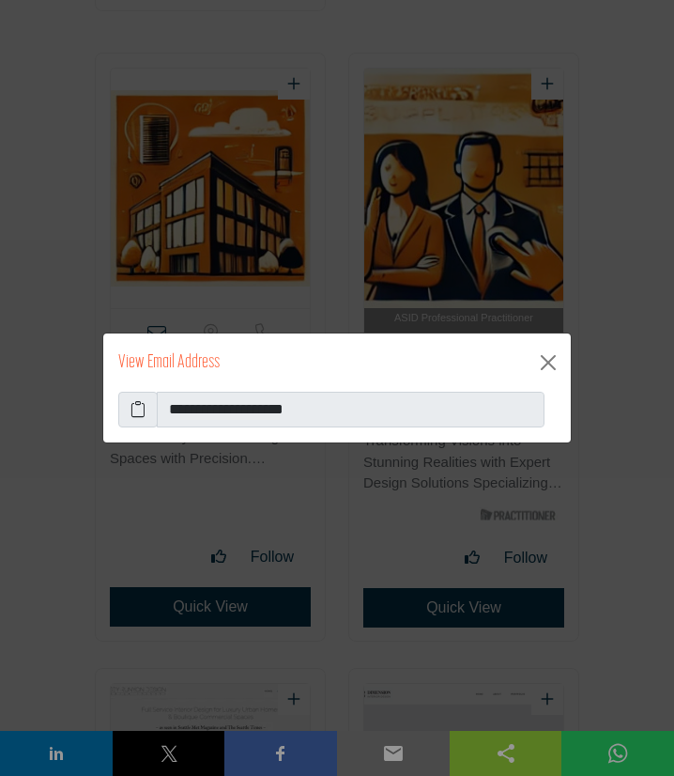
click at [137, 411] on icon at bounding box center [138, 409] width 15 height 23
click at [550, 359] on button "Close" at bounding box center [549, 363] width 30 height 30
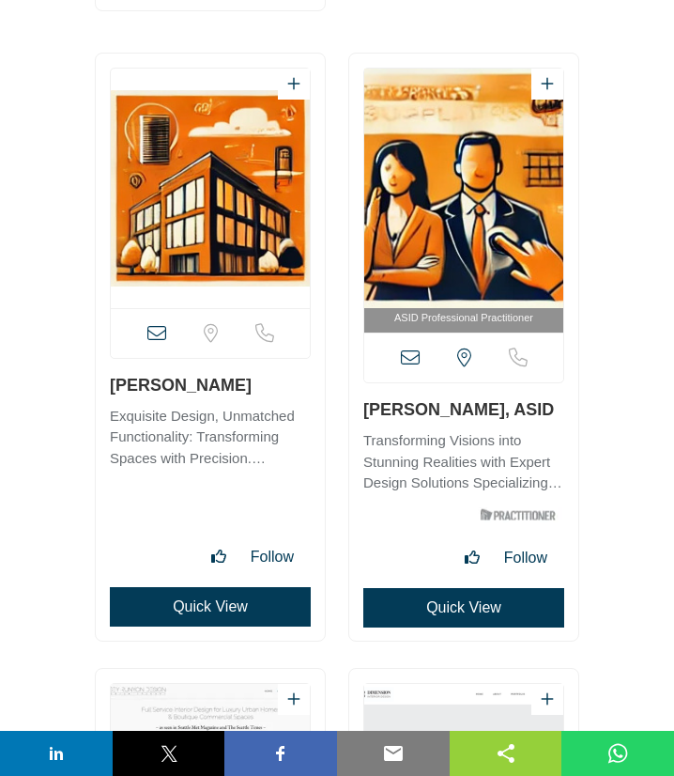
click at [410, 352] on icon at bounding box center [410, 358] width 19 height 19
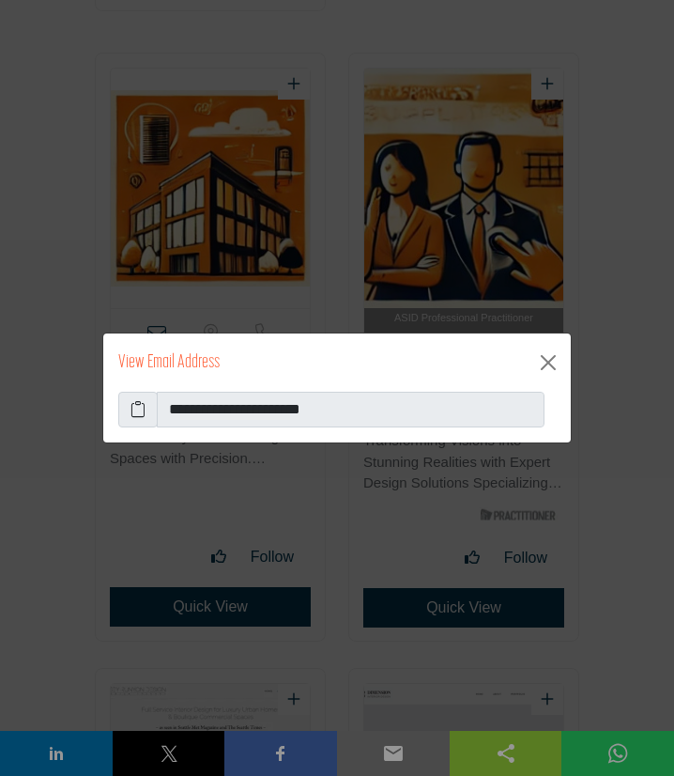
click at [140, 409] on icon at bounding box center [138, 409] width 15 height 23
click at [553, 363] on button "Close" at bounding box center [549, 363] width 30 height 30
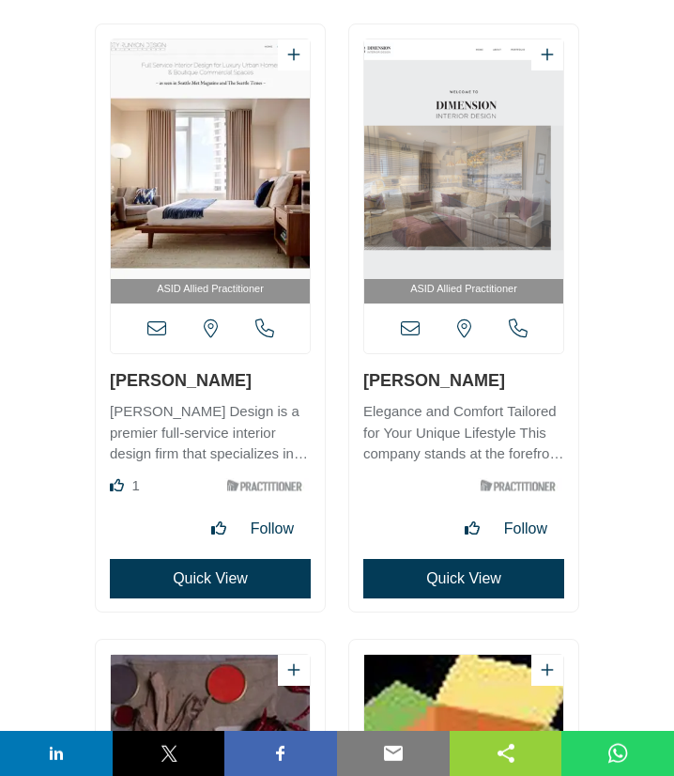
scroll to position [14886, 0]
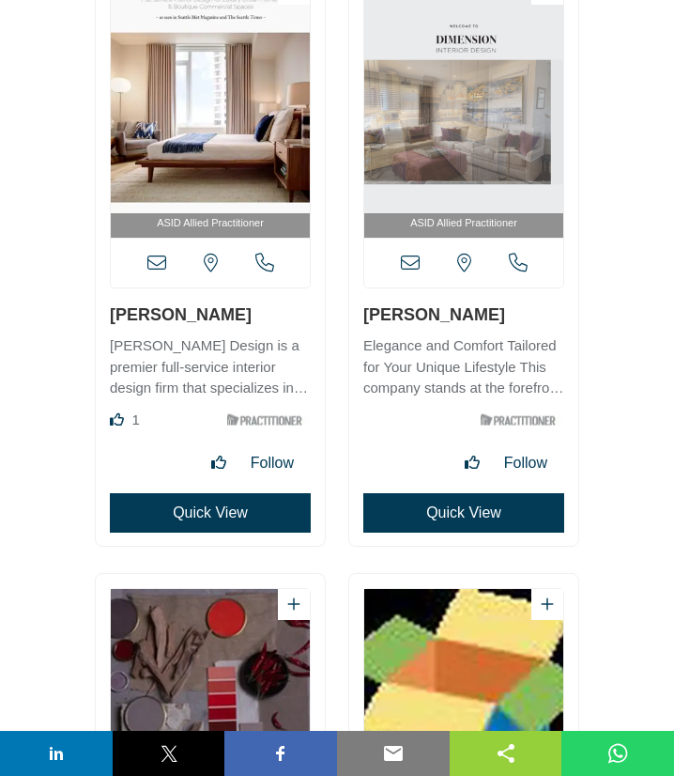
click at [154, 261] on icon at bounding box center [156, 263] width 19 height 19
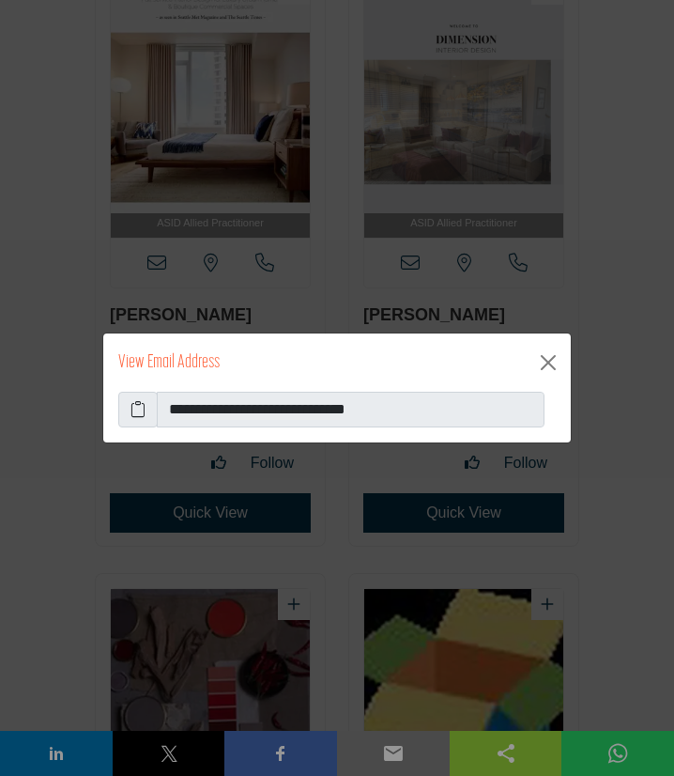
click at [136, 414] on icon at bounding box center [138, 409] width 15 height 23
click at [550, 363] on button "Close" at bounding box center [549, 363] width 30 height 30
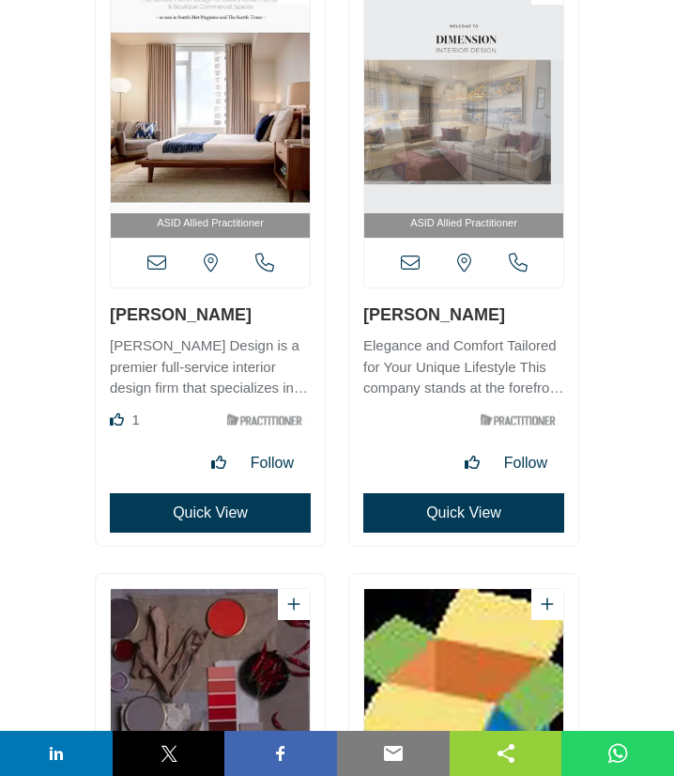
click at [411, 264] on icon at bounding box center [410, 263] width 19 height 19
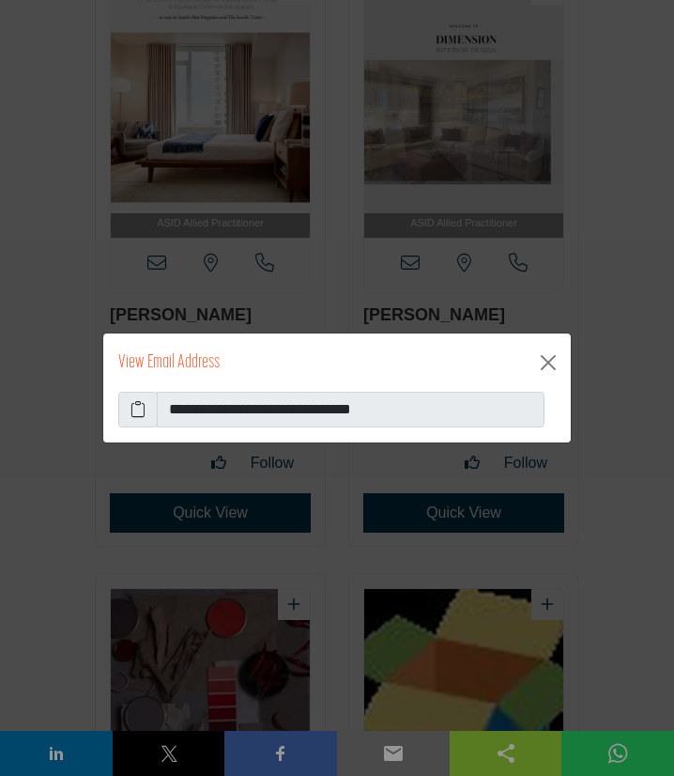
click at [134, 404] on icon at bounding box center [138, 409] width 15 height 23
click at [553, 367] on button "Close" at bounding box center [549, 363] width 30 height 30
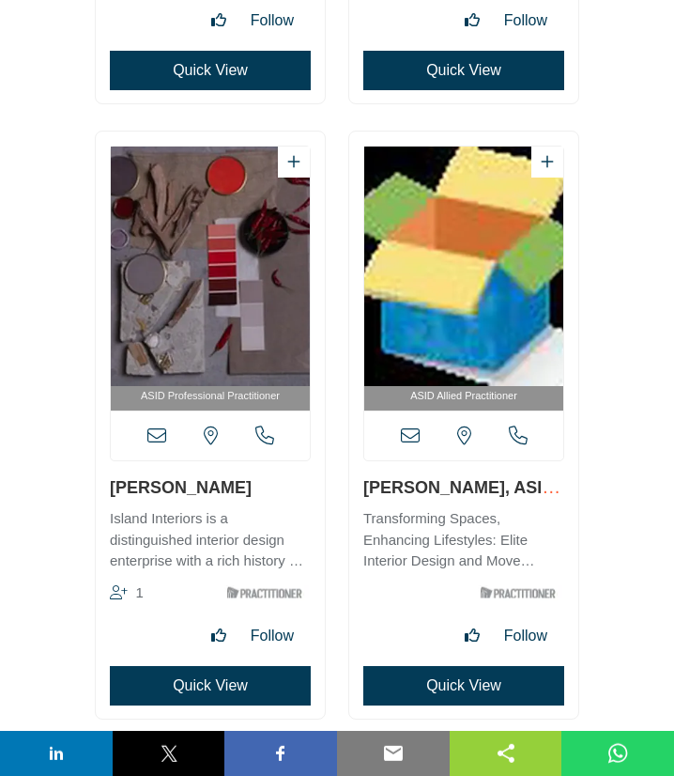
scroll to position [15393, 0]
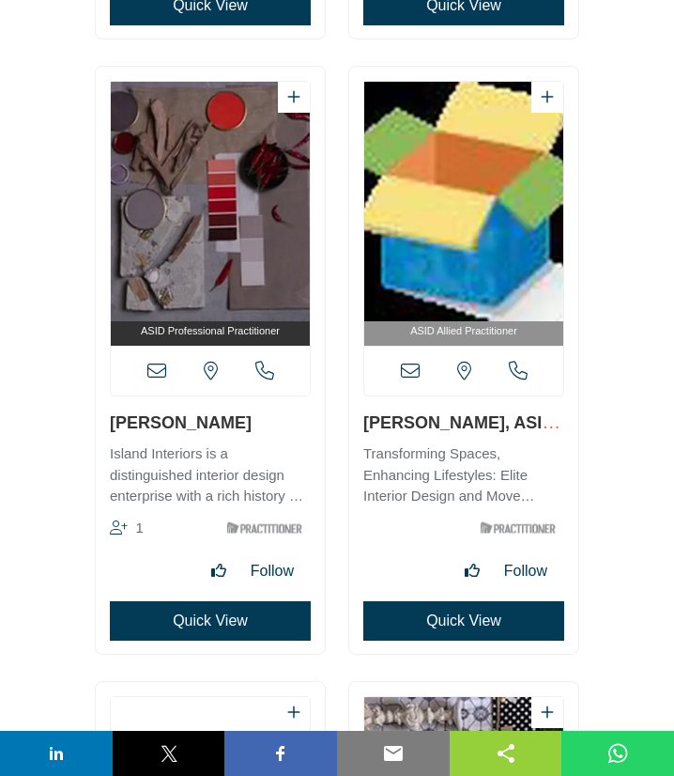
click at [153, 369] on icon at bounding box center [156, 371] width 19 height 19
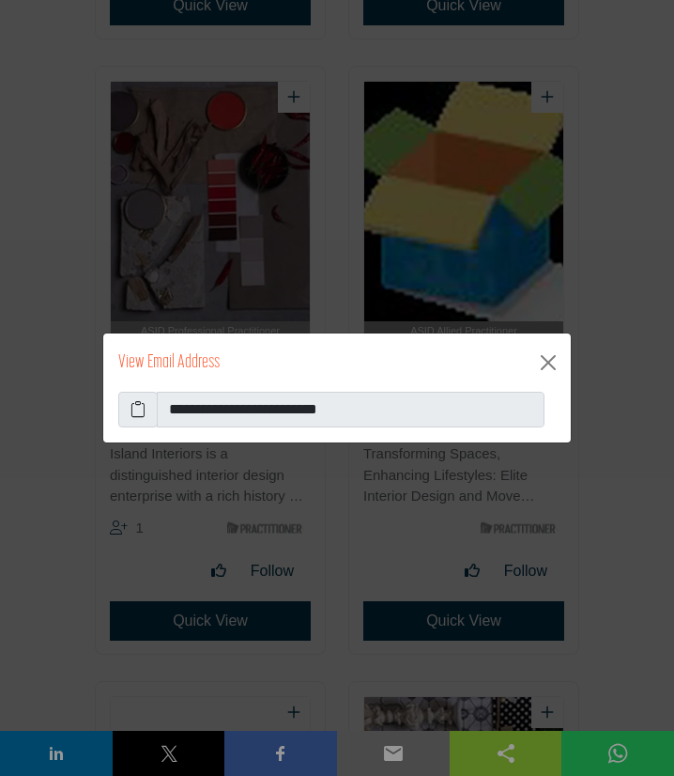
click at [136, 404] on icon at bounding box center [138, 409] width 15 height 23
click at [549, 365] on button "Close" at bounding box center [549, 363] width 30 height 30
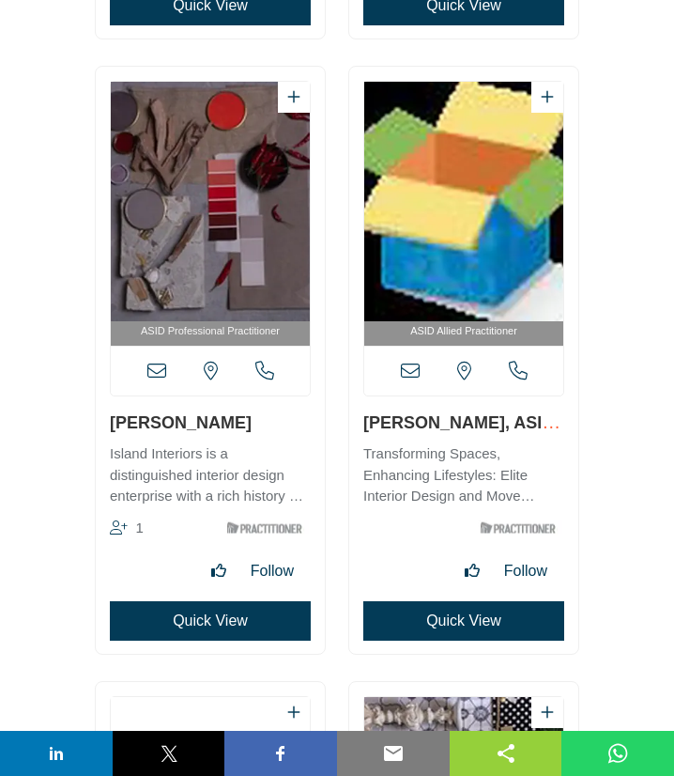
click at [409, 368] on icon at bounding box center [410, 371] width 19 height 19
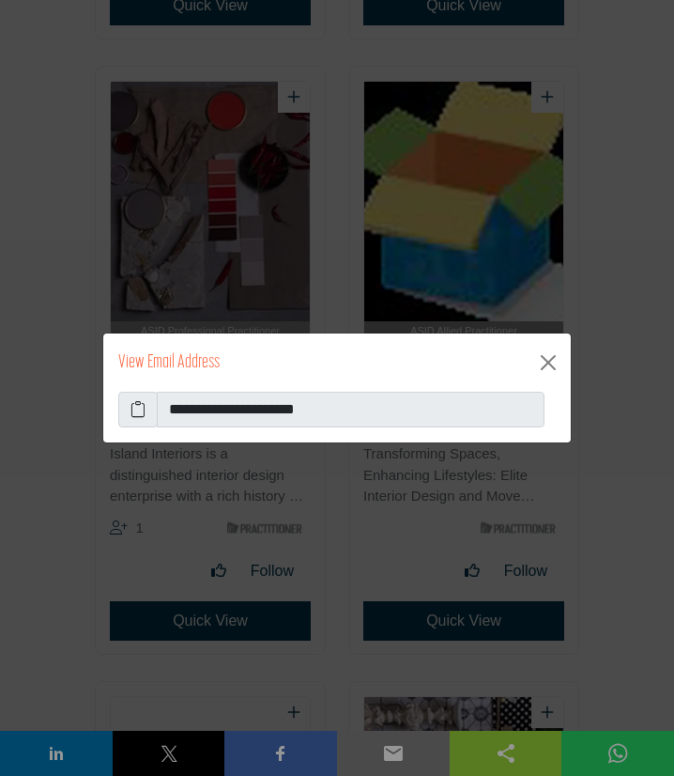
click at [142, 414] on icon at bounding box center [138, 409] width 15 height 23
click at [548, 364] on button "Close" at bounding box center [549, 363] width 30 height 30
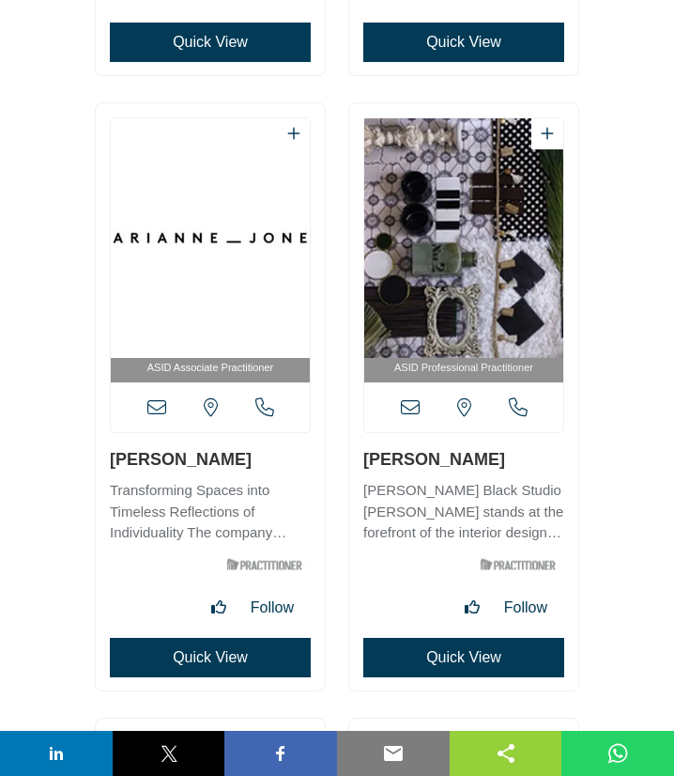
scroll to position [16002, 0]
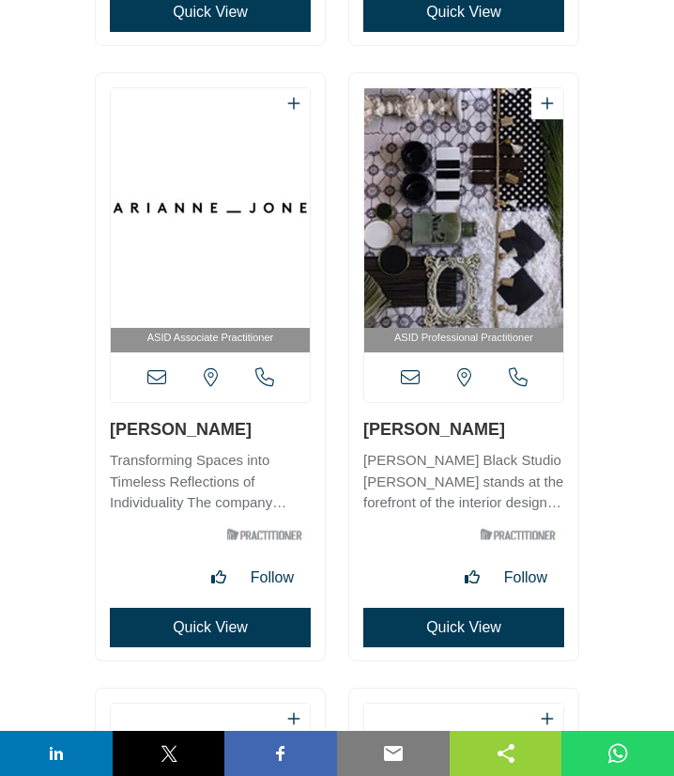
click at [157, 374] on icon at bounding box center [156, 377] width 19 height 19
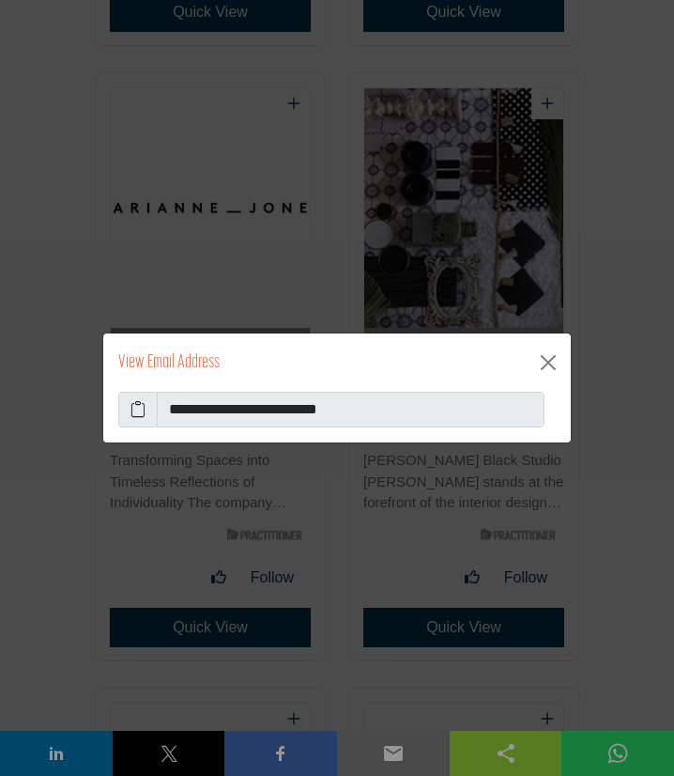
click at [132, 410] on icon at bounding box center [138, 409] width 15 height 23
click at [555, 365] on button "Close" at bounding box center [549, 363] width 30 height 30
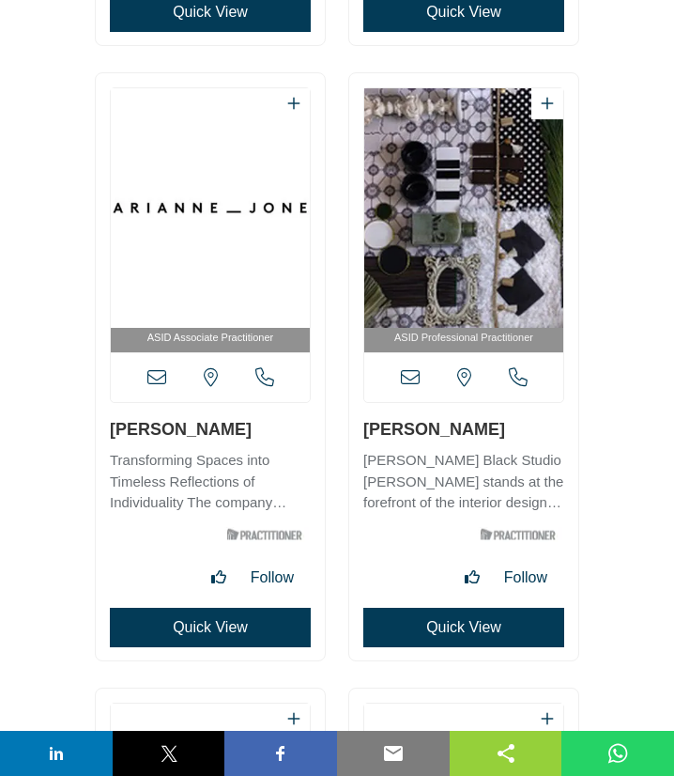
click at [415, 380] on icon at bounding box center [410, 377] width 19 height 19
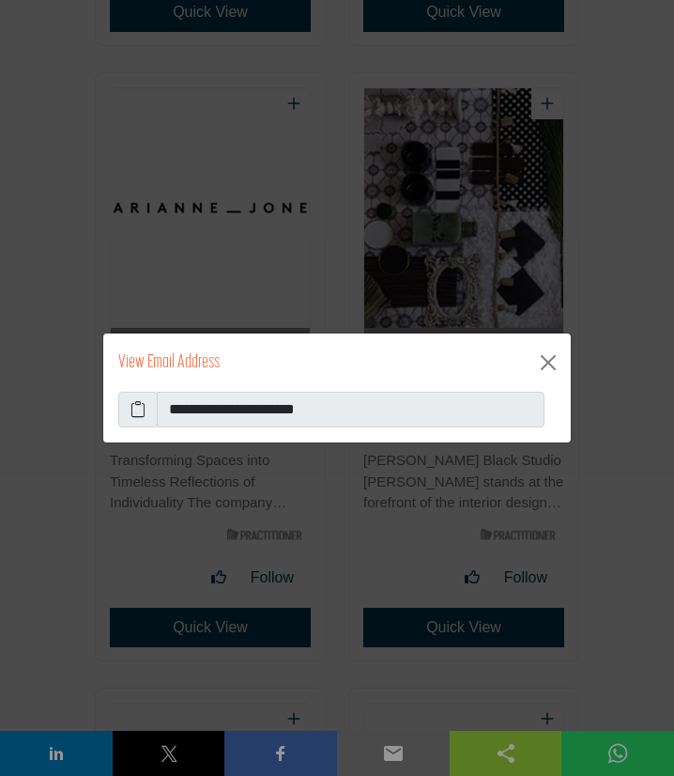
click at [137, 409] on icon at bounding box center [138, 409] width 15 height 23
click at [545, 364] on button "Close" at bounding box center [549, 363] width 30 height 30
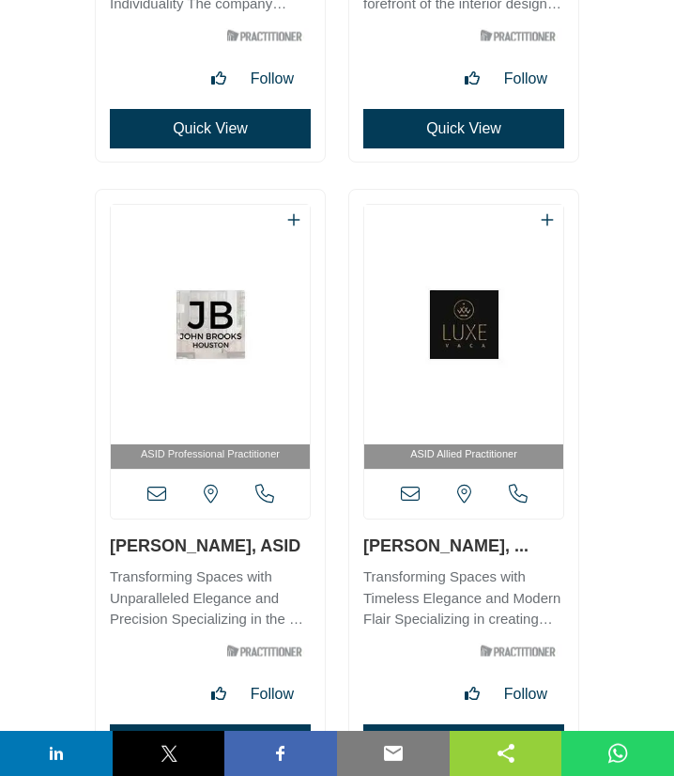
scroll to position [16509, 0]
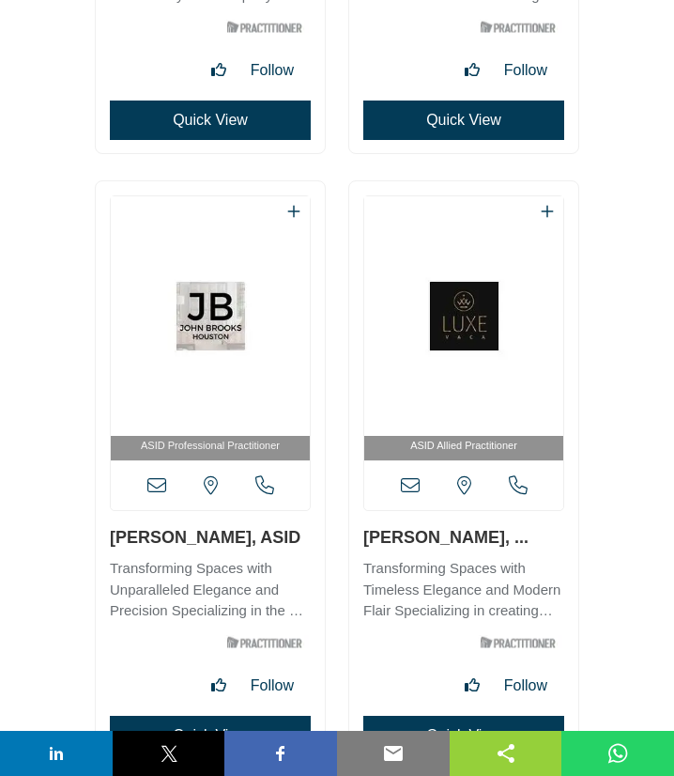
click at [163, 488] on icon at bounding box center [156, 485] width 19 height 19
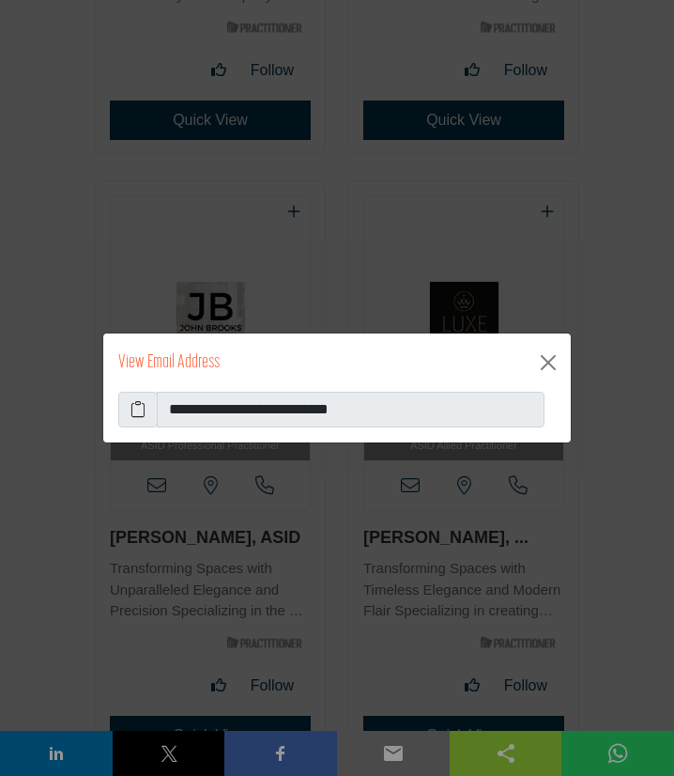
click at [136, 404] on icon at bounding box center [138, 409] width 15 height 23
click at [142, 415] on icon at bounding box center [138, 409] width 15 height 23
click at [552, 361] on button "Close" at bounding box center [549, 363] width 30 height 30
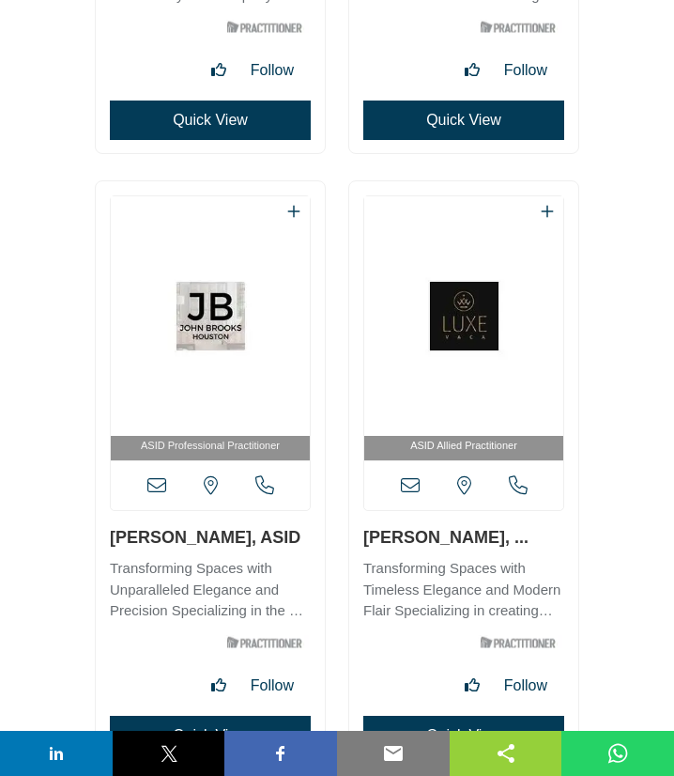
click at [415, 487] on icon at bounding box center [410, 485] width 19 height 19
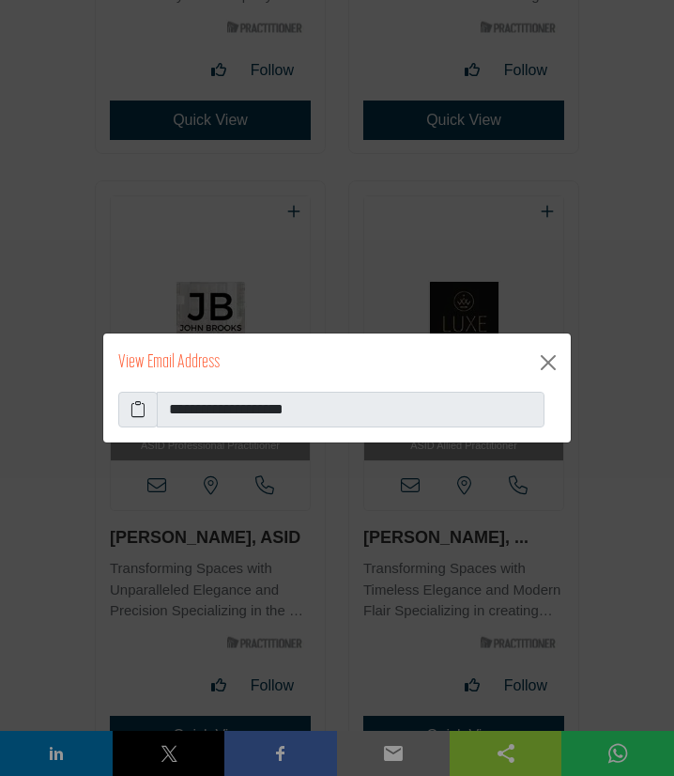
click at [137, 409] on icon at bounding box center [138, 409] width 15 height 23
click at [553, 361] on button "Close" at bounding box center [549, 363] width 30 height 30
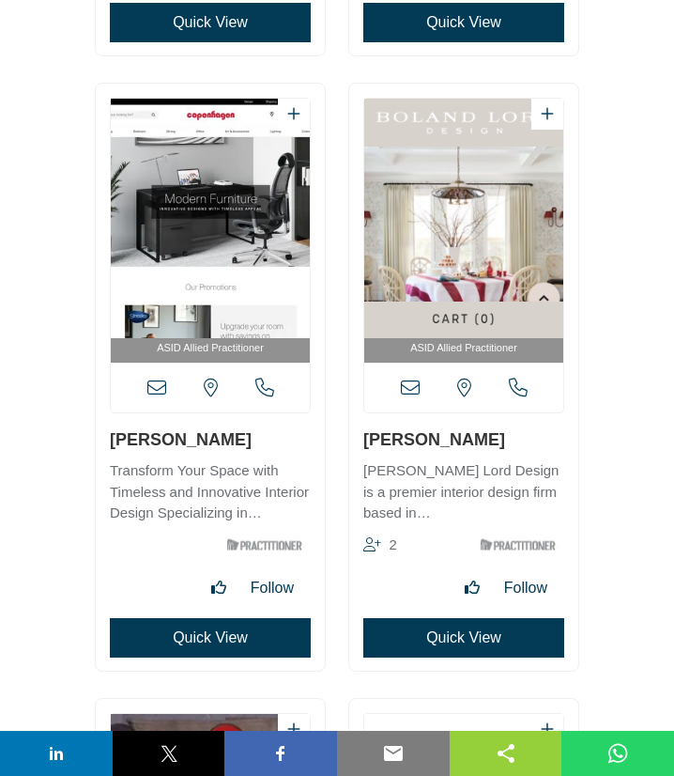
scroll to position [17219, 0]
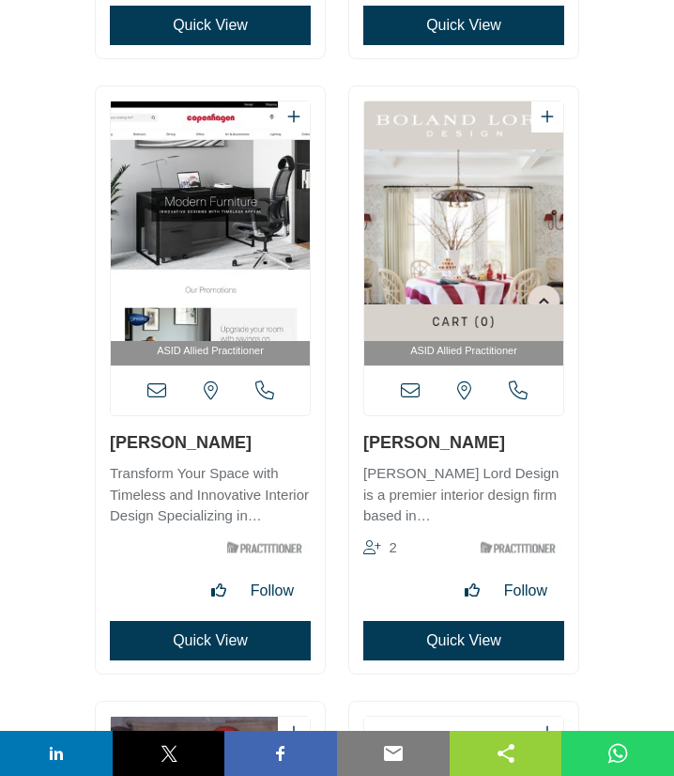
click at [158, 394] on icon at bounding box center [156, 390] width 19 height 19
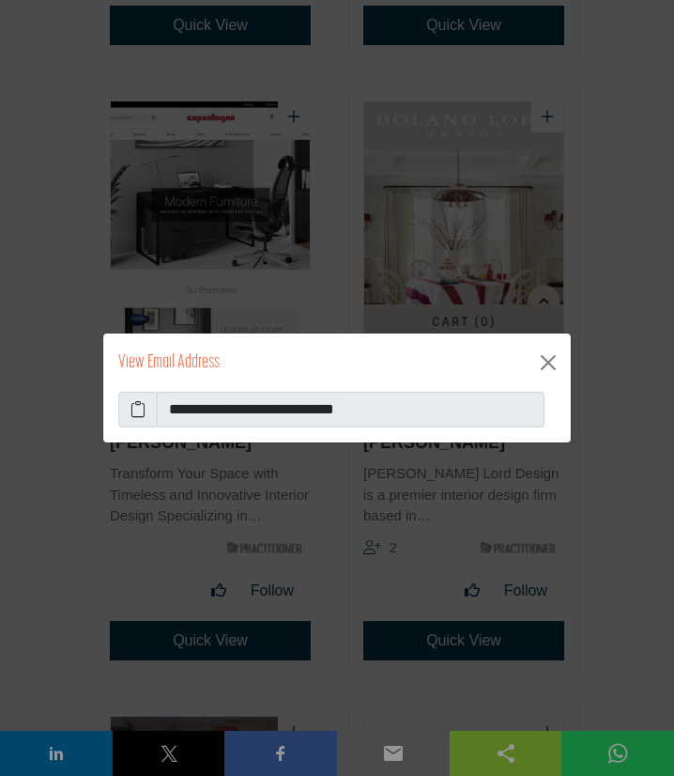
click at [141, 414] on icon at bounding box center [138, 409] width 15 height 23
click at [555, 360] on button "Close" at bounding box center [549, 363] width 30 height 30
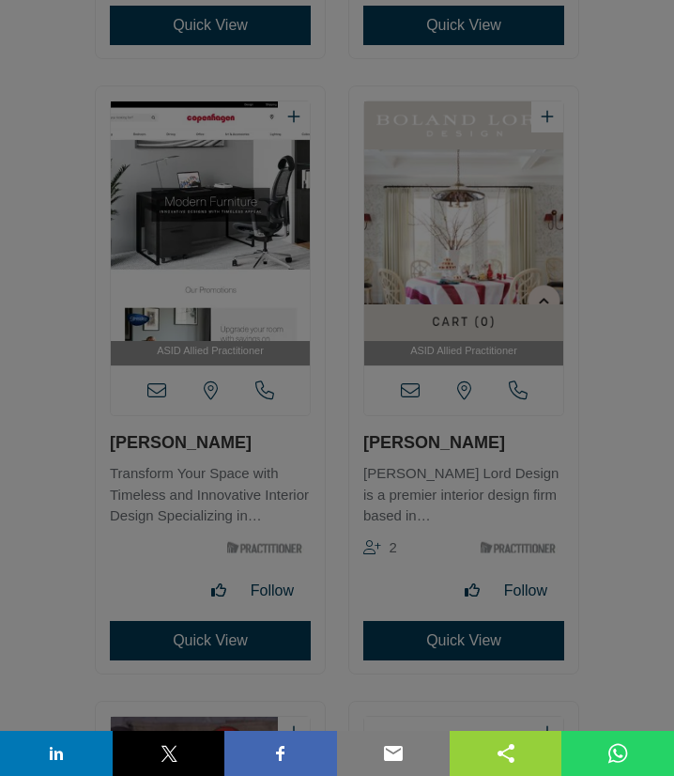
click at [548, 331] on button "Close" at bounding box center [549, 316] width 30 height 30
click at [547, 331] on button "Close" at bounding box center [549, 316] width 30 height 30
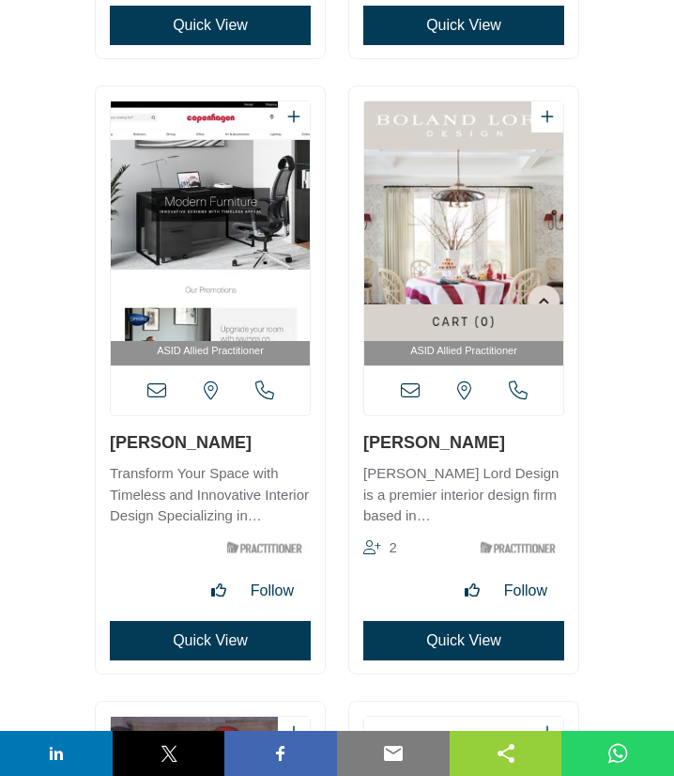
click at [416, 394] on icon at bounding box center [410, 390] width 19 height 19
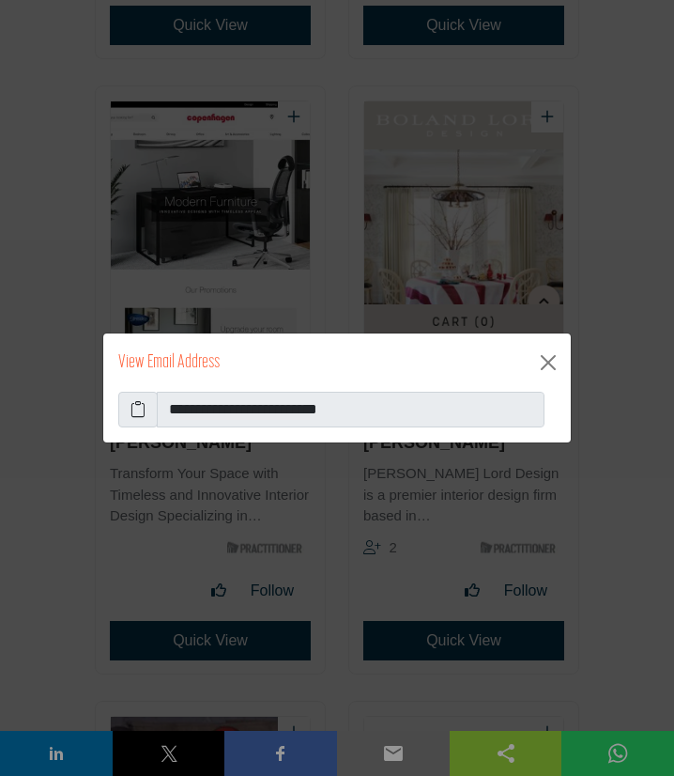
click at [136, 403] on icon at bounding box center [138, 409] width 15 height 23
click at [549, 362] on button "Close" at bounding box center [549, 363] width 30 height 30
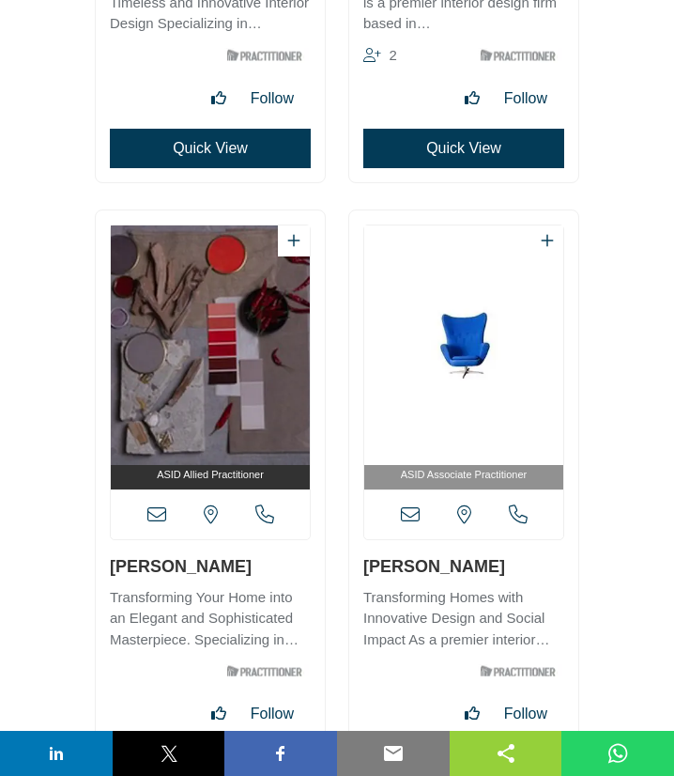
scroll to position [17833, 0]
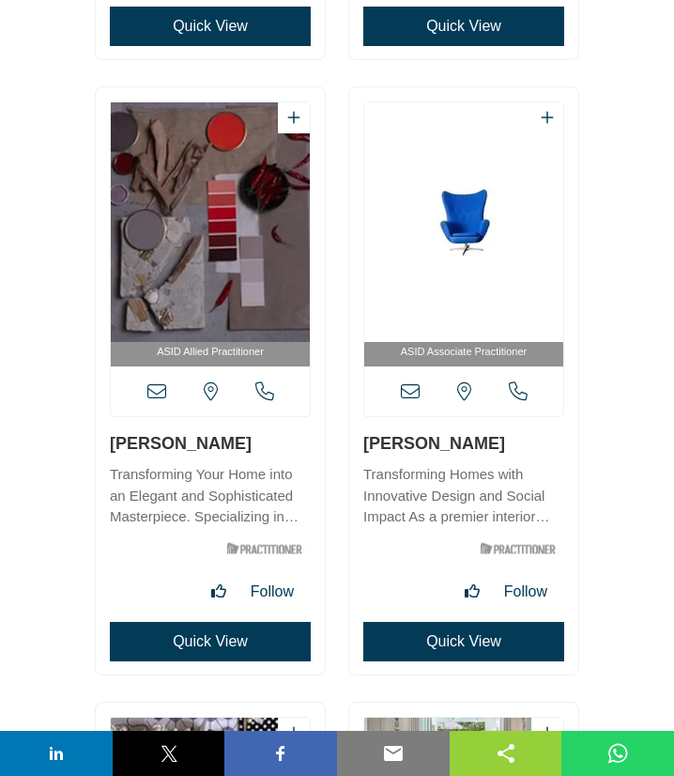
click at [153, 395] on icon at bounding box center [156, 391] width 19 height 19
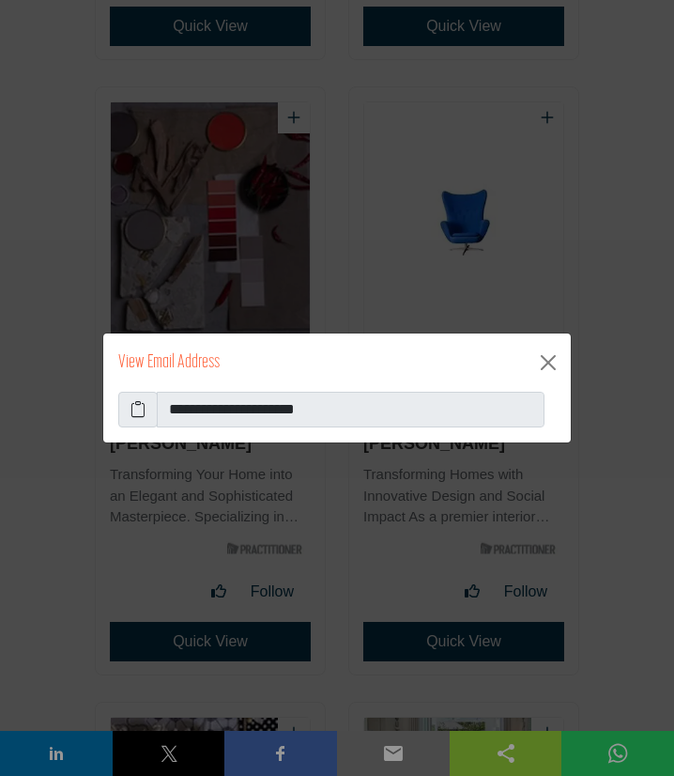
click at [139, 411] on icon at bounding box center [138, 409] width 15 height 23
click at [550, 362] on button "Close" at bounding box center [549, 363] width 30 height 30
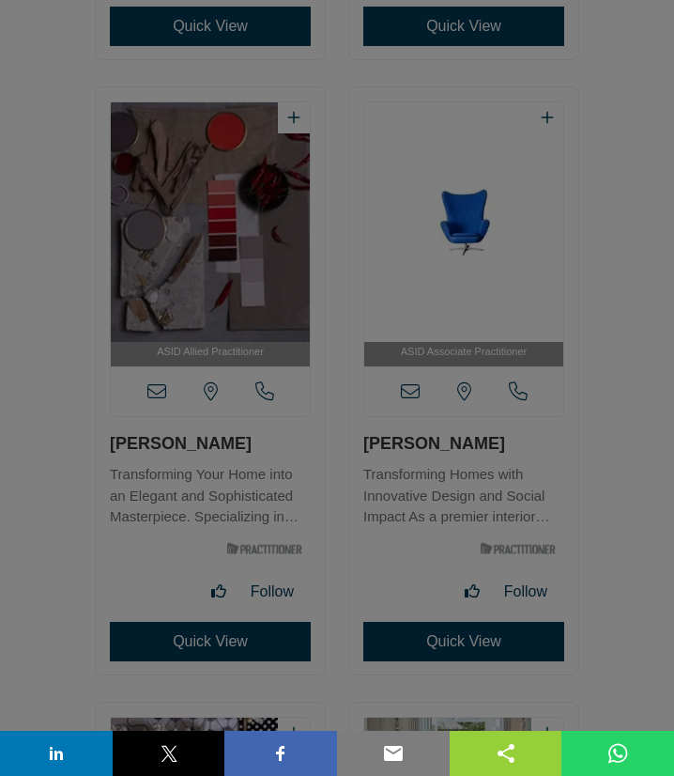
click at [548, 331] on button "Close" at bounding box center [549, 316] width 30 height 30
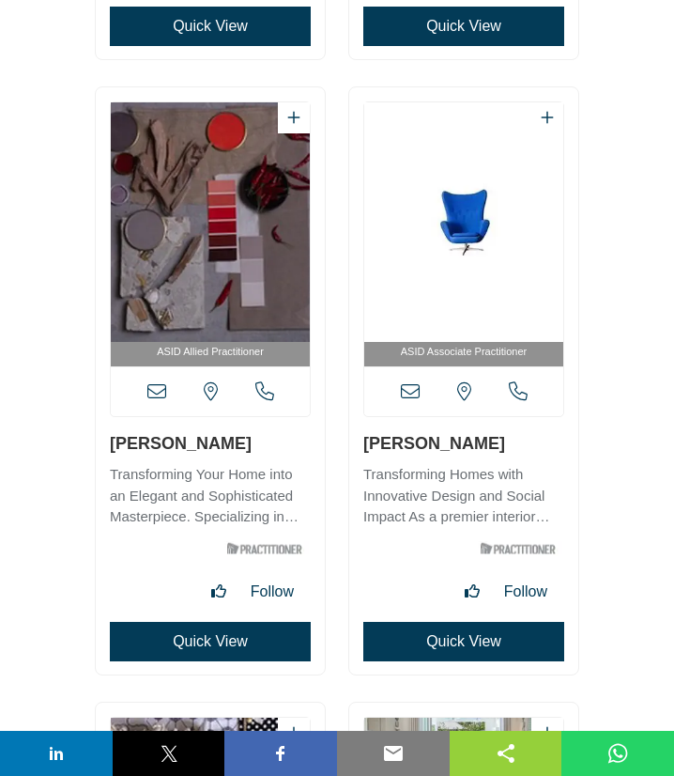
click at [414, 392] on icon at bounding box center [410, 391] width 19 height 19
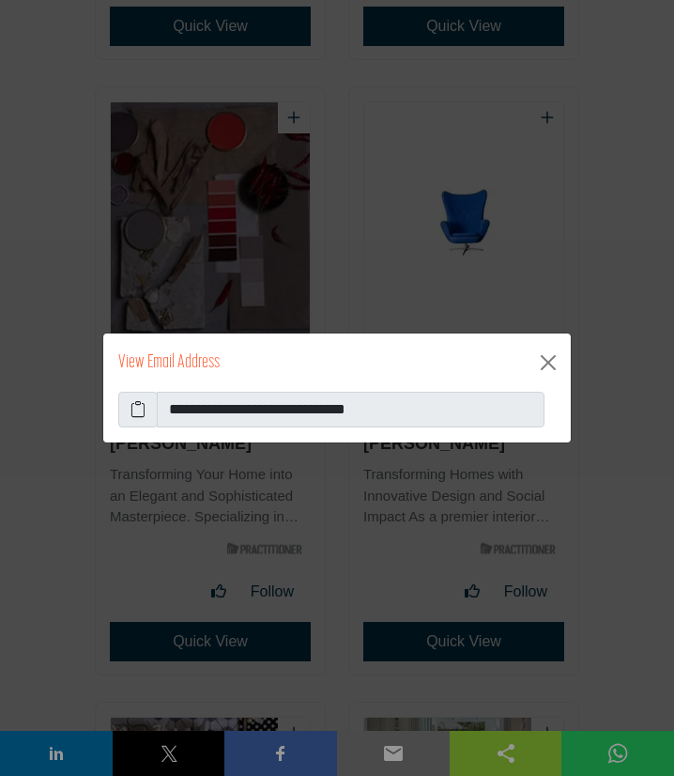
drag, startPoint x: 134, startPoint y: 407, endPoint x: 39, endPoint y: 468, distance: 113.6
click at [133, 407] on icon at bounding box center [138, 409] width 15 height 23
click at [545, 362] on button "Close" at bounding box center [549, 363] width 30 height 30
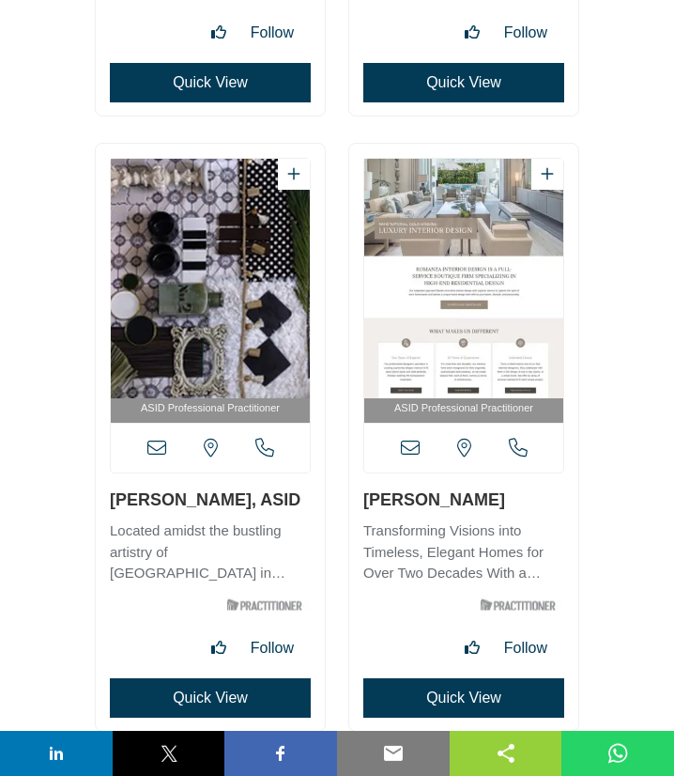
scroll to position [18442, 0]
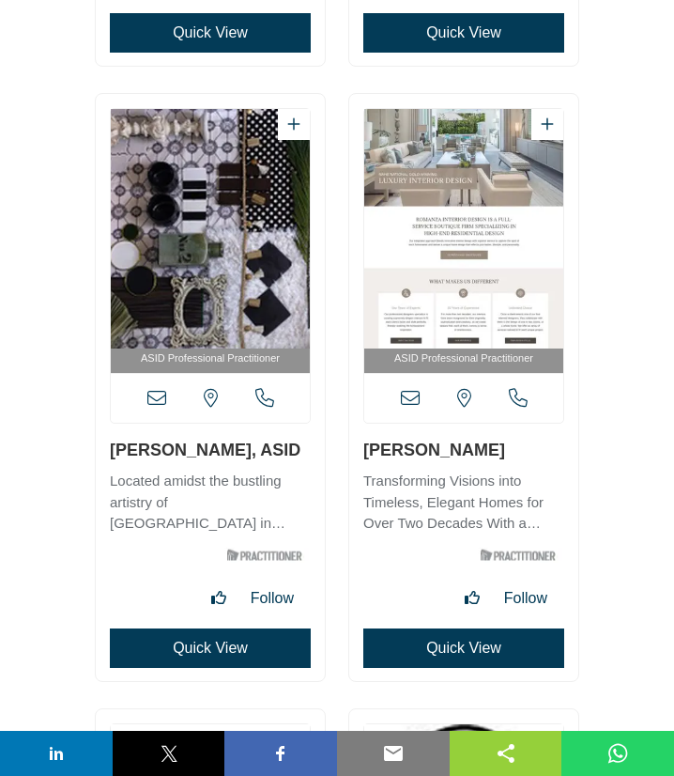
click at [154, 395] on icon at bounding box center [156, 398] width 19 height 19
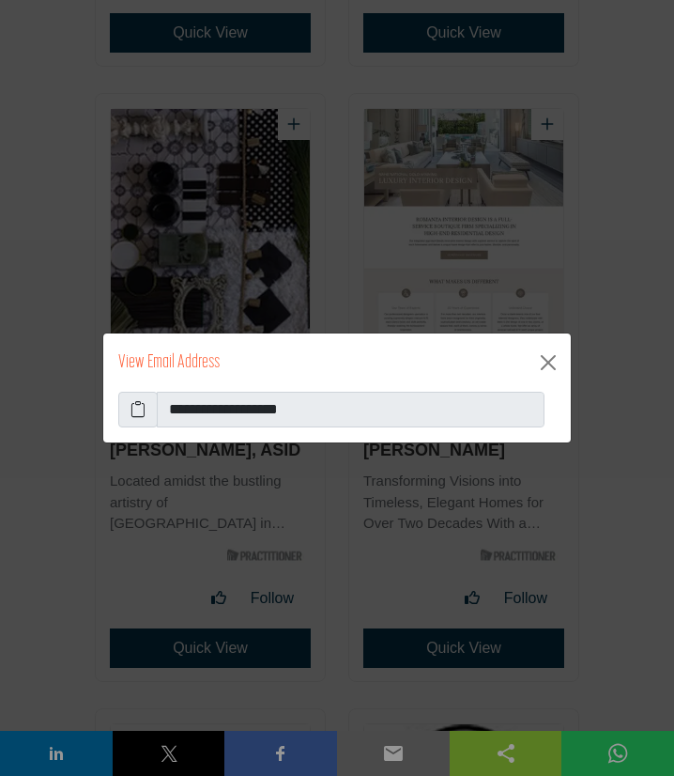
click at [130, 406] on span at bounding box center [137, 410] width 39 height 36
click at [140, 411] on icon at bounding box center [138, 409] width 15 height 23
click at [547, 365] on button "Close" at bounding box center [549, 363] width 30 height 30
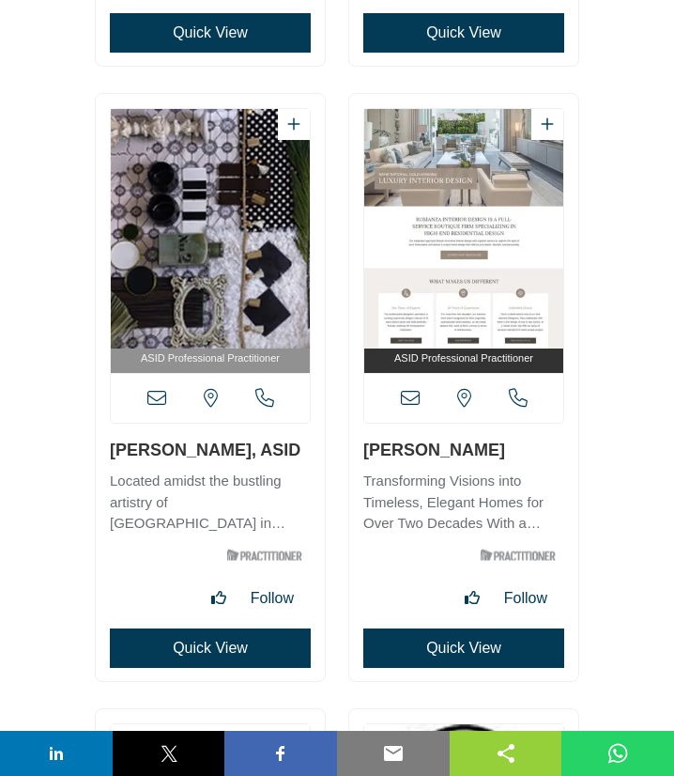
click at [407, 397] on icon at bounding box center [410, 398] width 19 height 19
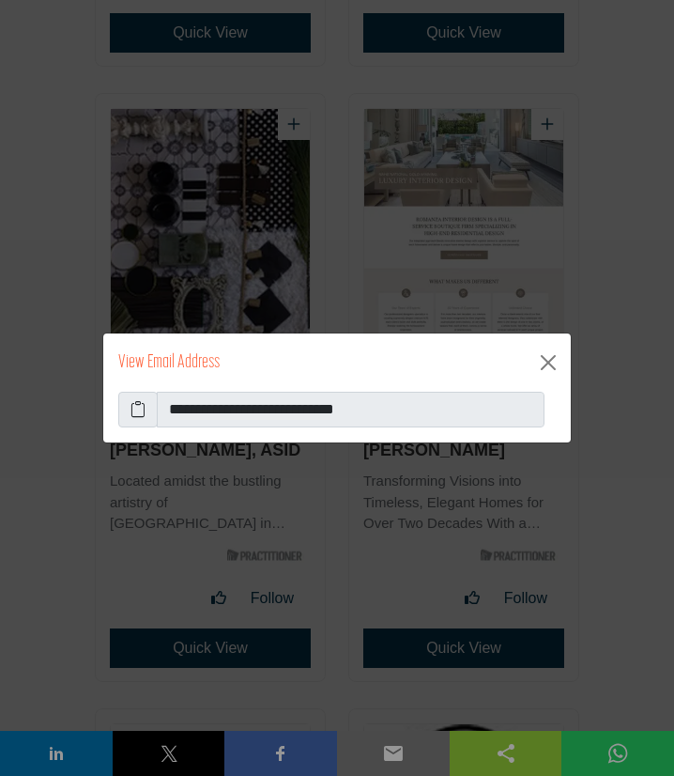
click at [132, 409] on icon at bounding box center [138, 409] width 15 height 23
click at [548, 368] on button "Close" at bounding box center [549, 363] width 30 height 30
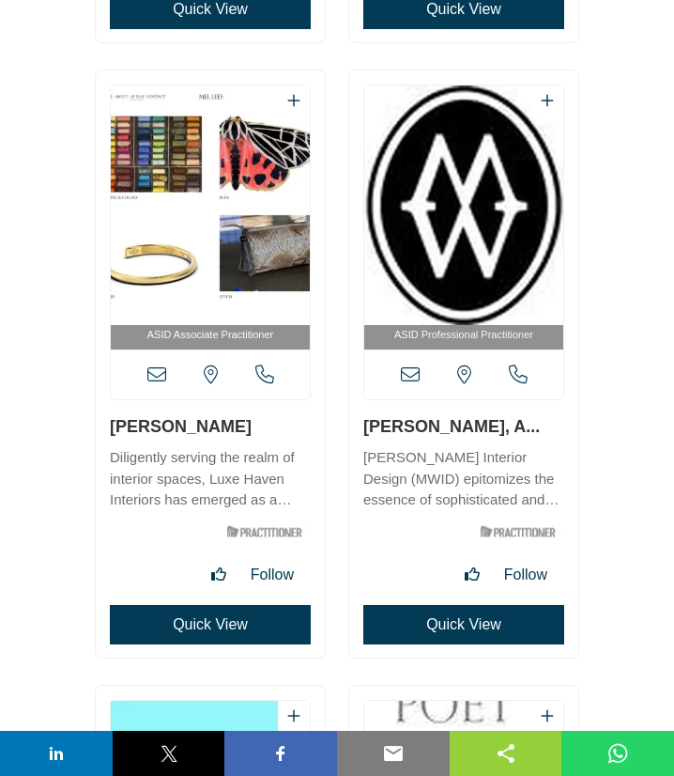
scroll to position [19051, 0]
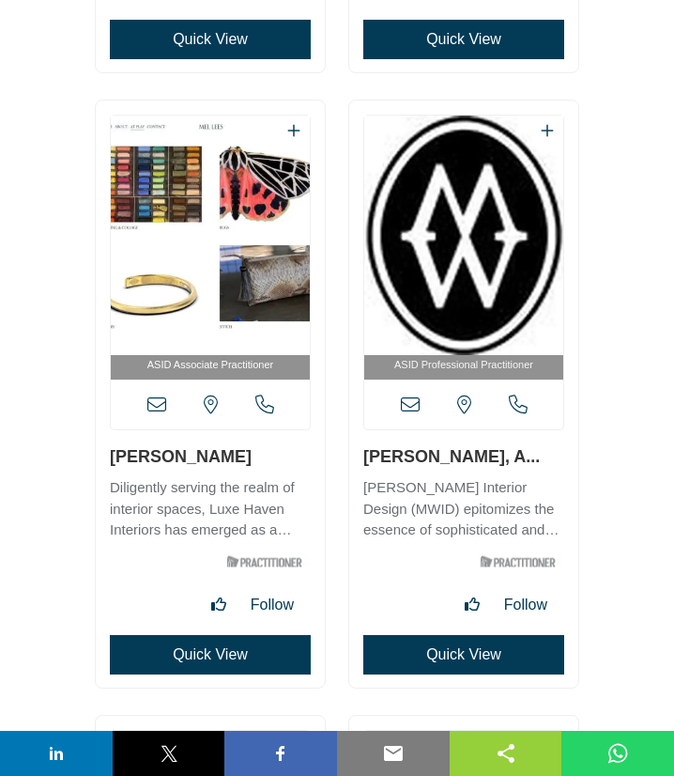
click at [157, 411] on icon at bounding box center [156, 404] width 19 height 19
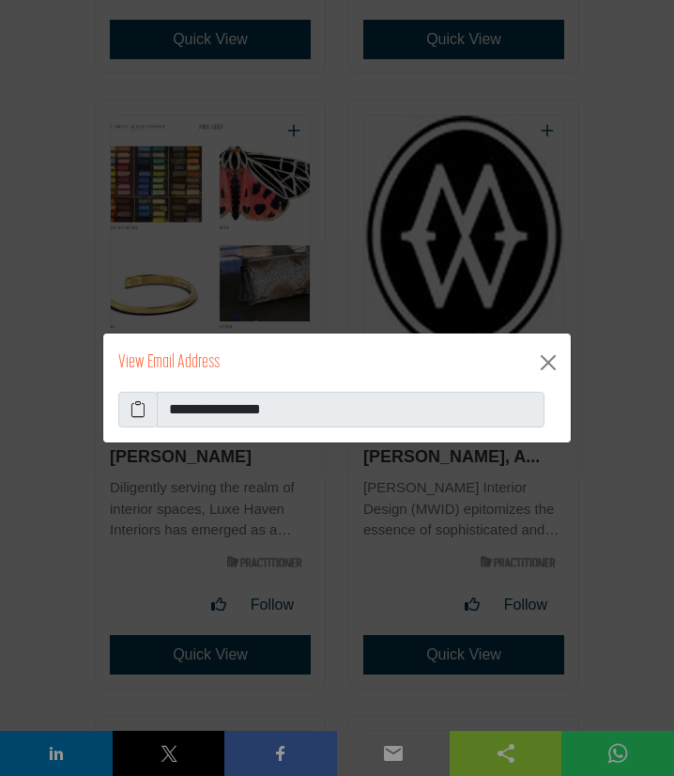
click at [139, 410] on icon at bounding box center [138, 409] width 15 height 23
click at [543, 361] on button "Close" at bounding box center [549, 363] width 30 height 30
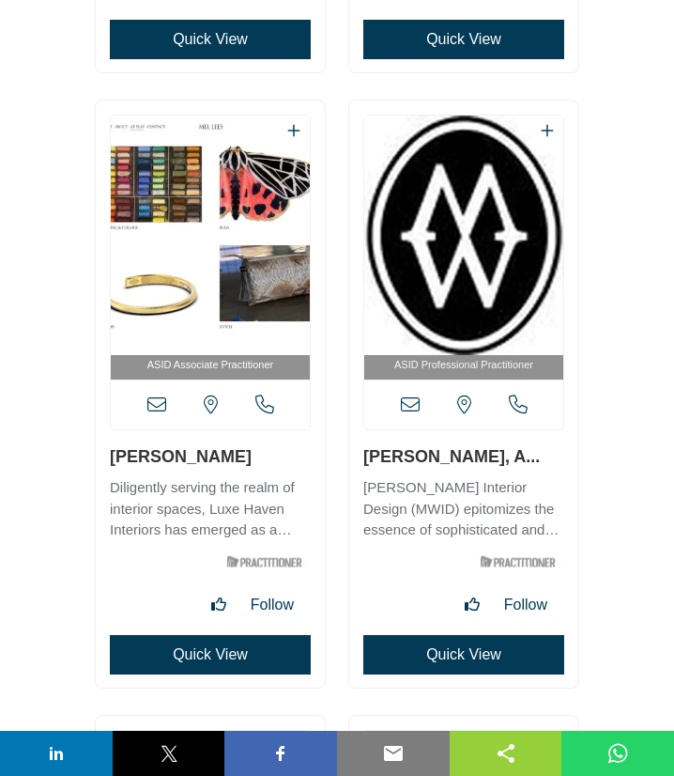
click at [416, 407] on icon at bounding box center [410, 404] width 19 height 19
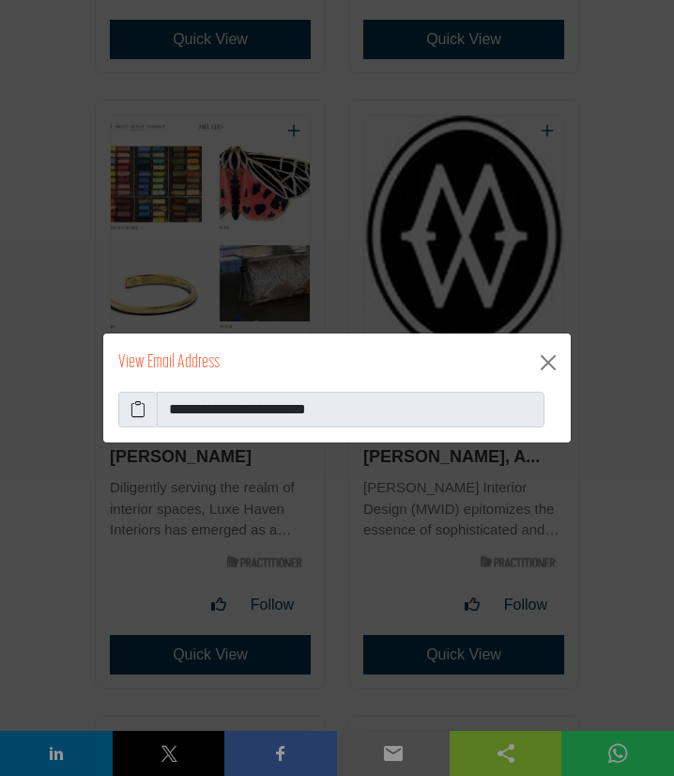
click at [133, 410] on icon at bounding box center [138, 409] width 15 height 23
click at [550, 363] on button "Close" at bounding box center [549, 363] width 30 height 30
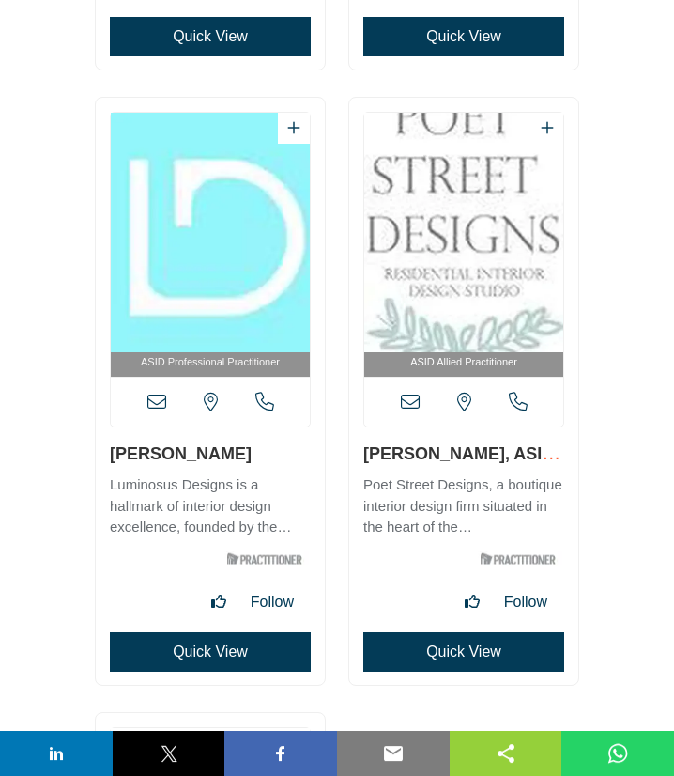
scroll to position [19659, 0]
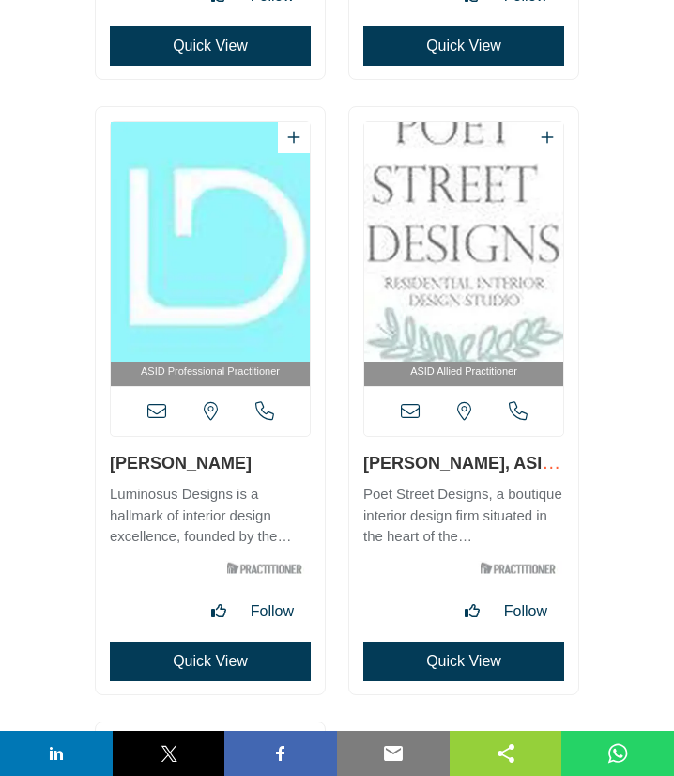
click at [155, 412] on icon at bounding box center [156, 411] width 19 height 19
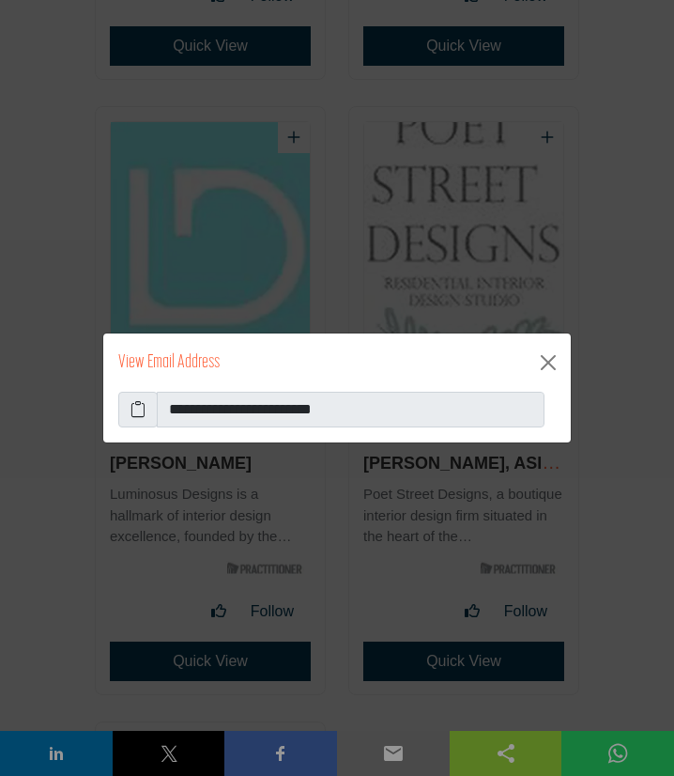
click at [140, 408] on icon at bounding box center [138, 409] width 15 height 23
click at [547, 365] on button "Close" at bounding box center [549, 363] width 30 height 30
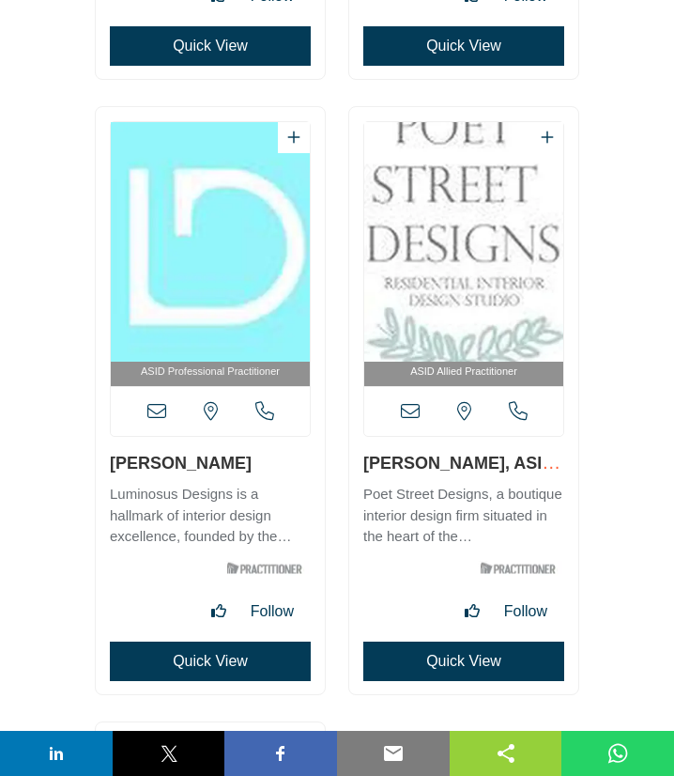
click at [405, 411] on icon at bounding box center [410, 411] width 19 height 19
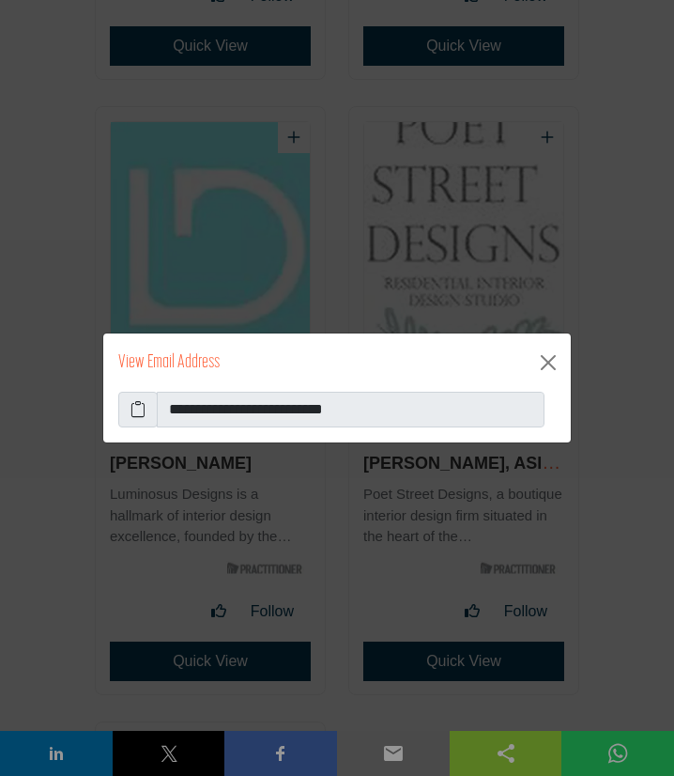
click at [136, 410] on icon at bounding box center [138, 409] width 15 height 23
click at [547, 364] on button "Close" at bounding box center [549, 363] width 30 height 30
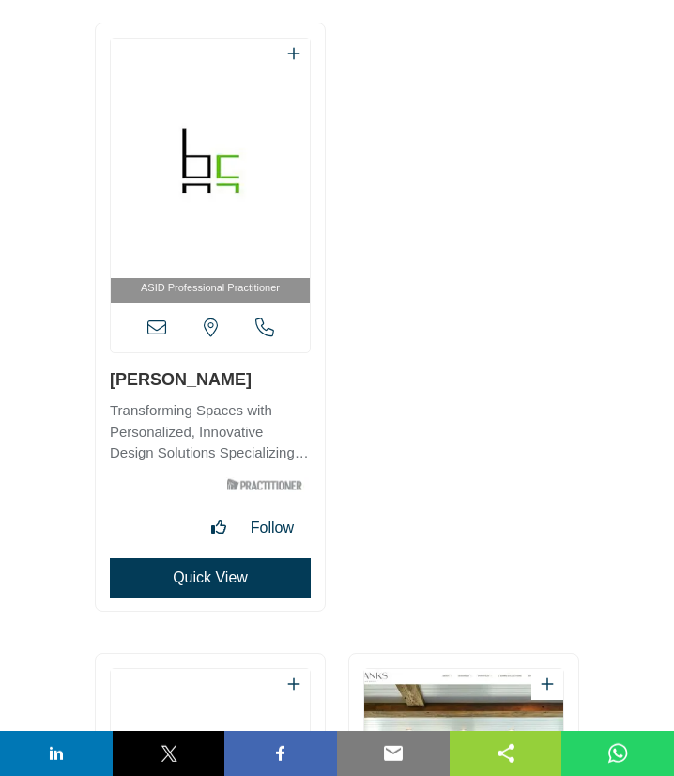
scroll to position [20370, 0]
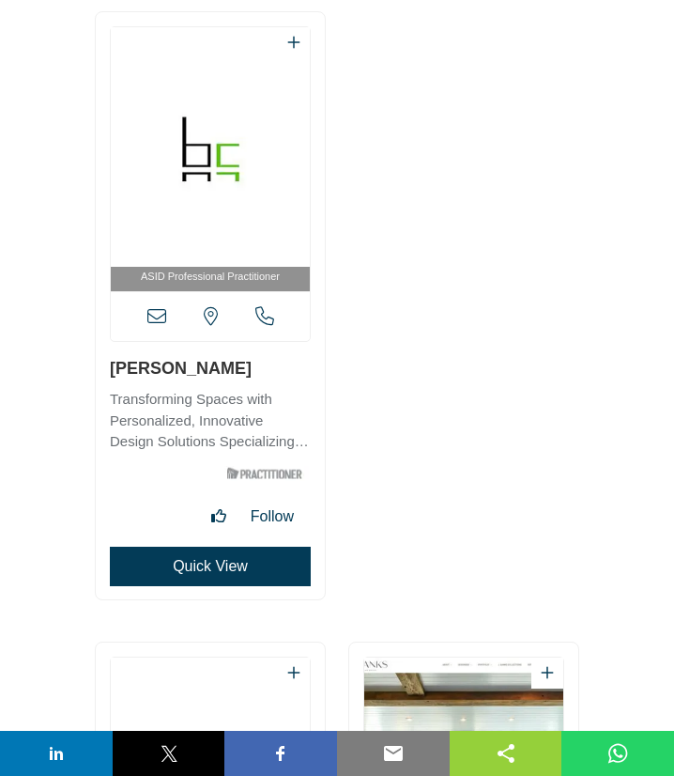
click at [158, 318] on icon at bounding box center [156, 316] width 19 height 19
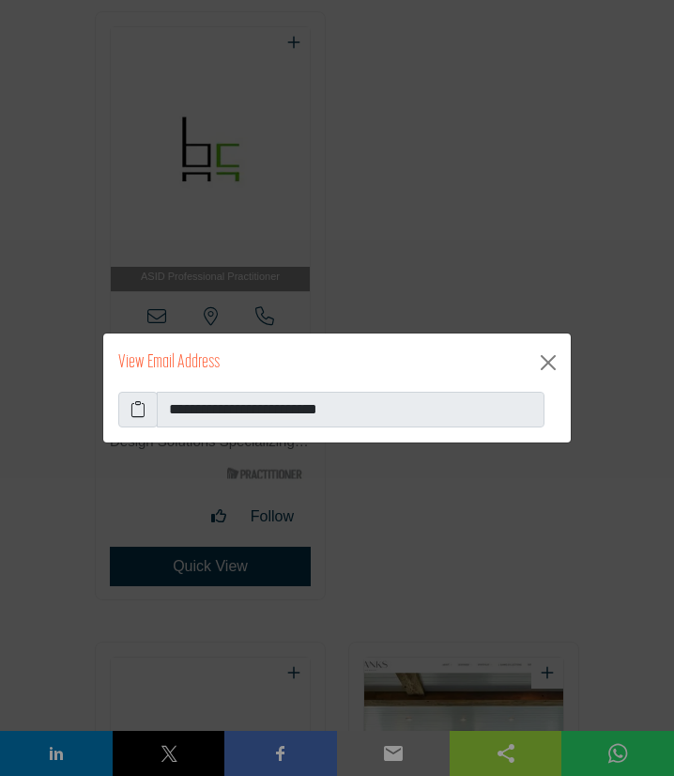
click at [135, 409] on icon at bounding box center [138, 409] width 15 height 23
click at [550, 362] on button "Close" at bounding box center [549, 363] width 30 height 30
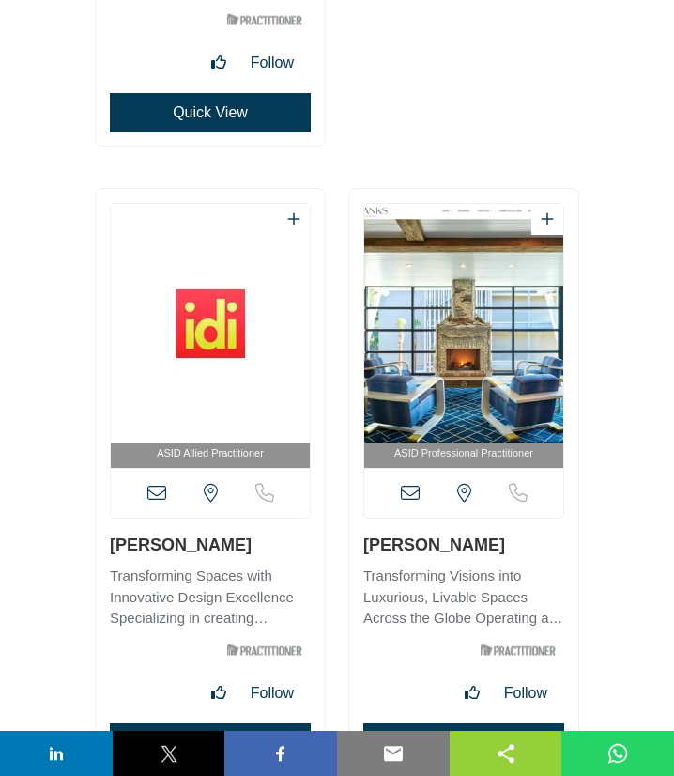
scroll to position [20877, 0]
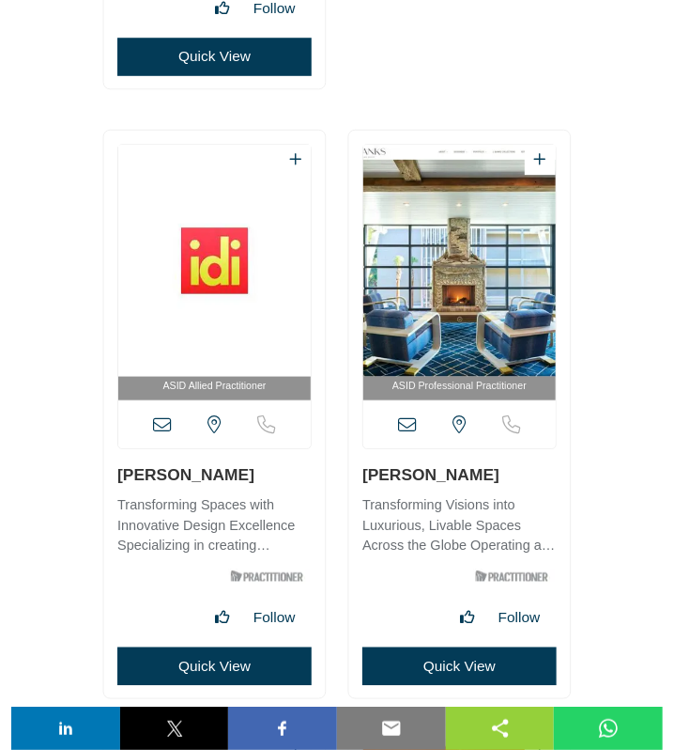
scroll to position [20877, 0]
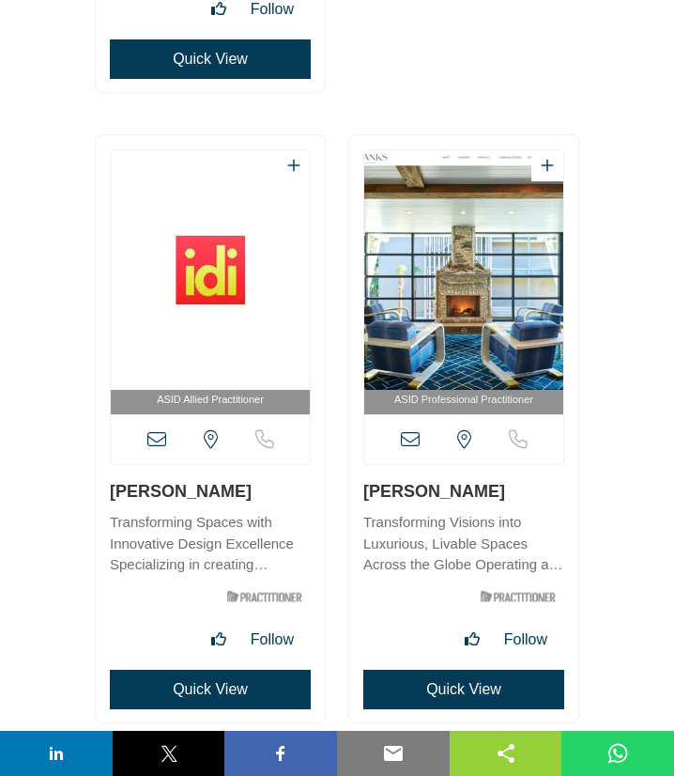
click at [153, 434] on icon at bounding box center [156, 439] width 19 height 19
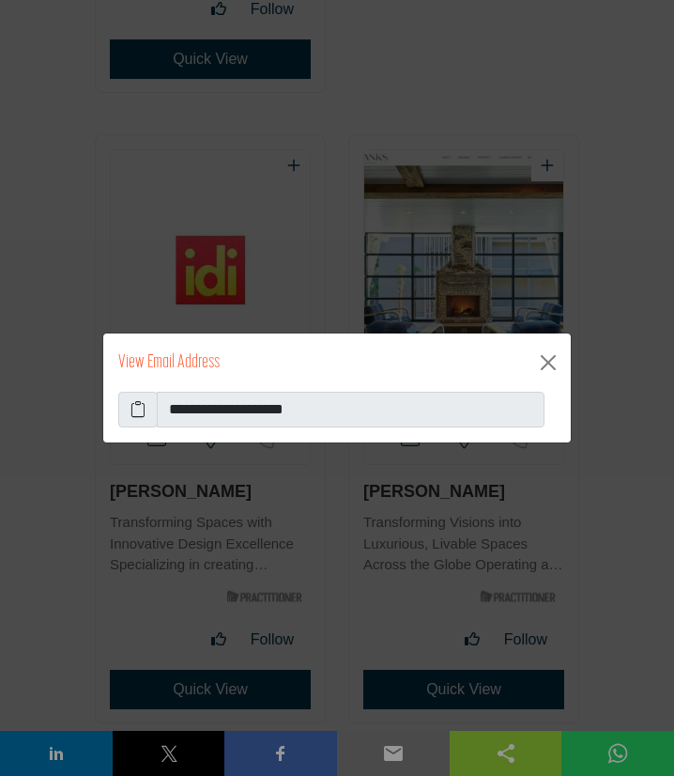
click at [134, 408] on icon at bounding box center [138, 409] width 15 height 23
click at [545, 362] on button "Close" at bounding box center [549, 363] width 30 height 30
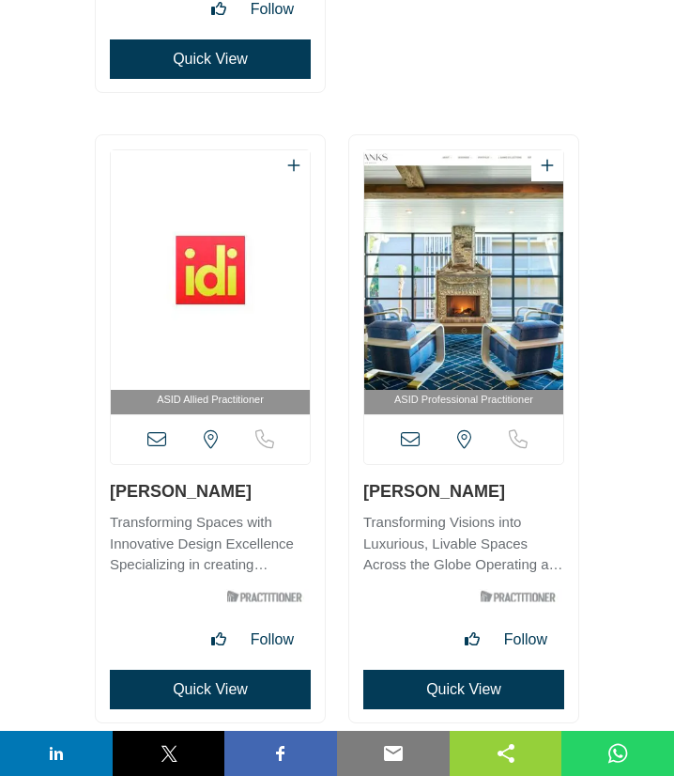
click at [413, 440] on icon at bounding box center [410, 439] width 19 height 19
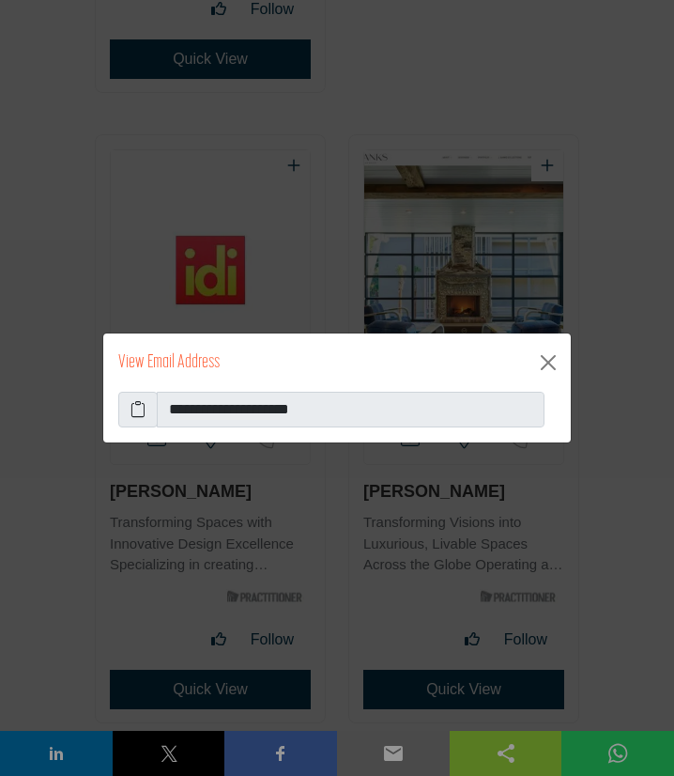
click at [139, 411] on icon at bounding box center [138, 409] width 15 height 23
click at [555, 365] on button "Close" at bounding box center [549, 363] width 30 height 30
